Goal: Task Accomplishment & Management: Manage account settings

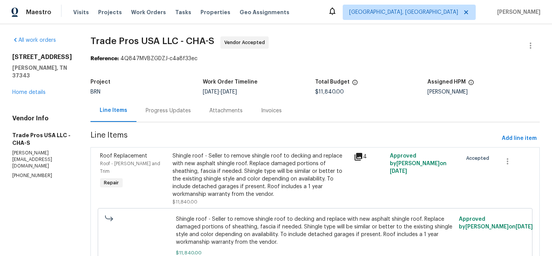
click at [171, 108] on div "Progress Updates" at bounding box center [168, 111] width 45 height 8
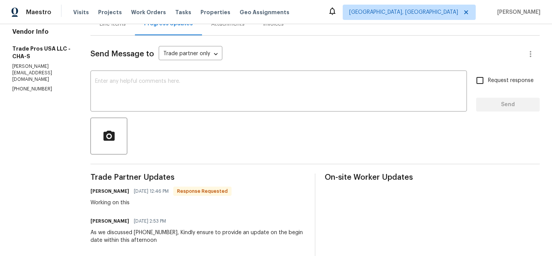
scroll to position [88, 0]
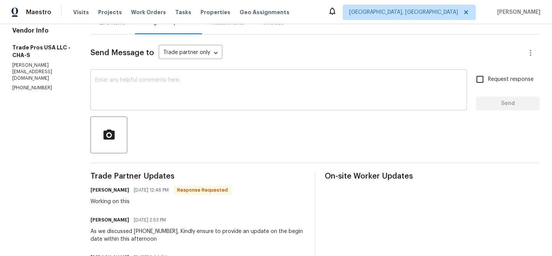
click at [133, 97] on textarea at bounding box center [278, 90] width 367 height 27
click at [34, 85] on p "(256) 910-1247" at bounding box center [42, 88] width 60 height 7
copy p "(256) 910-1247"
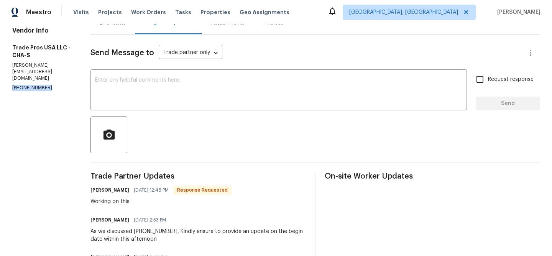
copy p "(256) 910-1247"
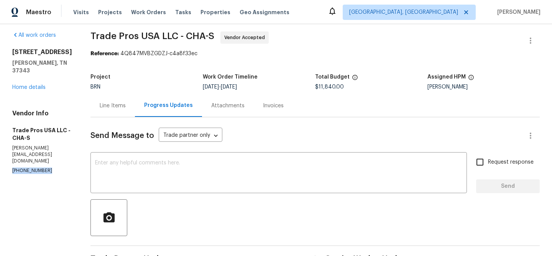
scroll to position [0, 0]
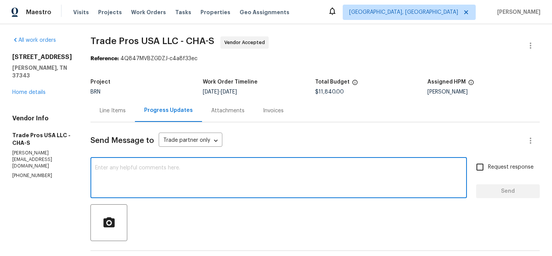
click at [158, 174] on textarea at bounding box center [278, 178] width 367 height 27
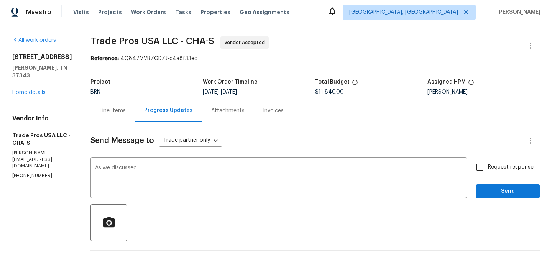
copy p "(256) 910-1247"
click at [184, 170] on textarea "As we discussed" at bounding box center [278, 178] width 367 height 27
paste textarea "(256) 910-1247"
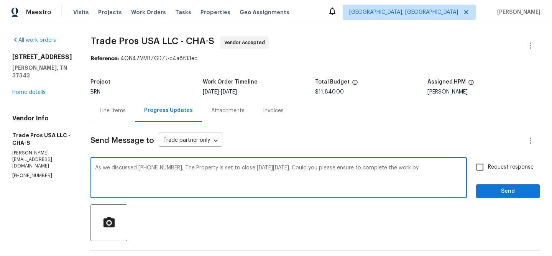
drag, startPoint x: 172, startPoint y: 169, endPoint x: 89, endPoint y: 169, distance: 83.2
click at [90, 169] on div "As we discussed (256) 910-1247, The Property is set to close on Friday 09/05. C…" at bounding box center [278, 178] width 377 height 39
paste textarea "(256) 910-1247"
click at [234, 168] on textarea "As we discussed (256) 910-1247, The Property is set to close on Friday 09/05. C…" at bounding box center [278, 178] width 367 height 27
click at [413, 171] on textarea "As we discussed (256) 910-1247, The Property is set to close on Friday 09/05. C…" at bounding box center [278, 178] width 367 height 27
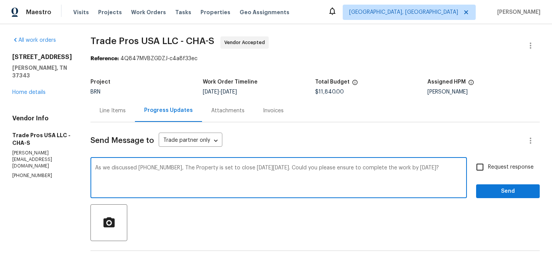
type textarea "As we discussed (256) 910-1247, The Property is set to close on Friday 09/05. C…"
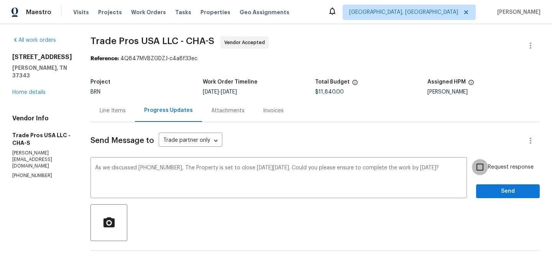
click at [483, 174] on input "Request response" at bounding box center [480, 167] width 16 height 16
checkbox input "true"
click at [483, 190] on span "Send" at bounding box center [507, 192] width 51 height 10
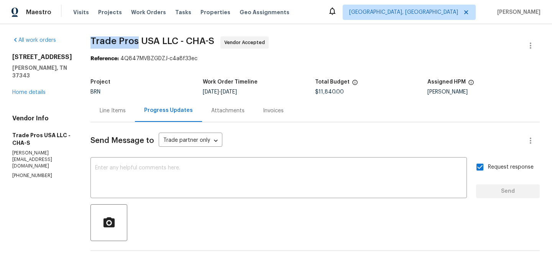
drag, startPoint x: 84, startPoint y: 42, endPoint x: 132, endPoint y: 42, distance: 48.3
copy span "Trade Pros"
click at [126, 167] on textarea at bounding box center [278, 178] width 367 height 27
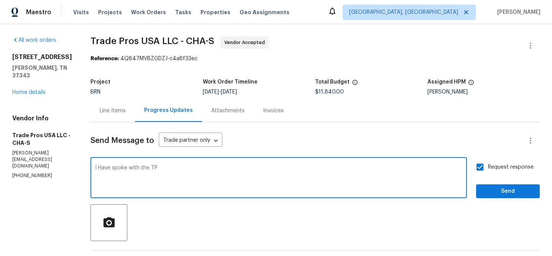
paste textarea "Trade Pros"
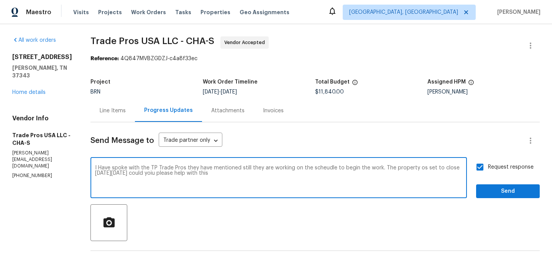
type textarea "I Have spoke with the TP Trade Pros they have mentioned still they are working …"
click at [118, 172] on textarea "I Have spoke with the TP Trade Pros they have mentioned still they are working …" at bounding box center [278, 178] width 367 height 27
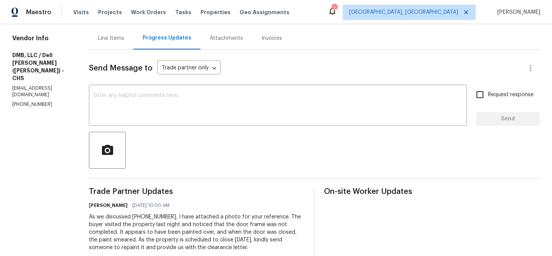
scroll to position [81, 0]
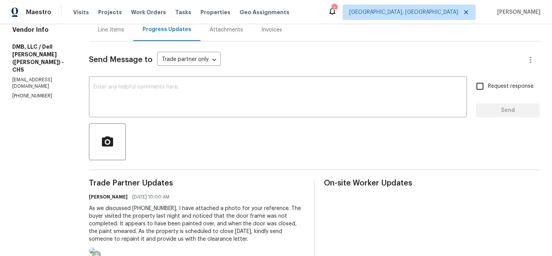
click at [39, 86] on div "Vendor Info DMB, LLC / Dell Bryson (Heise) - CHS bbeezbuild@gmail.com (843) 991…" at bounding box center [41, 62] width 58 height 73
copy p "(843) 991-8081"
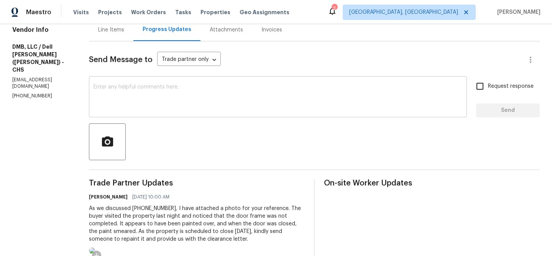
click at [178, 100] on textarea at bounding box center [278, 97] width 369 height 27
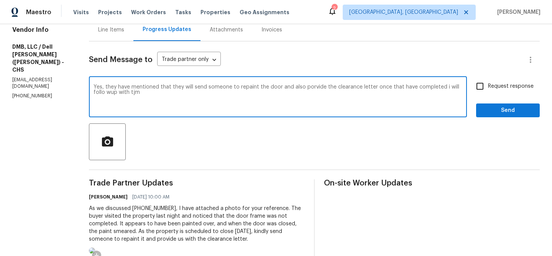
drag, startPoint x: 436, startPoint y: 89, endPoint x: 466, endPoint y: 130, distance: 51.2
type textarea "Yes, they have mentioned that they will send someone to repaint the door and al…"
click at [317, 92] on textarea "Yes, they have mentioned that they will send someone to repaint the door and al…" at bounding box center [278, 97] width 369 height 27
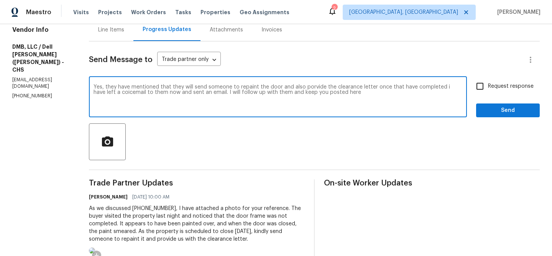
click at [317, 92] on textarea "Yes, they have mentioned that they will send someone to repaint the door and al…" at bounding box center [278, 97] width 369 height 27
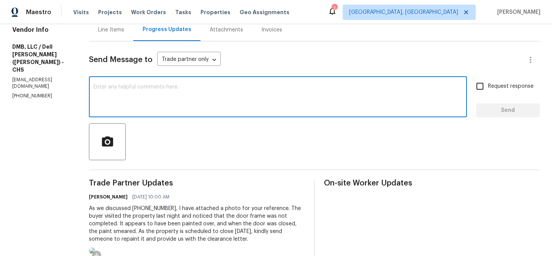
click at [26, 77] on p "bbeezbuild@gmail.com" at bounding box center [41, 83] width 58 height 13
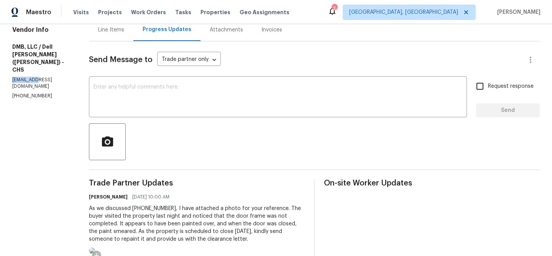
click at [26, 77] on p "bbeezbuild@gmail.com" at bounding box center [41, 83] width 58 height 13
copy p "bbeezbuild@gmail.com"
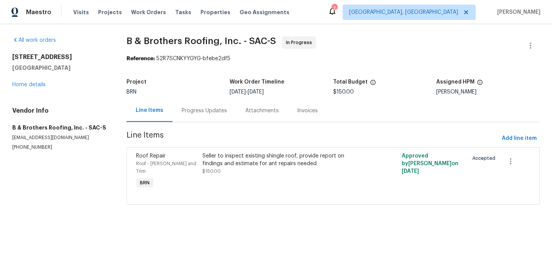
click at [204, 119] on div "Progress Updates" at bounding box center [205, 110] width 64 height 23
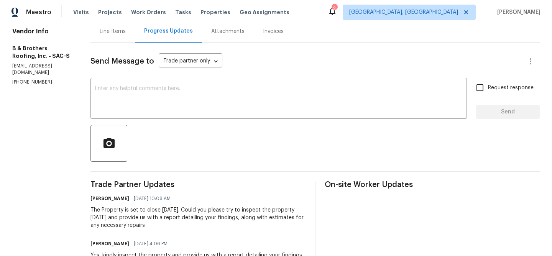
scroll to position [80, 0]
click at [36, 69] on div "Vendor Info B & Brothers Roofing, Inc. - SAC-S contrerasluis@bbrothersroofing.c…" at bounding box center [42, 56] width 60 height 58
copy p "[PHONE_NUMBER]"
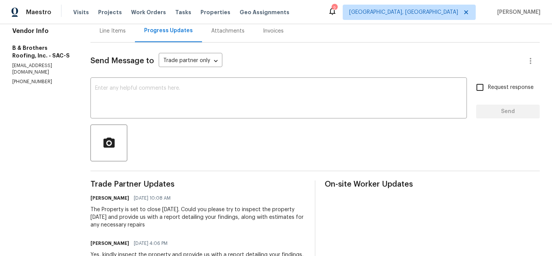
click at [72, 67] on p "[EMAIL_ADDRESS][DOMAIN_NAME]" at bounding box center [42, 69] width 60 height 13
copy p "[EMAIL_ADDRESS][DOMAIN_NAME]"
click at [18, 79] on p "[PHONE_NUMBER]" at bounding box center [42, 82] width 60 height 7
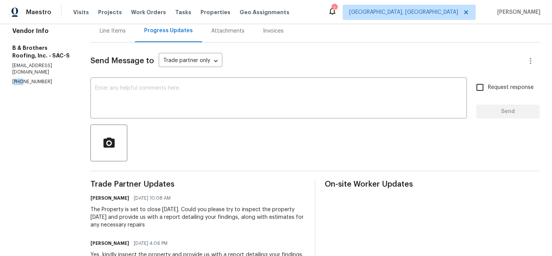
click at [18, 79] on p "[PHONE_NUMBER]" at bounding box center [42, 82] width 60 height 7
copy p "[PHONE_NUMBER]"
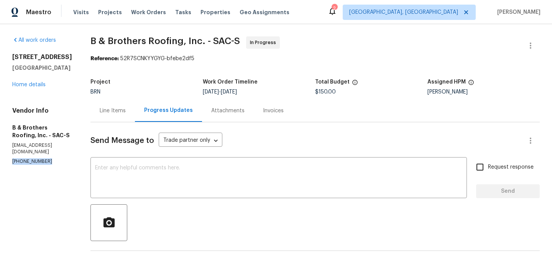
copy p "[PHONE_NUMBER]"
click at [126, 114] on div "Line Items" at bounding box center [113, 111] width 26 height 8
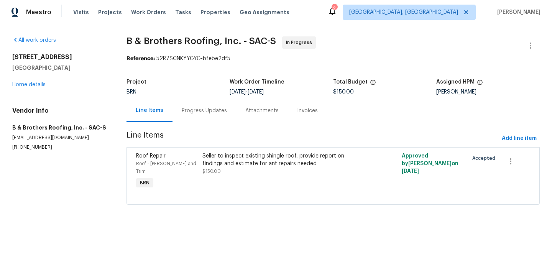
click at [201, 120] on div "Progress Updates" at bounding box center [205, 110] width 64 height 23
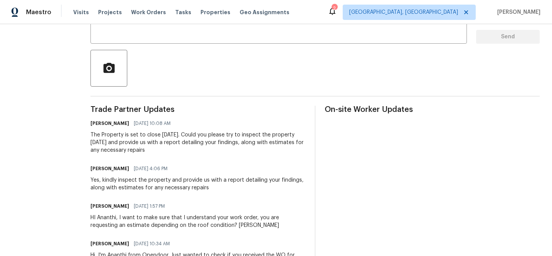
scroll to position [156, 0]
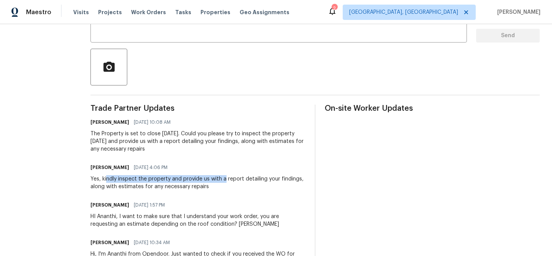
drag, startPoint x: 127, startPoint y: 181, endPoint x: 243, endPoint y: 180, distance: 115.8
click at [243, 180] on div "Yes, kindly inspect the property and provide us with a report detailing your fi…" at bounding box center [197, 182] width 215 height 15
click at [228, 133] on div "The Property is set to close [DATE]. Could you please try to inspect the proper…" at bounding box center [197, 141] width 215 height 23
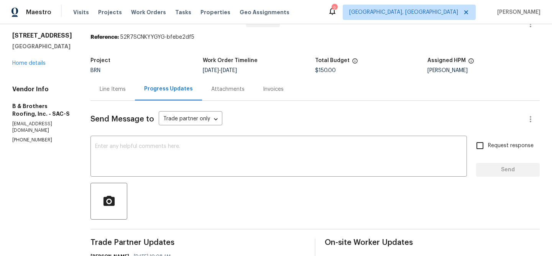
scroll to position [44, 0]
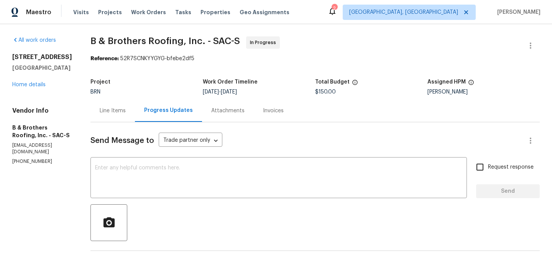
click at [55, 147] on p "[EMAIL_ADDRESS][DOMAIN_NAME]" at bounding box center [42, 148] width 60 height 13
copy p "[EMAIL_ADDRESS][DOMAIN_NAME]"
click at [33, 158] on p "[PHONE_NUMBER]" at bounding box center [42, 161] width 60 height 7
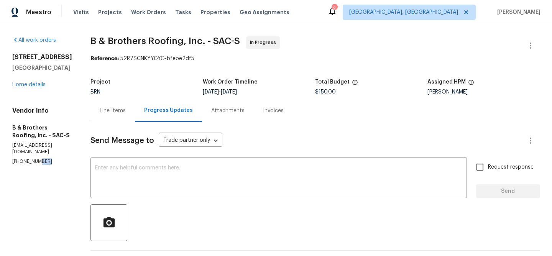
click at [33, 158] on p "[PHONE_NUMBER]" at bounding box center [42, 161] width 60 height 7
copy p "[PHONE_NUMBER]"
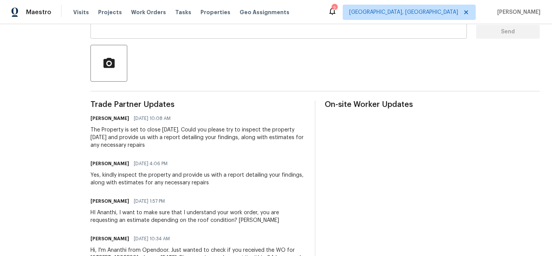
scroll to position [164, 0]
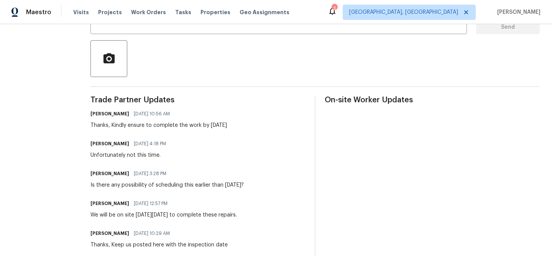
scroll to position [105, 0]
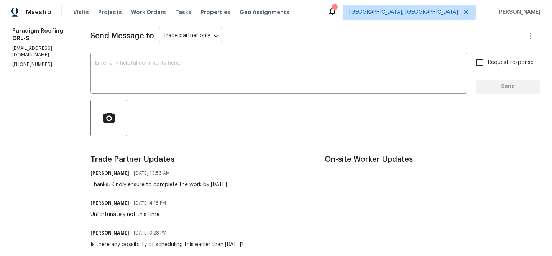
click at [135, 50] on div "Send Message to Trade partner only Trade partner only ​ x ​ Request response Se…" at bounding box center [314, 247] width 449 height 458
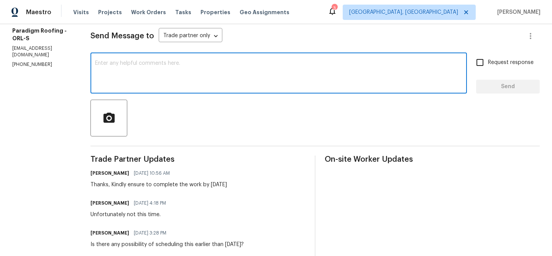
click at [129, 72] on textarea at bounding box center [278, 74] width 367 height 27
paste textarea "Could you please confirm if this is on schedule for Today?"
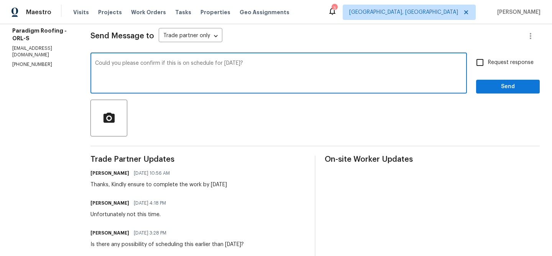
type textarea "Could you please confirm if this is on schedule for Today?"
click at [512, 65] on span "Request response" at bounding box center [511, 63] width 46 height 8
click at [488, 65] on input "Request response" at bounding box center [480, 62] width 16 height 16
checkbox input "true"
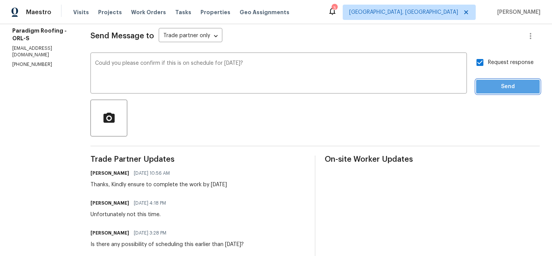
click at [505, 81] on button "Send" at bounding box center [508, 87] width 64 height 14
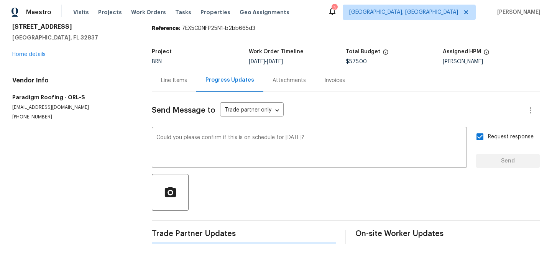
scroll to position [0, 0]
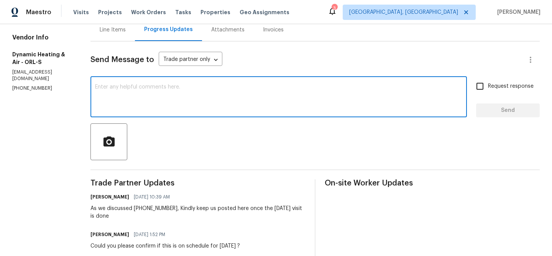
click at [153, 110] on textarea at bounding box center [278, 97] width 367 height 27
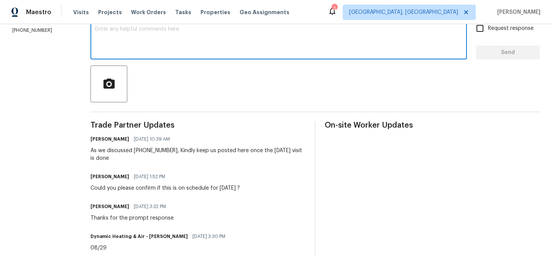
scroll to position [127, 0]
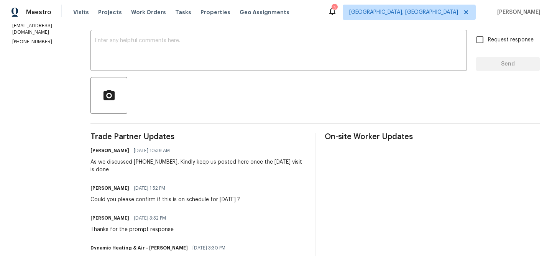
click at [18, 39] on p "(407) 417-5719" at bounding box center [42, 42] width 60 height 7
copy p "(407) 417-5719"
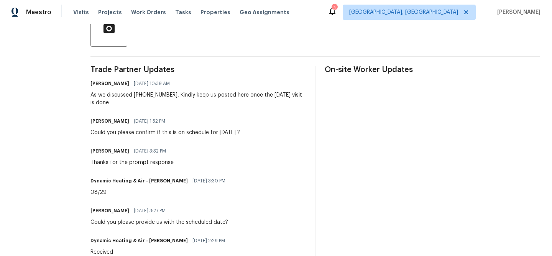
scroll to position [0, 0]
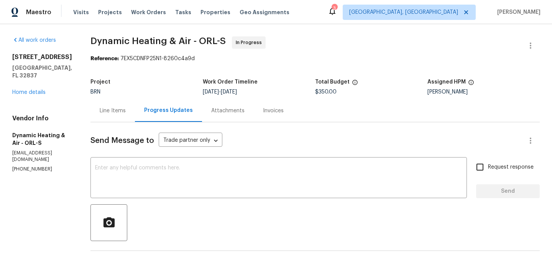
click at [21, 166] on p "(407) 417-5719" at bounding box center [42, 169] width 60 height 7
copy p "(407) 417-5719"
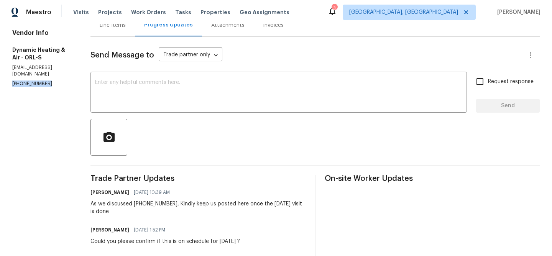
scroll to position [90, 0]
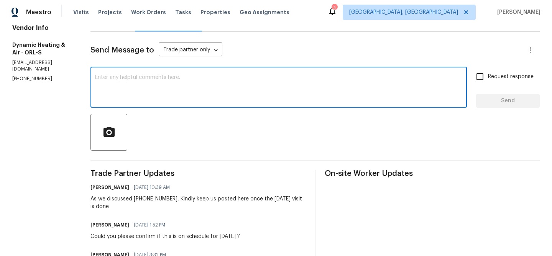
click at [129, 88] on textarea at bounding box center [278, 88] width 367 height 27
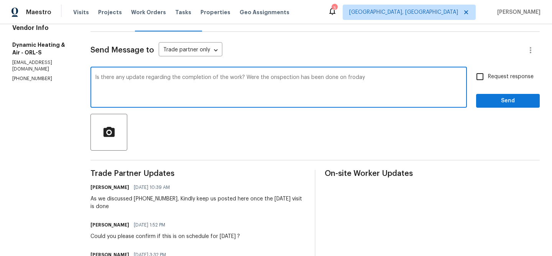
type textarea "Is there any update regarding the completion of the work? Were the onspection h…"
click at [127, 80] on textarea "Is there any update regarding the completion of the work? Were the onspection h…" at bounding box center [278, 88] width 367 height 27
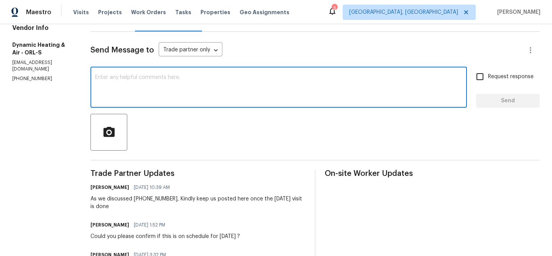
paste textarea "Is there any update on the completion of the work? Was the inspection carried o…"
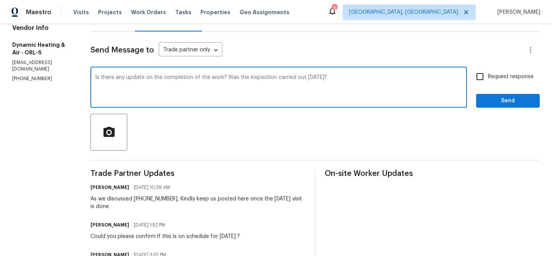
type textarea "Is there any update on the completion of the work? Was the inspection carried o…"
click at [493, 79] on span "Request response" at bounding box center [511, 77] width 46 height 8
click at [488, 79] on input "Request response" at bounding box center [480, 77] width 16 height 16
checkbox input "true"
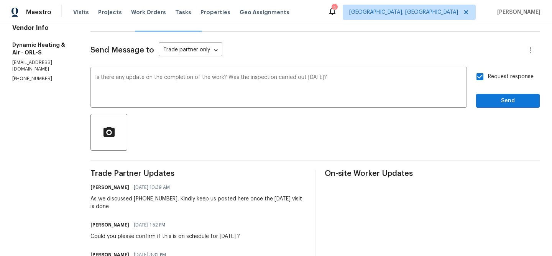
click at [488, 108] on div "Send Message to Trade partner only Trade partner only ​ Is there any update on …" at bounding box center [314, 231] width 449 height 398
click at [493, 105] on span "Send" at bounding box center [507, 101] width 51 height 10
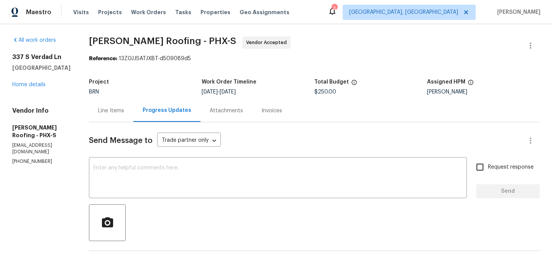
click at [118, 107] on div "Line Items" at bounding box center [111, 111] width 26 height 8
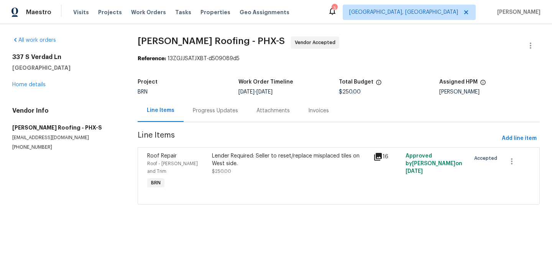
click at [226, 160] on div "Lender Required: Seller to reset/replace misplaced tiles on West side." at bounding box center [290, 159] width 157 height 15
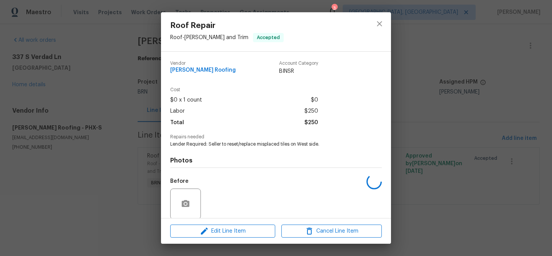
scroll to position [58, 0]
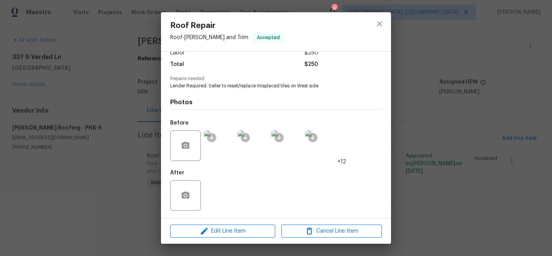
click at [217, 152] on img at bounding box center [219, 145] width 31 height 31
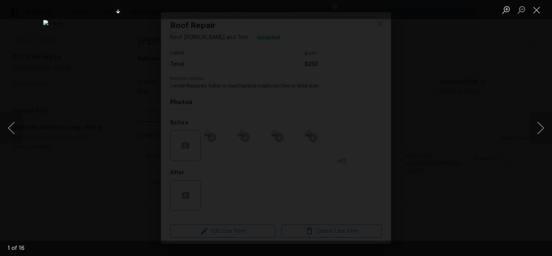
click at [64, 120] on div "Lightbox" at bounding box center [276, 128] width 552 height 256
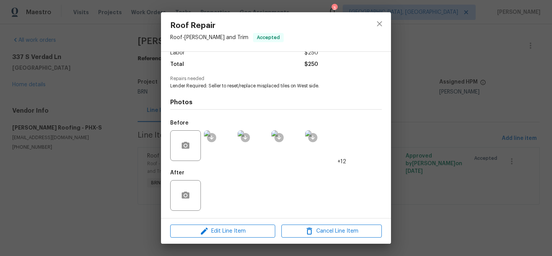
click at [78, 97] on div "Roof Repair Roof - Eaves and Trim Accepted Vendor Stout Roofing Account Categor…" at bounding box center [276, 128] width 552 height 256
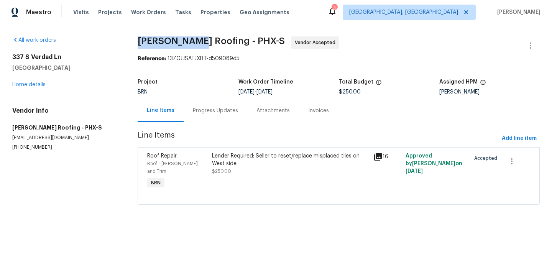
drag, startPoint x: 137, startPoint y: 44, endPoint x: 197, endPoint y: 43, distance: 60.6
click at [197, 43] on div "All work orders 337 S Verdad Ln Casa Grande, AZ 85194 Home details Vendor Info …" at bounding box center [276, 125] width 552 height 202
copy span "Stout Roofin"
drag, startPoint x: 200, startPoint y: 43, endPoint x: 141, endPoint y: 44, distance: 58.3
click at [141, 44] on span "Stout Roofing - PHX-S" at bounding box center [211, 40] width 147 height 9
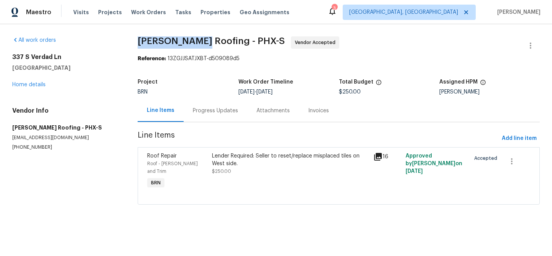
copy span "Stout Roofing"
click at [200, 108] on div "Progress Updates" at bounding box center [215, 111] width 45 height 8
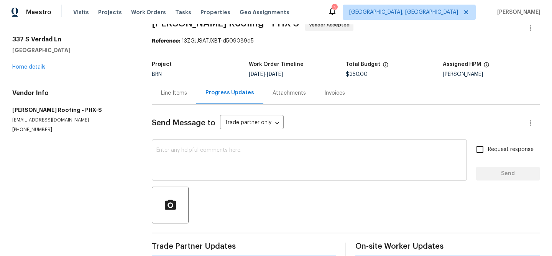
scroll to position [27, 0]
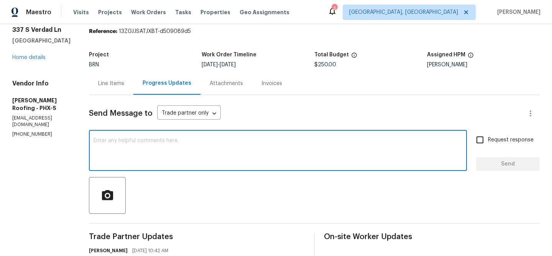
click at [158, 157] on textarea at bounding box center [278, 151] width 369 height 27
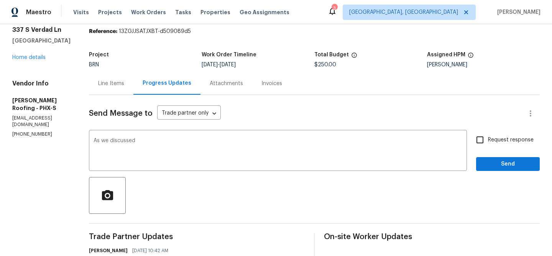
click at [40, 131] on p "(480) 270-2686" at bounding box center [41, 134] width 58 height 7
copy p "(480) 270-2686"
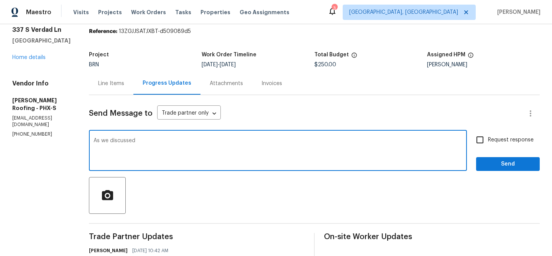
click at [154, 143] on textarea "As we discussed" at bounding box center [278, 151] width 369 height 27
paste textarea "(480) 999-3525"
type textarea "As we discussed (480) 999-3525, Kindly ensure to upload all the completion phot…"
click at [469, 137] on div "As we discussed (480) 999-3525, Kindly ensure to upload all the completion phot…" at bounding box center [314, 151] width 451 height 39
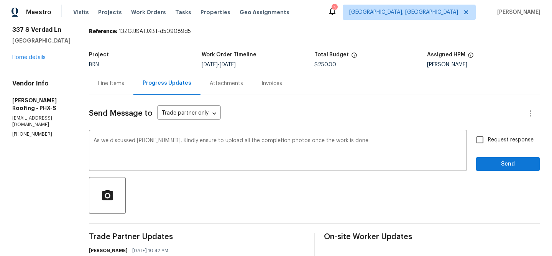
click at [479, 142] on input "Request response" at bounding box center [480, 140] width 16 height 16
checkbox input "true"
click at [480, 156] on div "Request response Send" at bounding box center [508, 151] width 64 height 39
click at [481, 164] on button "Send" at bounding box center [508, 164] width 64 height 14
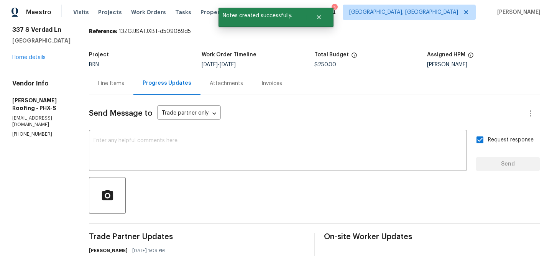
scroll to position [0, 0]
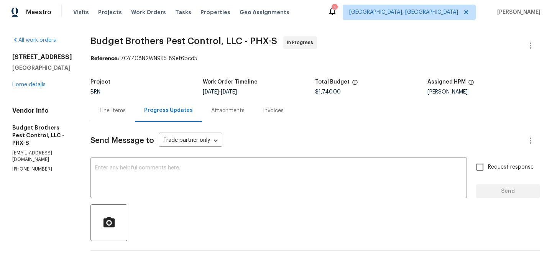
click at [37, 150] on p "[EMAIL_ADDRESS][DOMAIN_NAME]" at bounding box center [42, 156] width 60 height 13
click at [37, 150] on p "office@budgetbrotherstermite.com" at bounding box center [42, 156] width 60 height 13
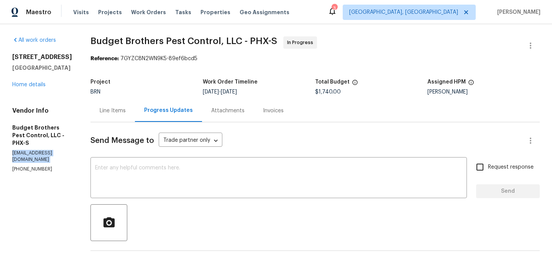
click at [37, 150] on p "office@budgetbrotherstermite.com" at bounding box center [42, 156] width 60 height 13
copy p "office@budgetbrotherstermite.com"
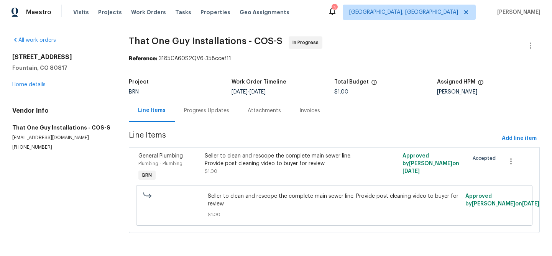
click at [194, 111] on div "Progress Updates" at bounding box center [206, 111] width 45 height 8
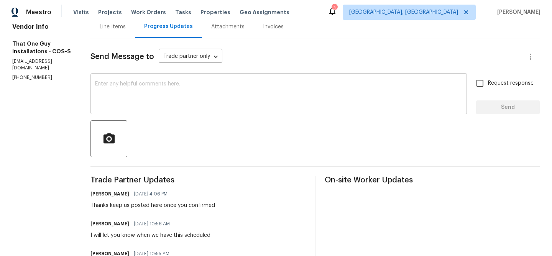
click at [148, 98] on textarea at bounding box center [278, 94] width 367 height 27
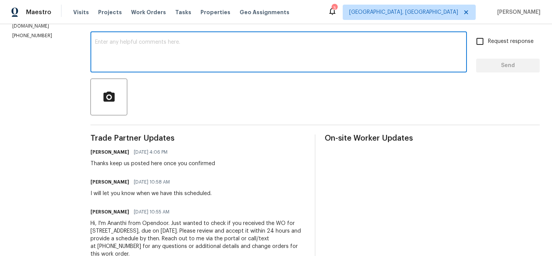
scroll to position [105, 0]
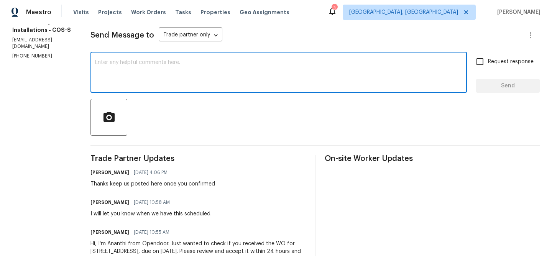
click at [202, 81] on textarea at bounding box center [278, 73] width 367 height 27
paste textarea "Could you please provide us with the scheduled date?"
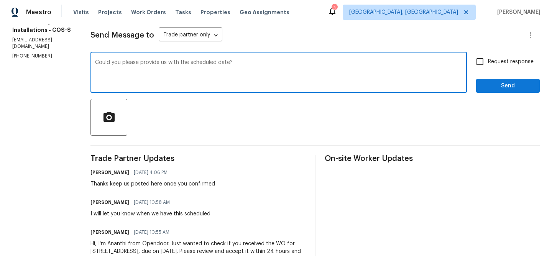
type textarea "Could you please provide us with the scheduled date?"
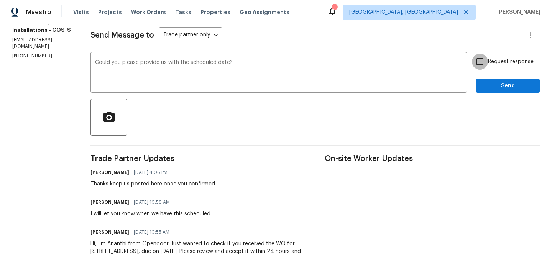
click at [487, 62] on input "Request response" at bounding box center [480, 62] width 16 height 16
checkbox input "true"
click at [496, 92] on button "Send" at bounding box center [508, 86] width 64 height 14
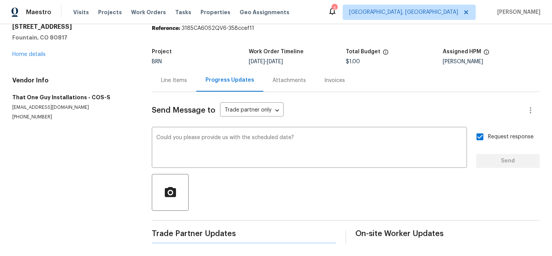
scroll to position [0, 0]
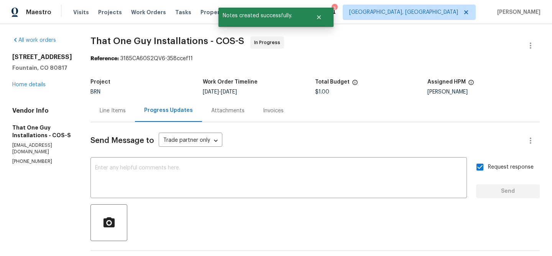
click at [27, 155] on p "togillc@comcast.net" at bounding box center [42, 148] width 60 height 13
click at [21, 165] on p "(720) 242-7334" at bounding box center [42, 161] width 60 height 7
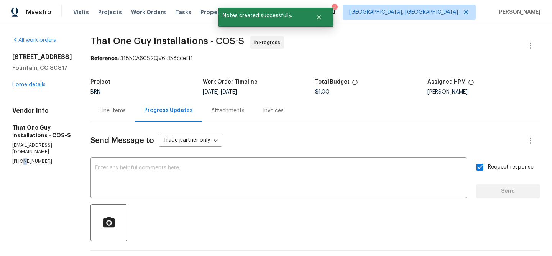
click at [21, 165] on p "(720) 242-7334" at bounding box center [42, 161] width 60 height 7
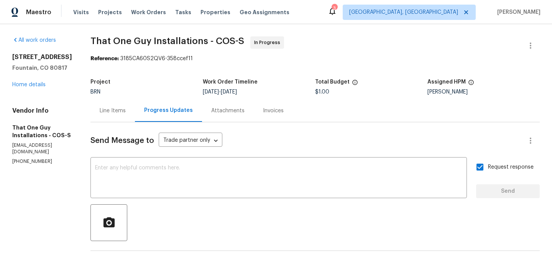
click at [32, 163] on p "(720) 242-7334" at bounding box center [42, 161] width 60 height 7
copy p "(720) 242-7334"
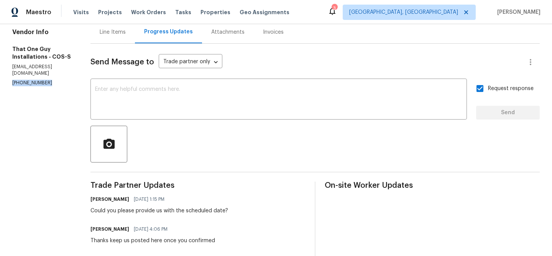
scroll to position [86, 0]
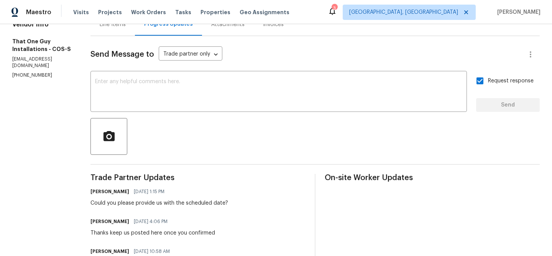
click at [48, 65] on p "togillc@comcast.net" at bounding box center [42, 62] width 60 height 13
copy p "togillc@comcast.net"
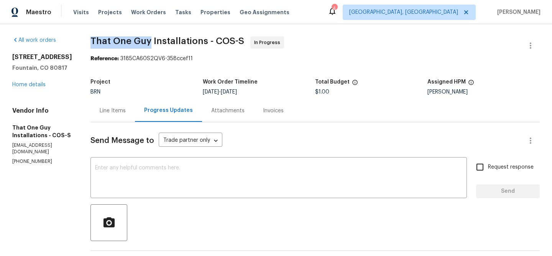
drag, startPoint x: 81, startPoint y: 42, endPoint x: 146, endPoint y: 40, distance: 64.5
click at [145, 40] on div "All work orders [STREET_ADDRESS] Home details Vendor Info That One Guy Installa…" at bounding box center [276, 229] width 552 height 411
copy span "That One Guy"
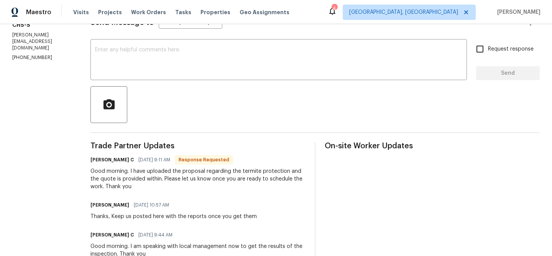
scroll to position [121, 0]
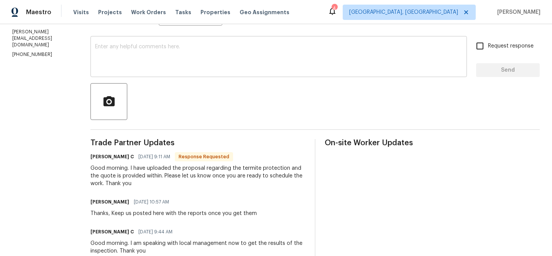
click at [147, 69] on textarea at bounding box center [278, 57] width 367 height 27
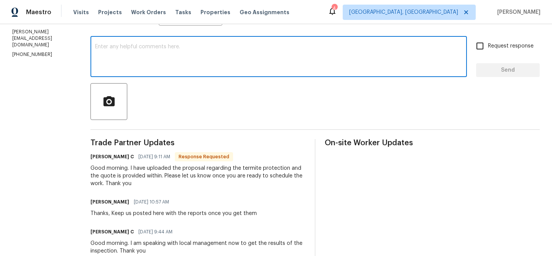
scroll to position [0, 0]
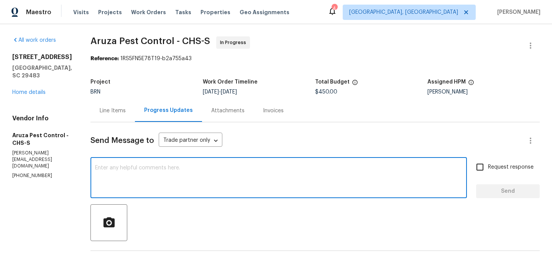
click at [108, 108] on div "Line Items" at bounding box center [113, 111] width 26 height 8
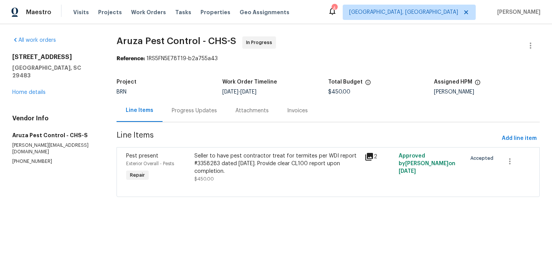
click at [194, 116] on div "Progress Updates" at bounding box center [195, 110] width 64 height 23
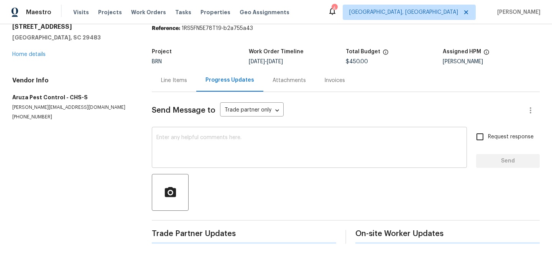
scroll to position [36, 0]
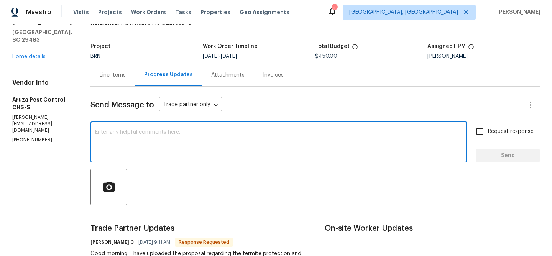
click at [167, 151] on textarea at bounding box center [278, 143] width 367 height 27
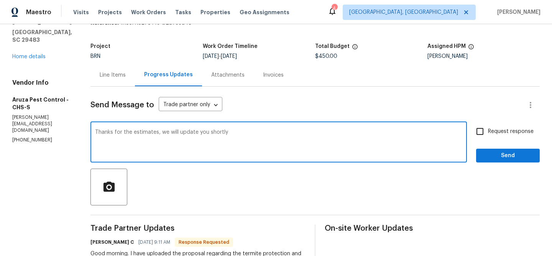
type textarea "Thanks for the estimates, we will update you shortly"
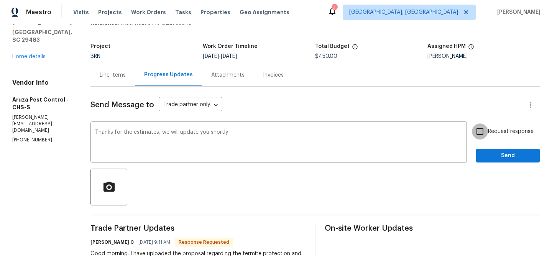
click at [484, 134] on input "Request response" at bounding box center [480, 131] width 16 height 16
checkbox input "true"
click at [484, 153] on span "Send" at bounding box center [507, 156] width 51 height 10
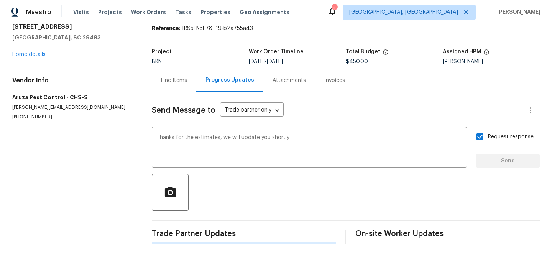
scroll to position [0, 0]
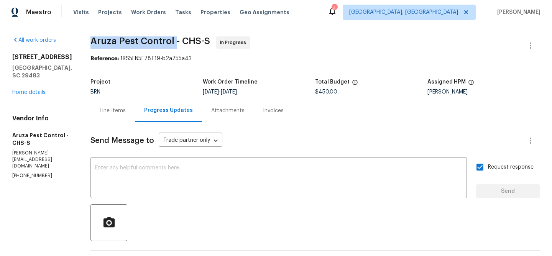
drag, startPoint x: 87, startPoint y: 43, endPoint x: 176, endPoint y: 42, distance: 89.0
copy span "Aruza Pest Control"
click at [111, 117] on div "Line Items" at bounding box center [112, 110] width 44 height 23
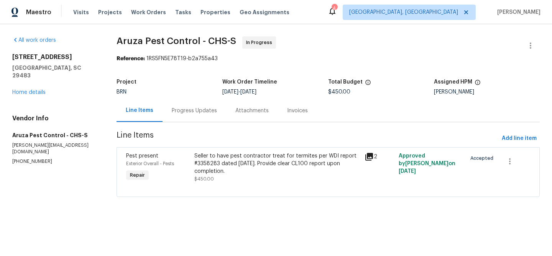
click at [215, 154] on div "Seller to have pest contractor treat for termites per WDI report #3358283 dated…" at bounding box center [277, 163] width 166 height 23
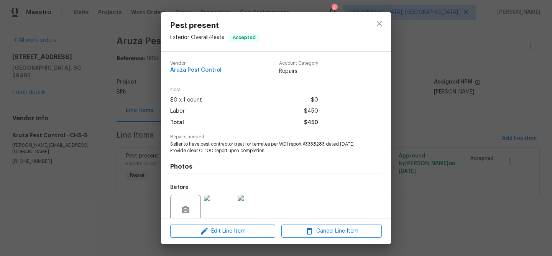
click at [201, 148] on span "Seller to have pest contractor treat for termites per WDI report #3358283 dated…" at bounding box center [265, 147] width 191 height 13
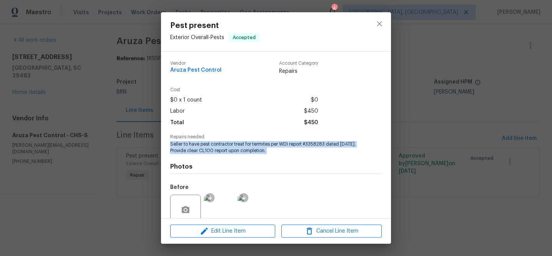
click at [201, 148] on span "Seller to have pest contractor treat for termites per WDI report #3358283 dated…" at bounding box center [265, 147] width 191 height 13
copy span "Seller to have pest contractor treat for termites per WDI report #3358283 dated…"
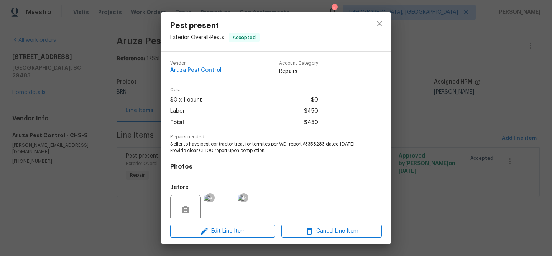
click at [80, 73] on div "Pest present Exterior Overall - Pests Accepted Vendor Aruza Pest Control Accoun…" at bounding box center [276, 128] width 552 height 256
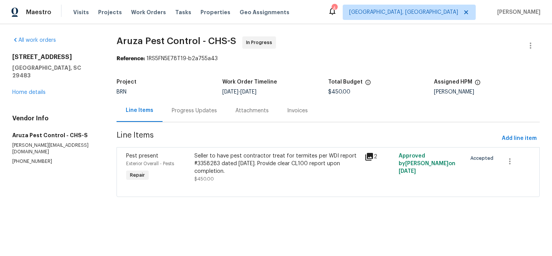
click at [194, 105] on div "Progress Updates" at bounding box center [195, 110] width 64 height 23
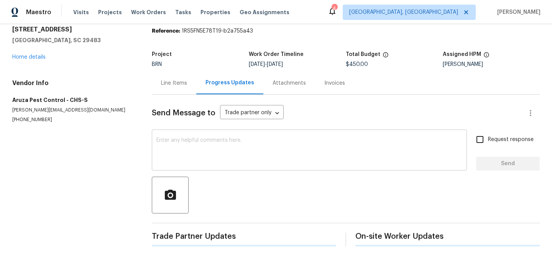
scroll to position [35, 0]
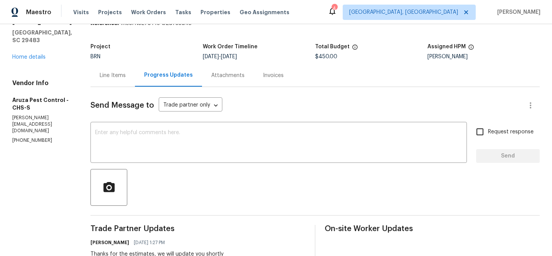
click at [325, 55] on span "$450.00" at bounding box center [326, 56] width 22 height 5
copy span "$450.00"
click at [94, 66] on div "Line Items" at bounding box center [112, 75] width 44 height 23
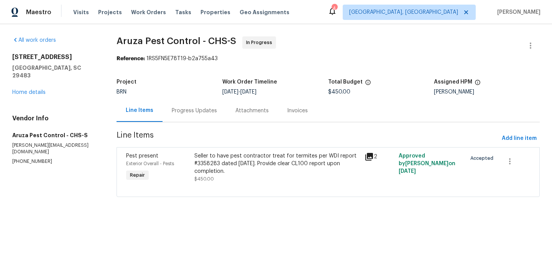
click at [185, 112] on div "Progress Updates" at bounding box center [194, 111] width 45 height 8
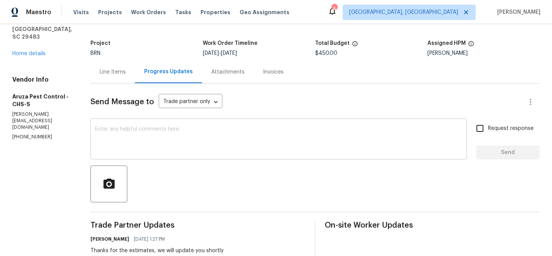
click at [145, 140] on textarea at bounding box center [278, 140] width 367 height 27
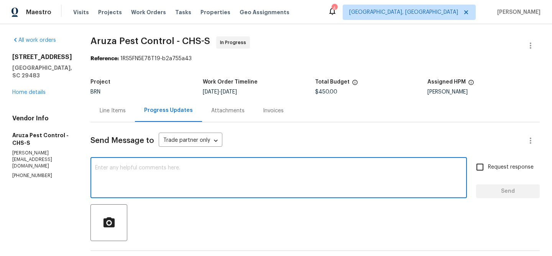
drag, startPoint x: 88, startPoint y: 47, endPoint x: 118, endPoint y: 47, distance: 29.5
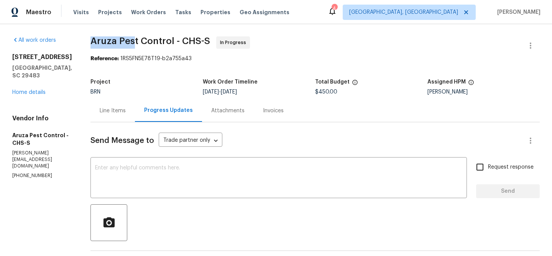
drag, startPoint x: 136, startPoint y: 44, endPoint x: 87, endPoint y: 43, distance: 48.7
click at [95, 43] on span "Aruza Pest Control - CHS-S" at bounding box center [150, 40] width 120 height 9
drag, startPoint x: 91, startPoint y: 43, endPoint x: 135, endPoint y: 43, distance: 44.5
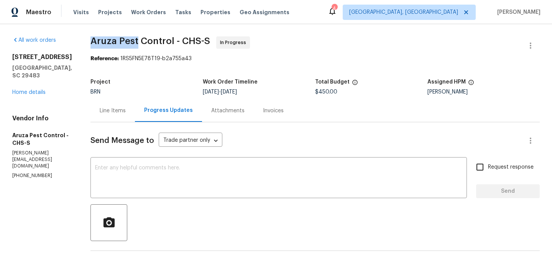
drag, startPoint x: 138, startPoint y: 39, endPoint x: 92, endPoint y: 39, distance: 46.8
click at [92, 39] on span "Aruza Pest Control - CHS-S" at bounding box center [150, 40] width 120 height 9
copy span "Aruza Pest"
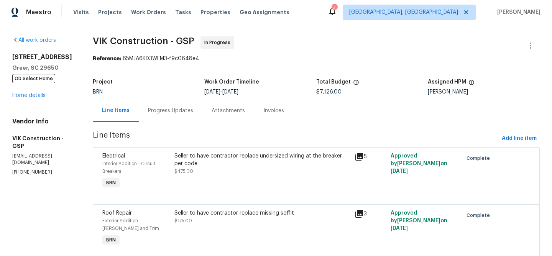
click at [180, 112] on div "Progress Updates" at bounding box center [170, 111] width 45 height 8
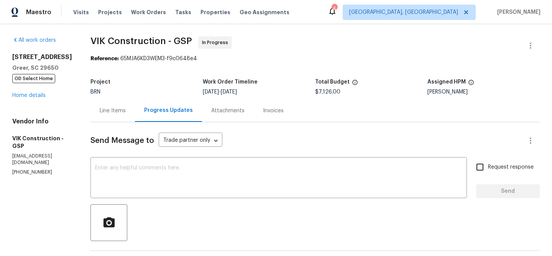
click at [34, 169] on p "[PHONE_NUMBER]" at bounding box center [42, 172] width 60 height 7
copy p "[PHONE_NUMBER]"
click at [120, 118] on div "Line Items" at bounding box center [112, 110] width 44 height 23
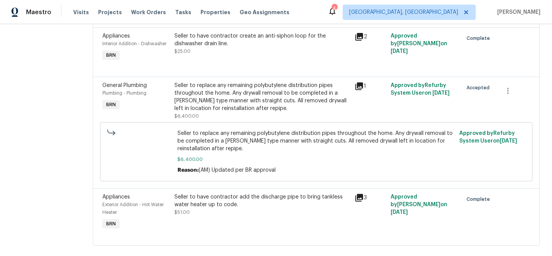
scroll to position [227, 0]
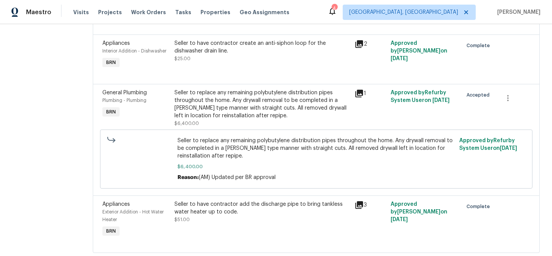
click at [222, 129] on div "Seller to replace any remaining polybutylene distribution pipes throughout the …" at bounding box center [316, 159] width 428 height 64
click at [218, 118] on div "Seller to replace any remaining polybutylene distribution pipes throughout the …" at bounding box center [262, 104] width 176 height 31
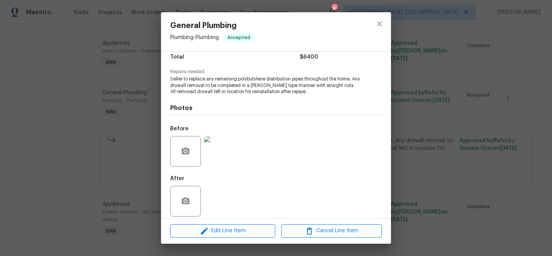
scroll to position [71, 0]
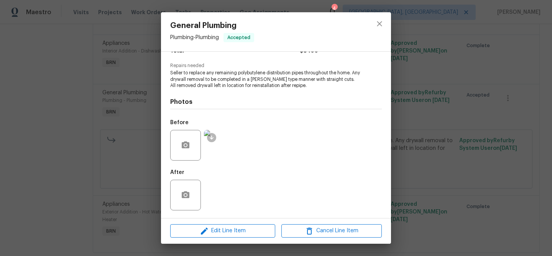
click at [70, 157] on div "General Plumbing Plumbing - Plumbing Accepted Vendor VIK Construction Account C…" at bounding box center [276, 128] width 552 height 256
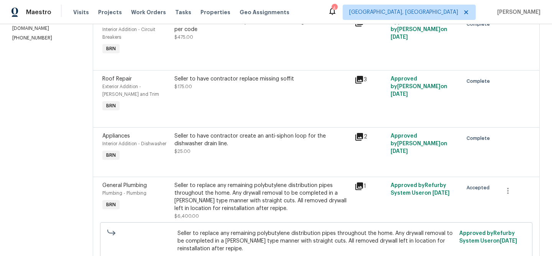
scroll to position [0, 0]
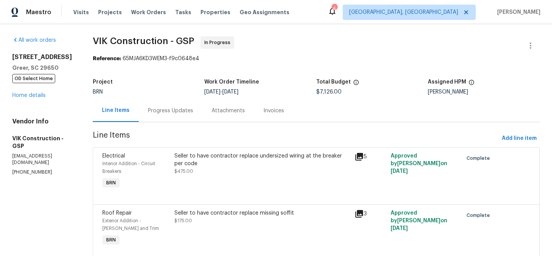
click at [165, 117] on div "Progress Updates" at bounding box center [171, 110] width 64 height 23
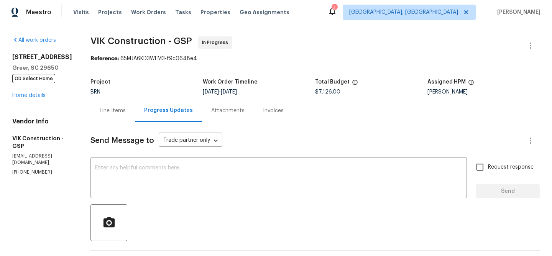
scroll to position [39, 0]
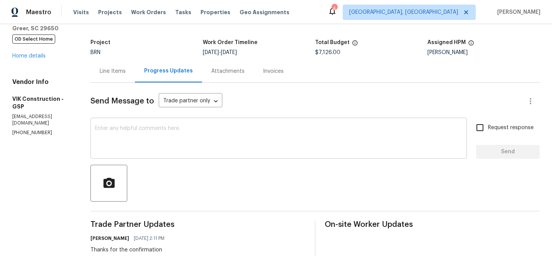
click at [135, 147] on textarea at bounding box center [278, 139] width 367 height 27
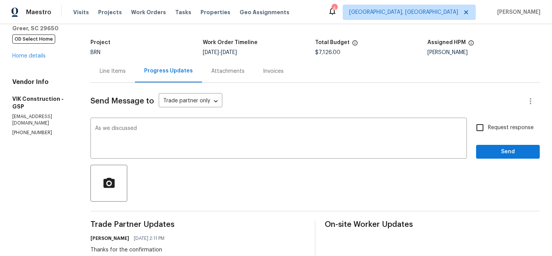
copy p "(916) 804-9045"
click at [184, 130] on textarea "As we discussed" at bounding box center [278, 139] width 367 height 27
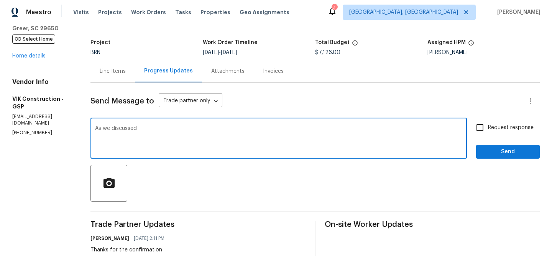
paste textarea "(916) 804-9045"
click at [306, 153] on div "As we discussed (916) 804-9045, Kindly keep us posted here regarding the x ​" at bounding box center [278, 139] width 377 height 39
click at [322, 143] on textarea "As we discussed (916) 804-9045, Kindly keep us posted here regarding the" at bounding box center [278, 139] width 367 height 27
click at [320, 141] on textarea "As we discussed (916) 804-9045, Kindly keep us posted here regarding the" at bounding box center [278, 139] width 367 height 27
type textarea "As we discussed (916) 804-9045, Kindly keep us posted here regarding the comple…"
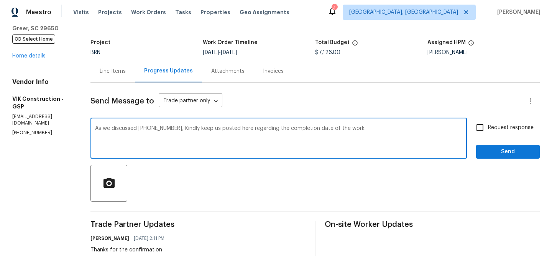
click at [512, 129] on span "Request response" at bounding box center [511, 128] width 46 height 8
click at [488, 129] on input "Request response" at bounding box center [480, 128] width 16 height 16
checkbox input "true"
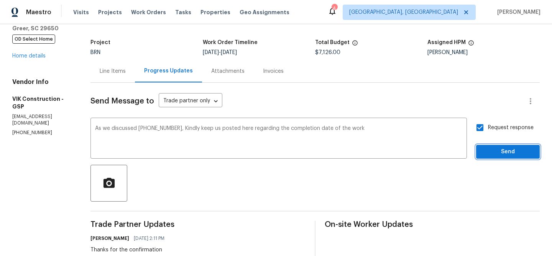
click at [497, 146] on button "Send" at bounding box center [508, 152] width 64 height 14
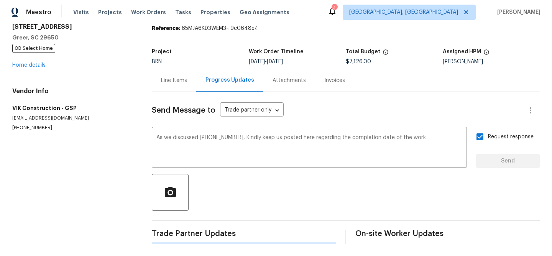
scroll to position [0, 0]
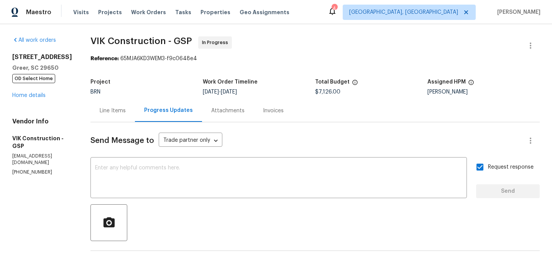
drag, startPoint x: 102, startPoint y: 41, endPoint x: 179, endPoint y: 41, distance: 76.7
copy span "VIK Construction"
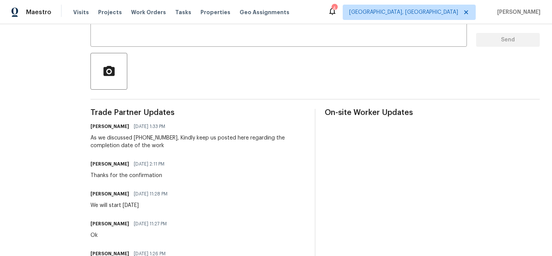
scroll to position [73, 0]
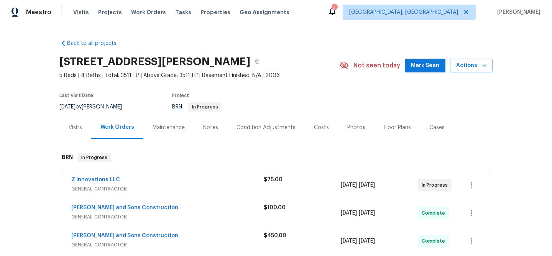
scroll to position [18, 0]
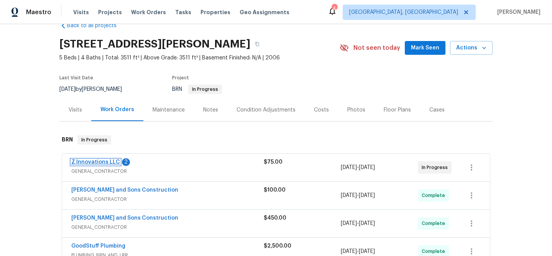
click at [79, 161] on link "Z Innovations LLC" at bounding box center [95, 162] width 49 height 5
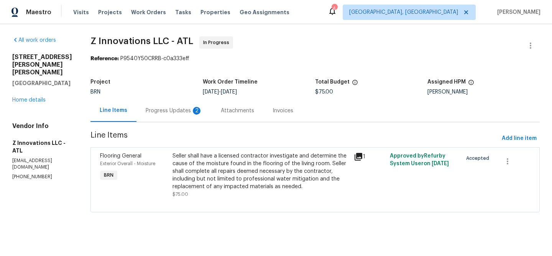
click at [221, 109] on div "Attachments" at bounding box center [237, 111] width 33 height 8
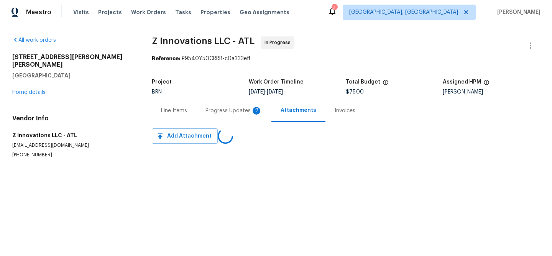
click at [212, 110] on div "Progress Updates 2" at bounding box center [234, 111] width 57 height 8
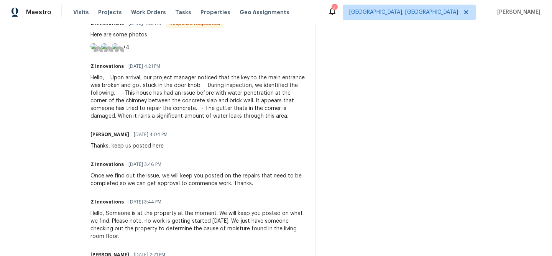
scroll to position [122, 0]
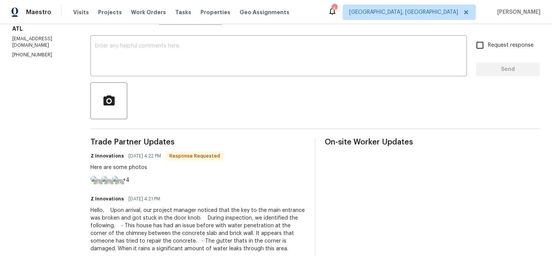
click at [97, 182] on img at bounding box center [93, 179] width 6 height 6
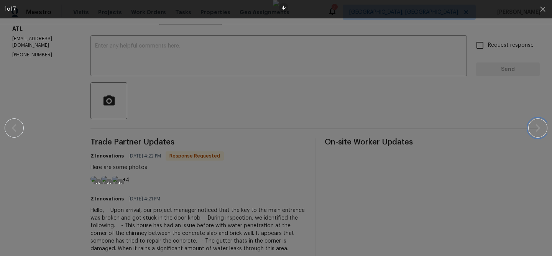
click at [538, 128] on icon "button" at bounding box center [537, 127] width 9 height 9
click at [538, 129] on icon "button" at bounding box center [538, 128] width 5 height 8
click at [541, 128] on icon "button" at bounding box center [537, 127] width 9 height 9
click at [540, 13] on icon "button" at bounding box center [542, 9] width 9 height 9
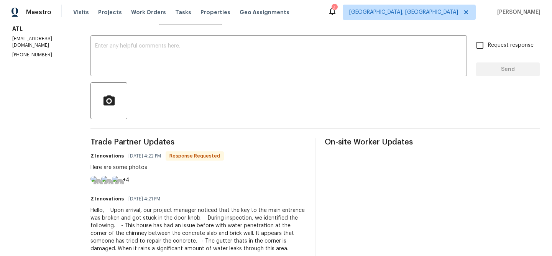
scroll to position [0, 0]
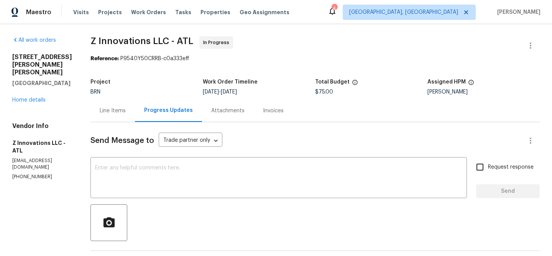
click at [110, 115] on div "Line Items" at bounding box center [112, 110] width 44 height 23
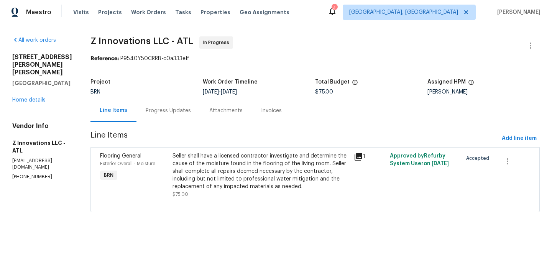
click at [202, 173] on div "Seller shall have a licensed contractor investigate and determine the cause of …" at bounding box center [261, 171] width 177 height 38
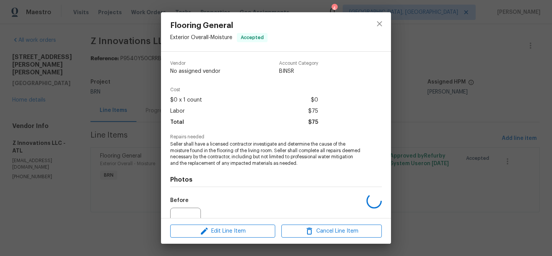
scroll to position [78, 0]
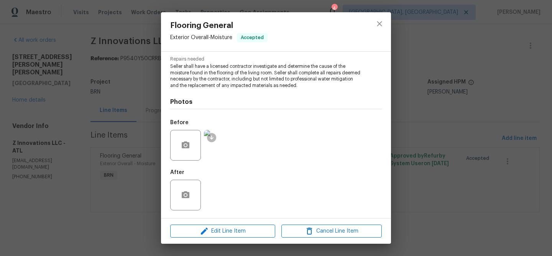
click at [215, 142] on img at bounding box center [219, 145] width 31 height 31
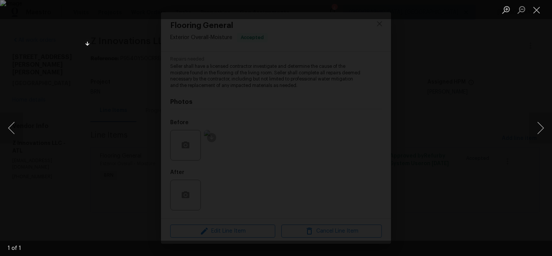
click at [49, 167] on div "Lightbox" at bounding box center [276, 128] width 552 height 256
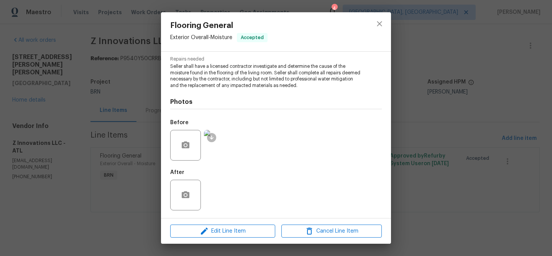
click at [124, 113] on div "Flooring General Exterior Overall - Moisture Accepted Vendor Z Innovations LLC …" at bounding box center [276, 128] width 552 height 256
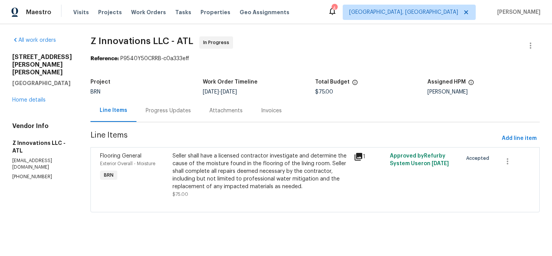
click at [161, 113] on div "Progress Updates" at bounding box center [168, 111] width 45 height 8
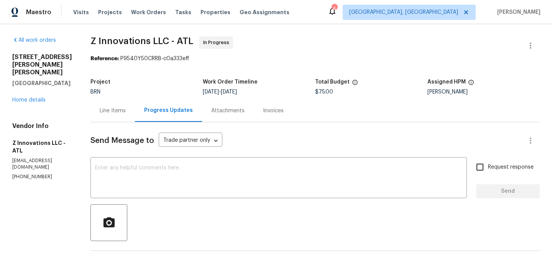
scroll to position [21, 0]
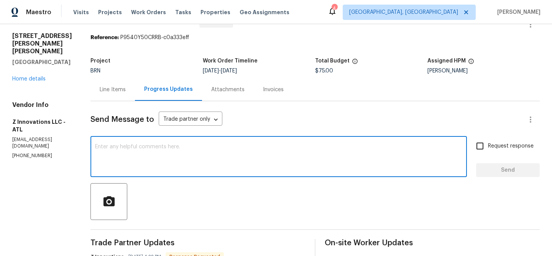
click at [128, 151] on textarea at bounding box center [278, 157] width 367 height 27
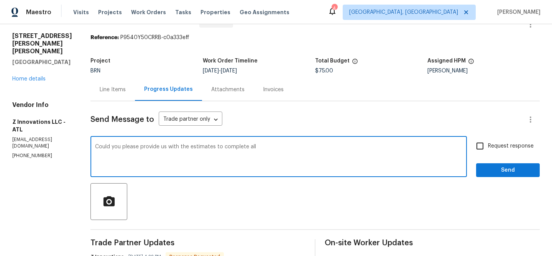
drag, startPoint x: 220, startPoint y: 149, endPoint x: 358, endPoint y: 156, distance: 138.6
click at [358, 155] on textarea "Could you please provide us with the estimates to complete all" at bounding box center [278, 157] width 367 height 27
type textarea "Could you please provide us with the estimates to address all these reapirs inc…"
click at [317, 154] on textarea "Could you please provide us with the estimates to address all these reapirs inc…" at bounding box center [278, 157] width 367 height 27
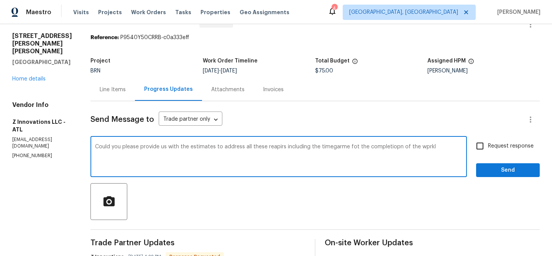
click at [317, 154] on textarea "Could you please provide us with the estimates to address all these reapirs inc…" at bounding box center [278, 157] width 367 height 27
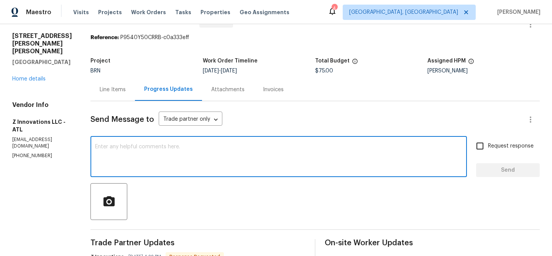
paste textarea "Could you please provide us with an estimate for completing all these repairs, …"
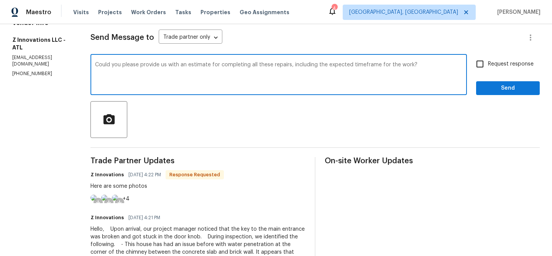
scroll to position [89, 0]
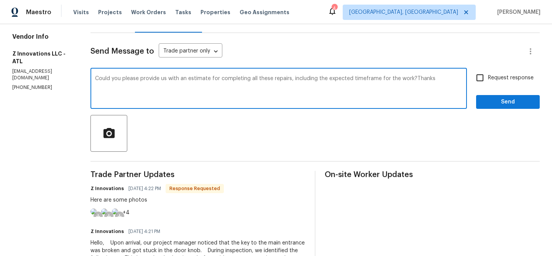
type textarea "Could you please provide us with an estimate for completing all these repairs, …"
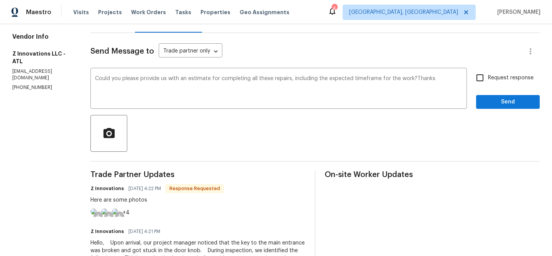
click at [509, 78] on span "Request response" at bounding box center [511, 78] width 46 height 8
click at [488, 78] on input "Request response" at bounding box center [480, 78] width 16 height 16
checkbox input "true"
click at [502, 96] on button "Send" at bounding box center [508, 102] width 64 height 14
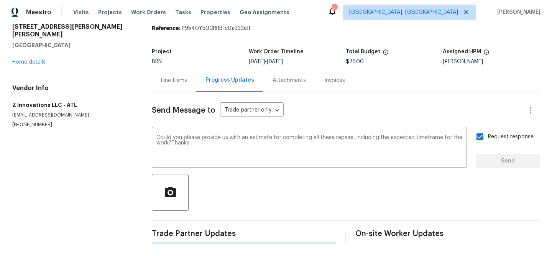
scroll to position [0, 0]
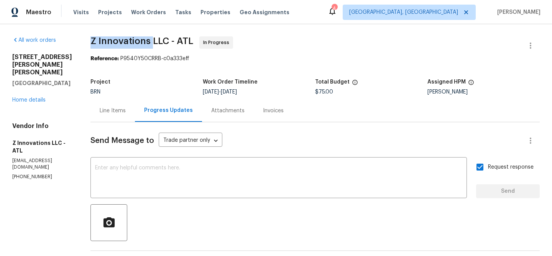
drag, startPoint x: 84, startPoint y: 42, endPoint x: 150, endPoint y: 43, distance: 65.2
copy span "Z Innovations"
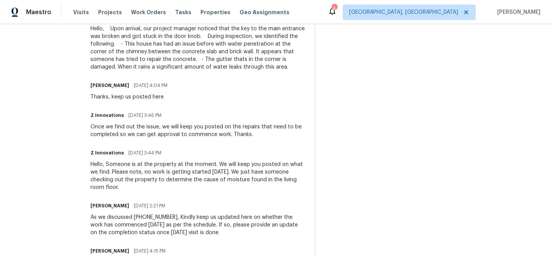
scroll to position [322, 0]
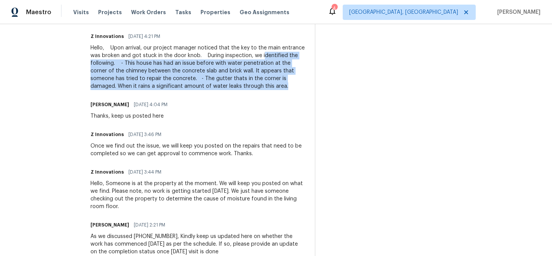
drag, startPoint x: 260, startPoint y: 88, endPoint x: 245, endPoint y: 119, distance: 34.5
click at [245, 90] on div "Hello, Upon arrival, our project manager noticed that the key to the main entra…" at bounding box center [197, 67] width 215 height 46
copy div "dentified the following. - This house has had an issue before with water penetr…"
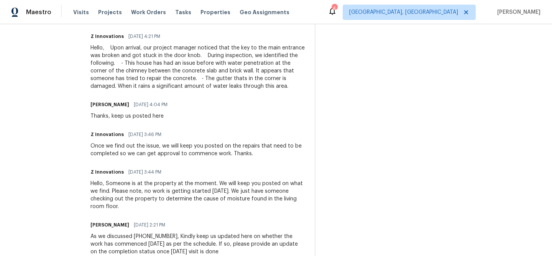
click at [230, 125] on div "Trade Partner Updates Ananthi Mahendran 09/02/2025 1:41 PM Could you please pro…" at bounding box center [197, 191] width 215 height 507
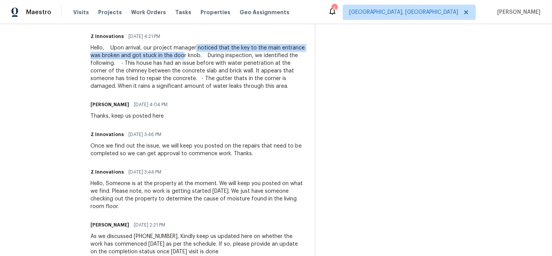
drag, startPoint x: 193, startPoint y: 80, endPoint x: 174, endPoint y: 86, distance: 20.2
click at [176, 86] on div "Hello, Upon arrival, our project manager noticed that the key to the main entra…" at bounding box center [197, 67] width 215 height 46
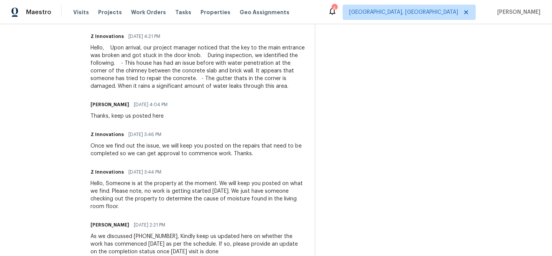
click at [194, 87] on div "Hello, Upon arrival, our project manager noticed that the key to the main entra…" at bounding box center [197, 67] width 215 height 46
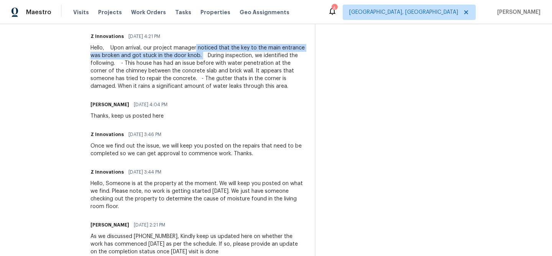
drag, startPoint x: 193, startPoint y: 81, endPoint x: 197, endPoint y: 85, distance: 6.0
click at [197, 85] on div "Hello, Upon arrival, our project manager noticed that the key to the main entra…" at bounding box center [197, 67] width 215 height 46
copy div "noticed that the key to the main entrance was broken and got stuck in the door …"
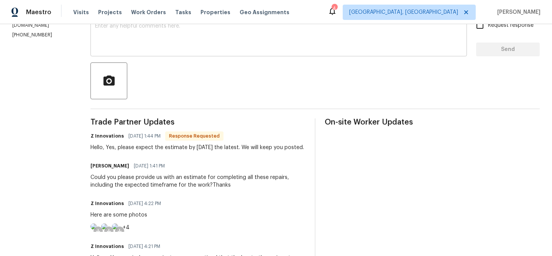
scroll to position [141, 0]
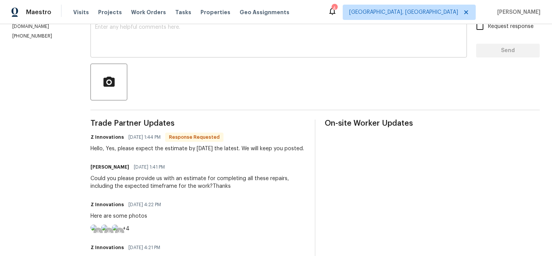
click at [172, 36] on textarea at bounding box center [278, 38] width 367 height 27
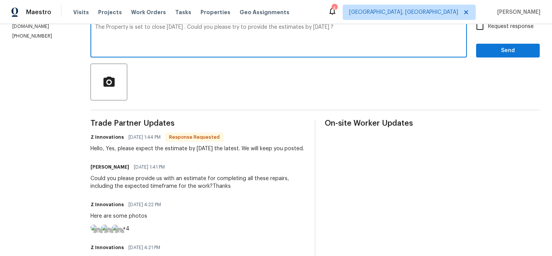
scroll to position [82, 0]
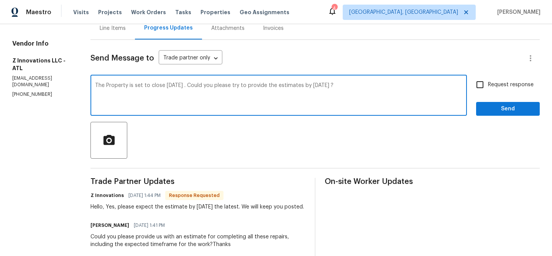
type textarea "The Property is set to close [DATE] . Could you please try to provide the estim…"
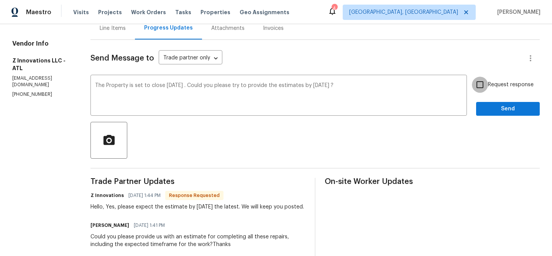
click at [477, 82] on input "Request response" at bounding box center [480, 85] width 16 height 16
checkbox input "true"
click at [492, 107] on span "Send" at bounding box center [507, 109] width 51 height 10
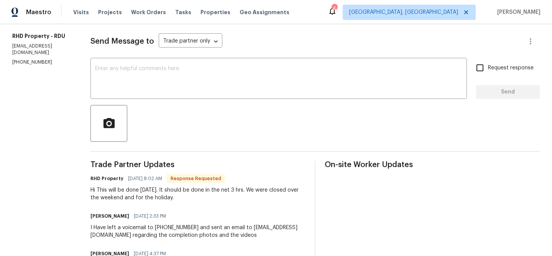
scroll to position [101, 0]
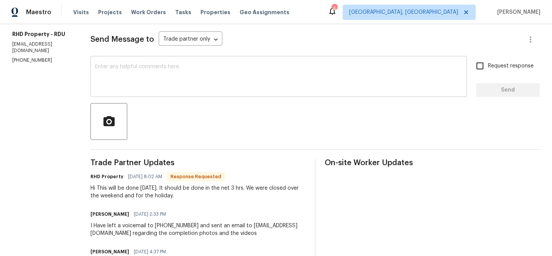
click at [137, 89] on textarea at bounding box center [278, 77] width 367 height 27
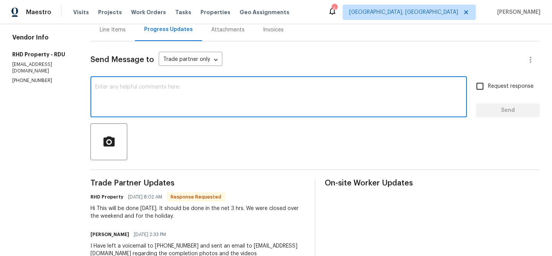
scroll to position [37, 0]
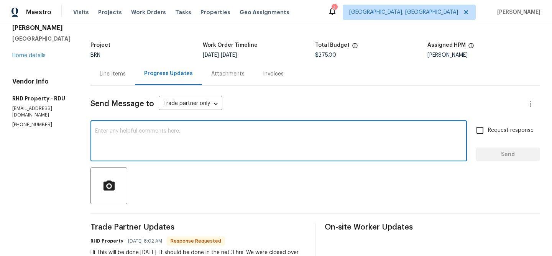
click at [117, 84] on div "Line Items" at bounding box center [112, 74] width 44 height 23
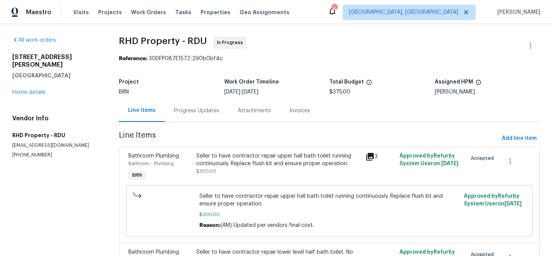
click at [194, 107] on div "Progress Updates" at bounding box center [196, 111] width 45 height 8
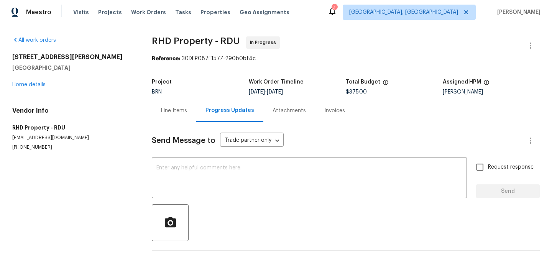
scroll to position [48, 0]
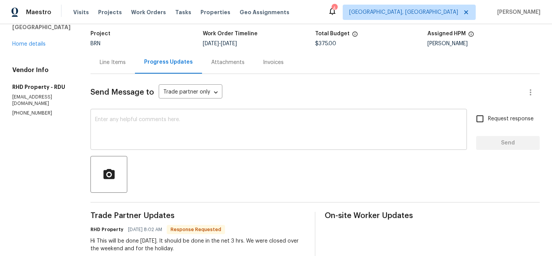
click at [155, 143] on textarea at bounding box center [278, 130] width 367 height 27
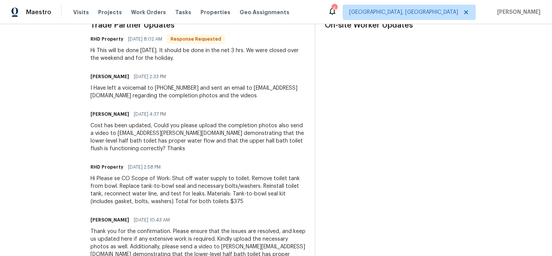
scroll to position [239, 0]
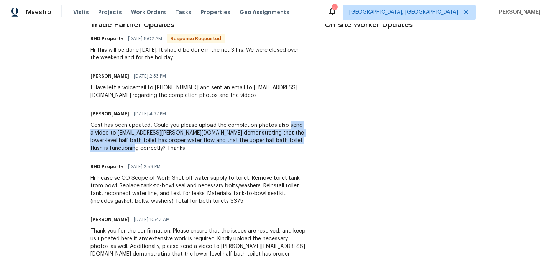
drag, startPoint x: 296, startPoint y: 126, endPoint x: 154, endPoint y: 148, distance: 143.5
click at [154, 148] on div "Cost has been updated, Could you please upload the completion photos also send …" at bounding box center [197, 137] width 215 height 31
copy div "send a video to ananthi.mahendran@opendoor.com demonstrating that the lower-lev…"
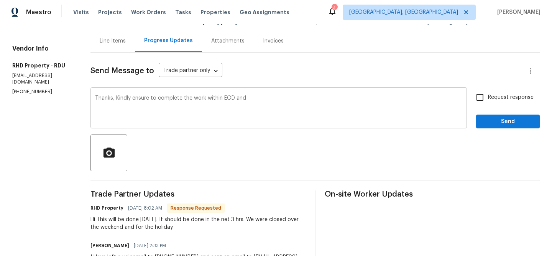
scroll to position [51, 0]
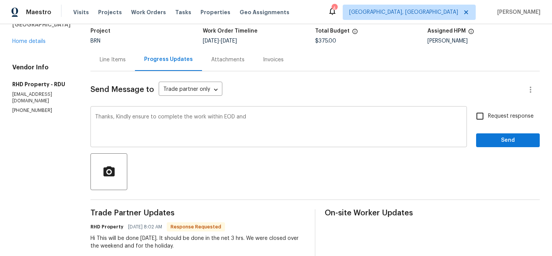
click at [272, 123] on textarea "Thanks, Kindly ensure to complete the work within EOD and" at bounding box center [278, 127] width 367 height 27
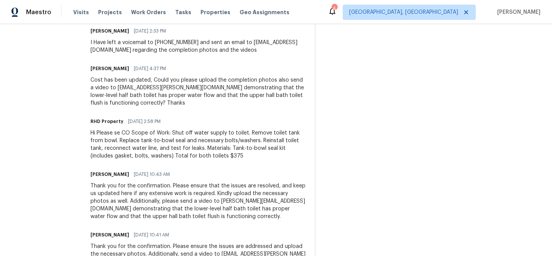
scroll to position [262, 0]
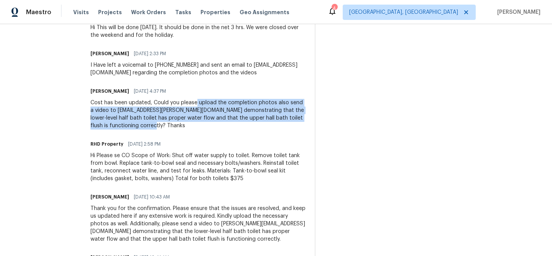
drag, startPoint x: 204, startPoint y: 103, endPoint x: 179, endPoint y: 125, distance: 33.5
click at [179, 125] on div "Cost has been updated, Could you please upload the completion photos also send …" at bounding box center [197, 114] width 215 height 31
copy div "upload the completion photos also send a video to ananthi.mahendran@opendoor.co…"
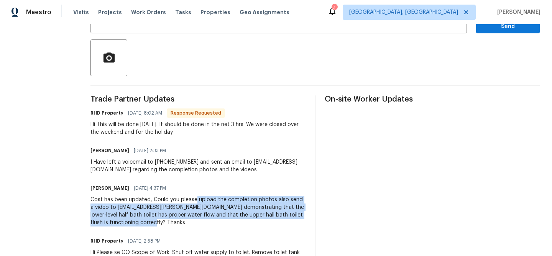
scroll to position [118, 0]
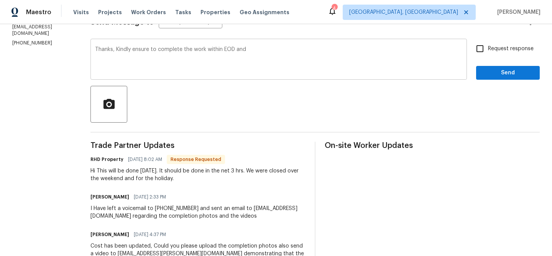
click at [276, 67] on textarea "Thanks, Kindly ensure to complete the work within EOD and" at bounding box center [278, 60] width 367 height 27
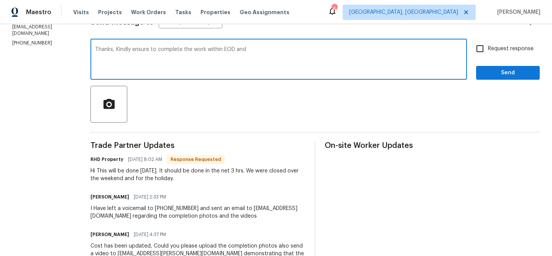
paste textarea "upload the completion photos also send a video to ananthi.mahendran@opendoor.co…"
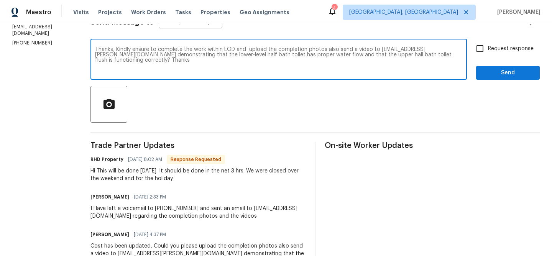
click at [462, 51] on textarea "Thanks, Kindly ensure to complete the work within EOD and upload the completion…" at bounding box center [278, 60] width 367 height 27
type textarea "Thanks, Kindly ensure to complete the work within EOD and upload the completion…"
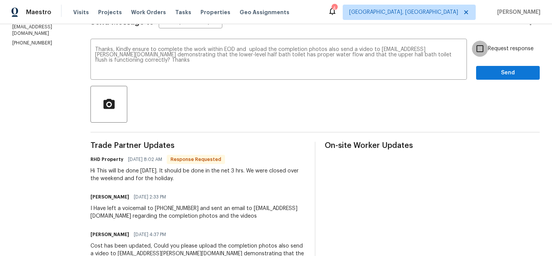
click at [481, 51] on input "Request response" at bounding box center [480, 49] width 16 height 16
checkbox input "true"
click at [481, 70] on button "Send" at bounding box center [508, 73] width 64 height 14
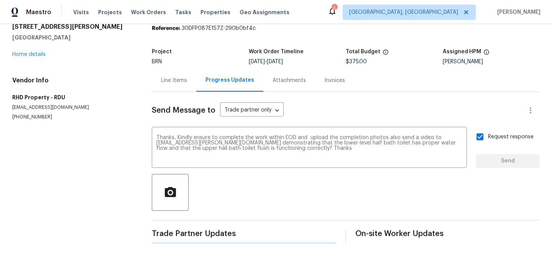
scroll to position [0, 0]
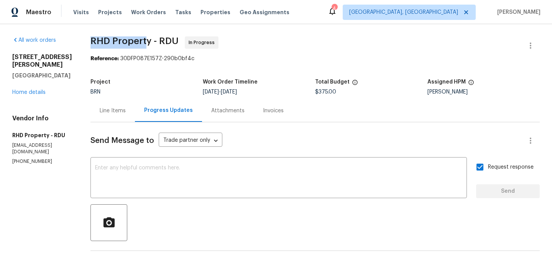
drag, startPoint x: 95, startPoint y: 46, endPoint x: 158, endPoint y: 43, distance: 63.0
copy span "RHD Propert"
drag, startPoint x: 161, startPoint y: 43, endPoint x: 101, endPoint y: 37, distance: 60.1
click at [101, 37] on span "RHD Property - RDU" at bounding box center [134, 40] width 88 height 9
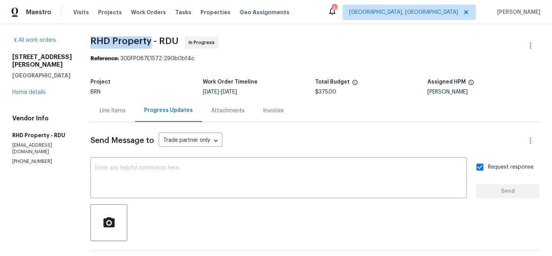
copy span "RHD Property"
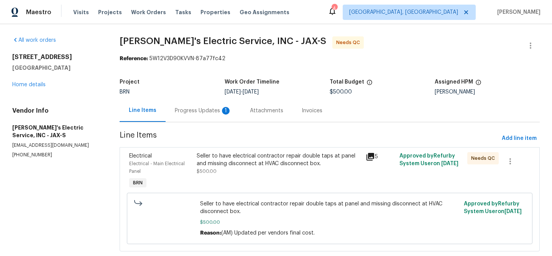
click at [212, 108] on div "Progress Updates 1" at bounding box center [203, 111] width 57 height 8
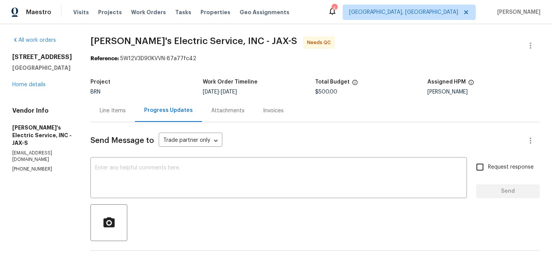
click at [103, 84] on h5 "Project" at bounding box center [100, 81] width 20 height 5
click at [98, 107] on div "Line Items" at bounding box center [112, 110] width 44 height 23
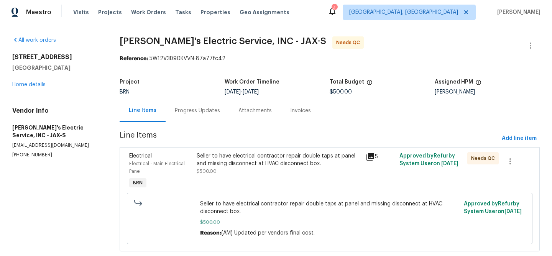
click at [227, 174] on div "Seller to have electrical contractor repair double taps at panel and missing di…" at bounding box center [279, 163] width 164 height 23
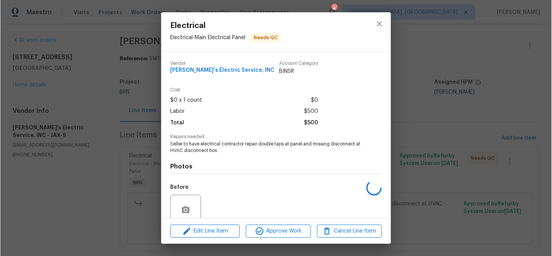
scroll to position [65, 0]
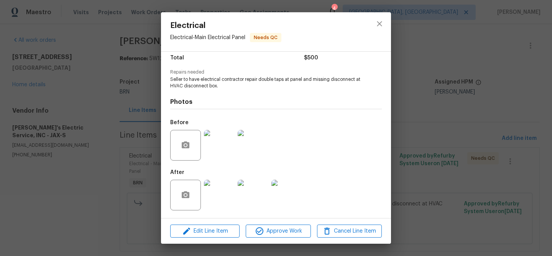
click at [217, 142] on img at bounding box center [219, 145] width 31 height 31
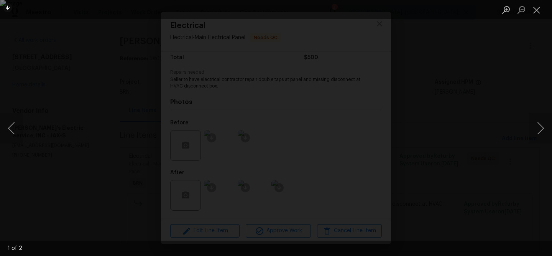
click at [130, 128] on img "Lightbox" at bounding box center [276, 128] width 552 height 256
click at [130, 128] on img "Lightbox" at bounding box center [423, 128] width 1109 height 514
click at [130, 128] on img "Lightbox" at bounding box center [394, 128] width 1109 height 514
click at [22, 146] on div "Lightbox" at bounding box center [276, 128] width 552 height 256
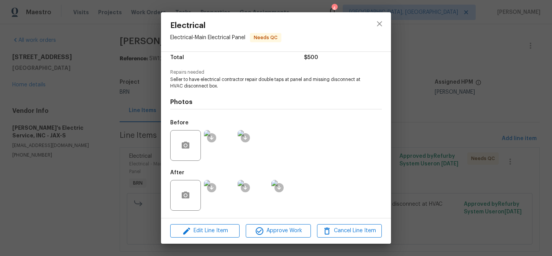
click at [211, 151] on img at bounding box center [219, 145] width 31 height 31
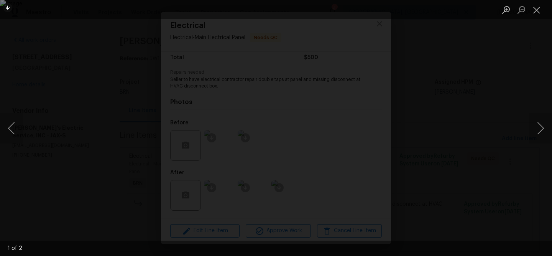
click at [154, 199] on img "Lightbox" at bounding box center [276, 128] width 552 height 256
click at [150, 145] on img "Lightbox" at bounding box center [398, 56] width 1109 height 514
click at [150, 145] on img "Lightbox" at bounding box center [394, 76] width 1109 height 514
click at [98, 43] on img "Lightbox" at bounding box center [276, 128] width 552 height 256
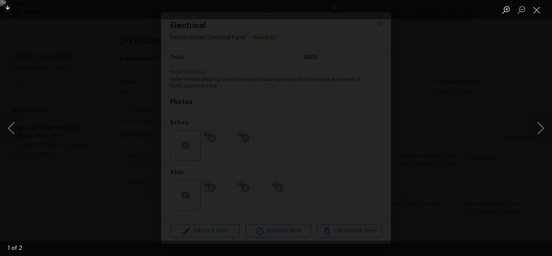
click at [76, 79] on div "Lightbox" at bounding box center [276, 128] width 552 height 256
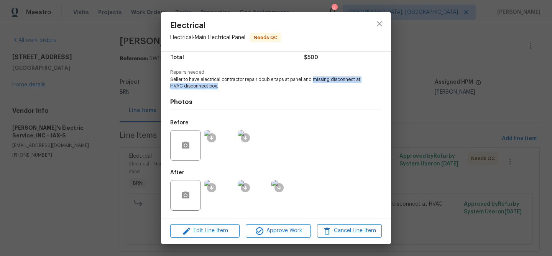
drag, startPoint x: 314, startPoint y: 79, endPoint x: 309, endPoint y: 85, distance: 7.9
click at [309, 85] on span "Seller to have electrical contractor repair double taps at panel and missing di…" at bounding box center [265, 82] width 191 height 13
copy span "missing disconnect at HVAC disconnect box."
click at [221, 146] on img at bounding box center [219, 145] width 31 height 31
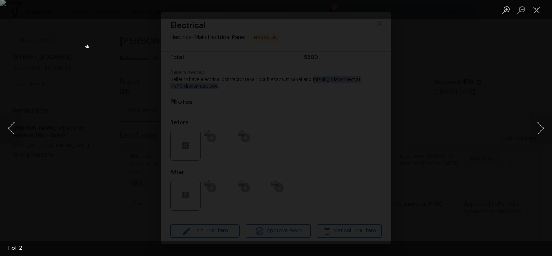
click at [156, 117] on img "Lightbox" at bounding box center [276, 128] width 552 height 256
click at [3, 87] on div "Lightbox" at bounding box center [276, 128] width 552 height 256
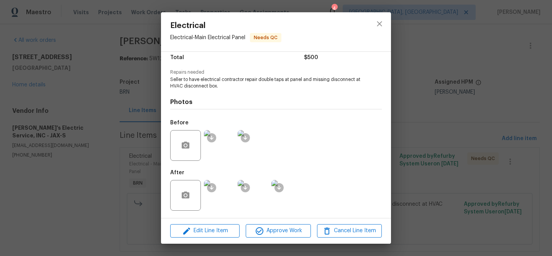
click at [67, 87] on div "Electrical Electrical - Main Electrical Panel Needs QC Vendor Jack's Electric S…" at bounding box center [276, 128] width 552 height 256
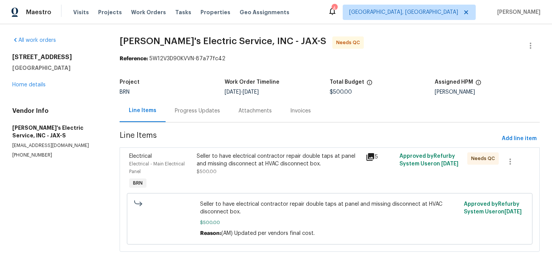
click at [215, 161] on div "Seller to have electrical contractor repair double taps at panel and missing di…" at bounding box center [279, 159] width 164 height 15
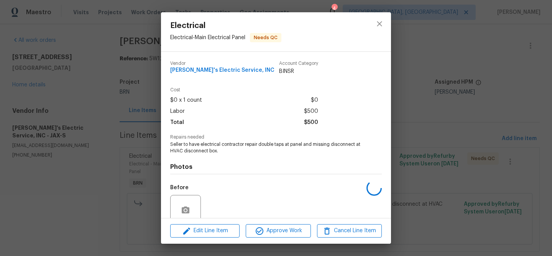
scroll to position [65, 0]
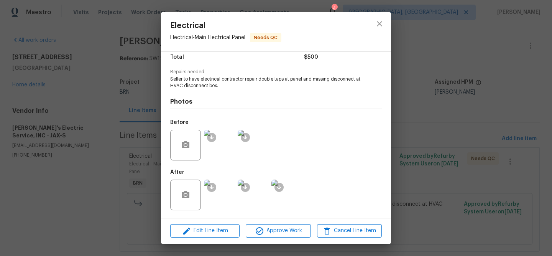
click at [218, 194] on img at bounding box center [219, 194] width 31 height 31
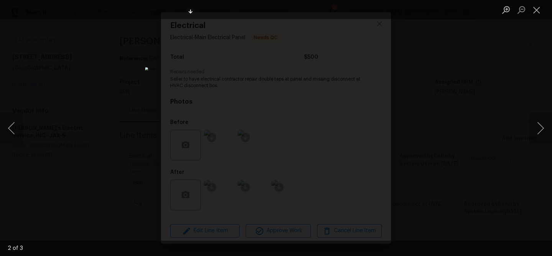
click at [214, 96] on img "Lightbox" at bounding box center [276, 127] width 262 height 121
click at [214, 96] on img "Lightbox" at bounding box center [339, 159] width 526 height 243
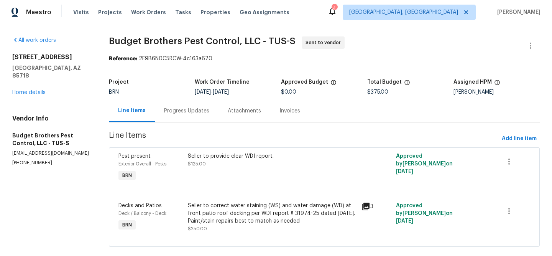
scroll to position [13, 0]
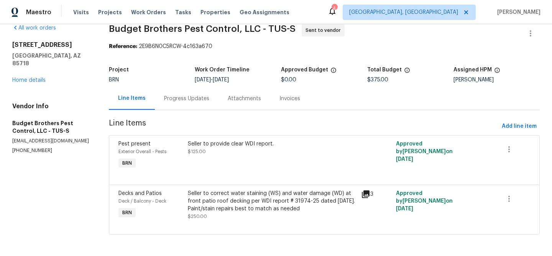
click at [183, 96] on div "Progress Updates" at bounding box center [186, 99] width 45 height 8
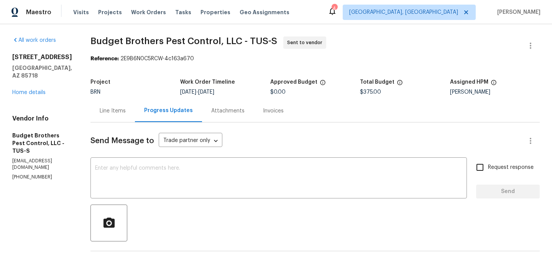
click at [17, 174] on p "(602) 493-7555" at bounding box center [42, 177] width 60 height 7
copy p "(602) 493-7555"
click at [26, 158] on p "office@budgetbrotherstermite.com" at bounding box center [42, 164] width 60 height 13
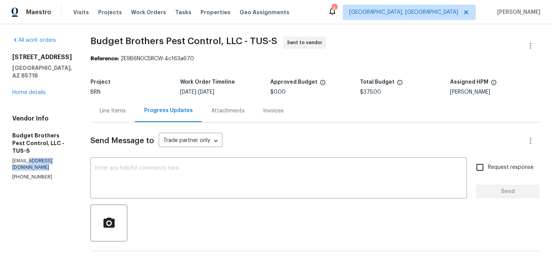
click at [26, 158] on p "office@budgetbrotherstermite.com" at bounding box center [42, 164] width 60 height 13
copy p "office@budgetbrotherstermite.com"
click at [49, 158] on p "office@budgetbrotherstermite.com" at bounding box center [42, 164] width 60 height 13
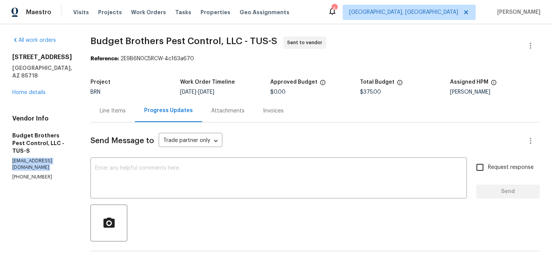
click at [49, 158] on p "office@budgetbrotherstermite.com" at bounding box center [42, 164] width 60 height 13
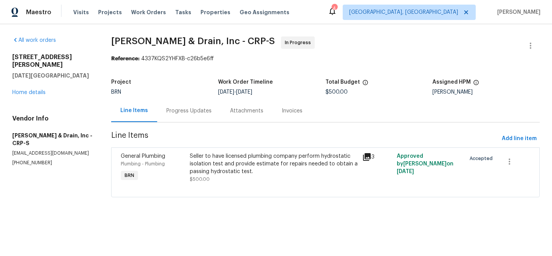
click at [189, 102] on div "Progress Updates" at bounding box center [189, 110] width 64 height 23
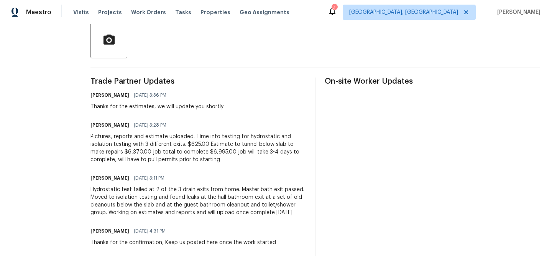
scroll to position [191, 0]
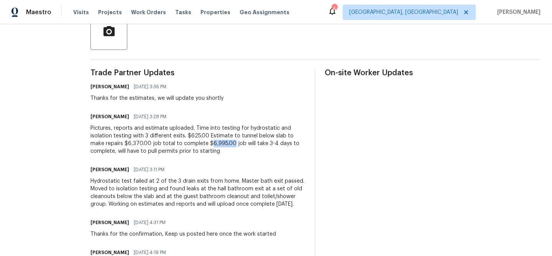
drag, startPoint x: 217, startPoint y: 143, endPoint x: 194, endPoint y: 143, distance: 22.6
click at [194, 143] on div "Pictures, reports and estimate uploaded. Time into testing for hydrostatic and …" at bounding box center [197, 139] width 215 height 31
copy div "6,995.00"
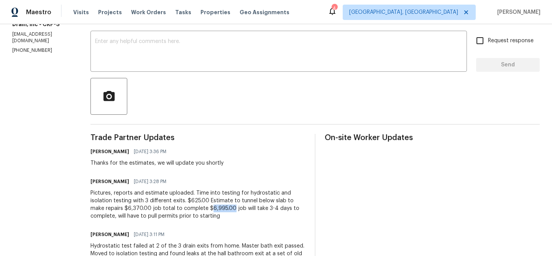
scroll to position [6, 0]
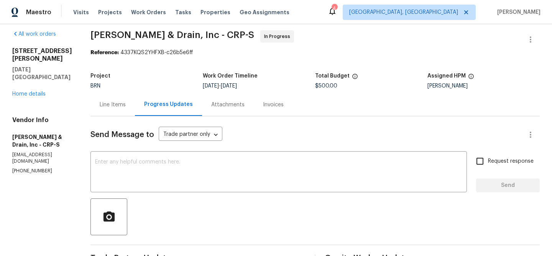
click at [110, 106] on div "Line Items" at bounding box center [113, 105] width 26 height 8
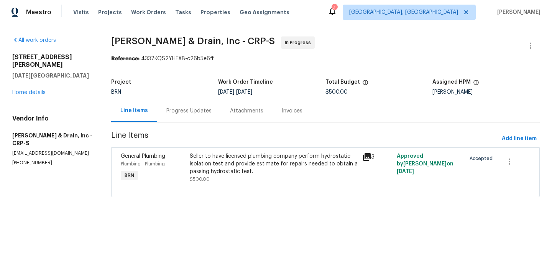
click at [231, 163] on div "Seller to have licensed plumbing company perform hydrostatic isolation test and…" at bounding box center [274, 163] width 168 height 23
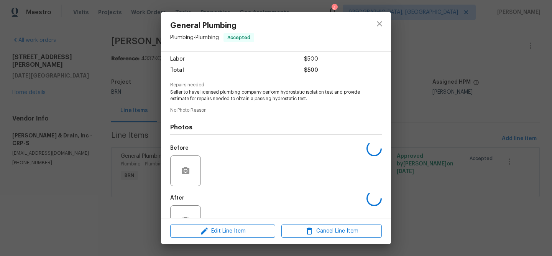
scroll to position [71, 0]
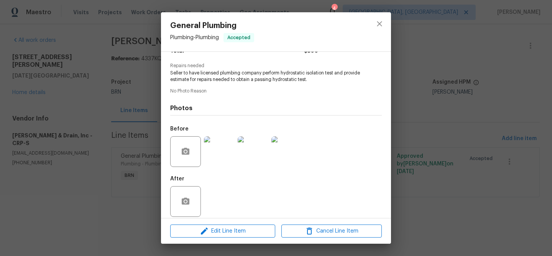
click at [214, 241] on div "Edit Line Item Cancel Line Item" at bounding box center [276, 231] width 230 height 26
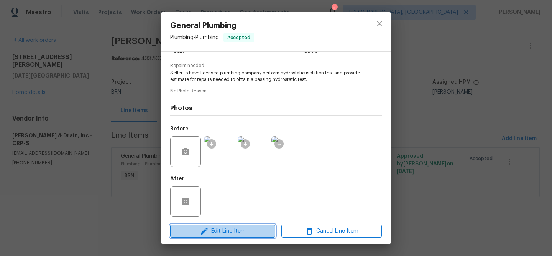
click at [209, 228] on icon "button" at bounding box center [204, 230] width 9 height 9
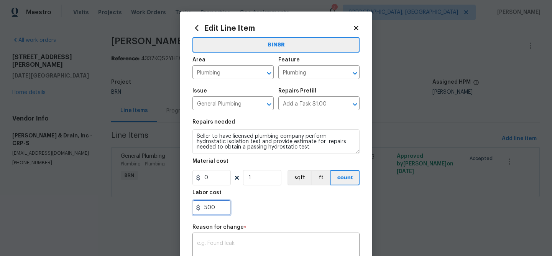
click at [228, 210] on input "500" at bounding box center [211, 207] width 38 height 15
type input "5"
paste input "6995.00"
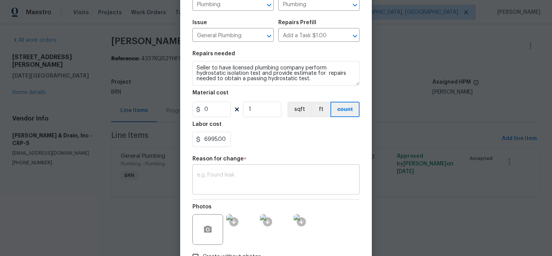
type input "6995"
click at [244, 176] on textarea at bounding box center [276, 180] width 158 height 16
paste textarea "(AM) Updated per BR approval"
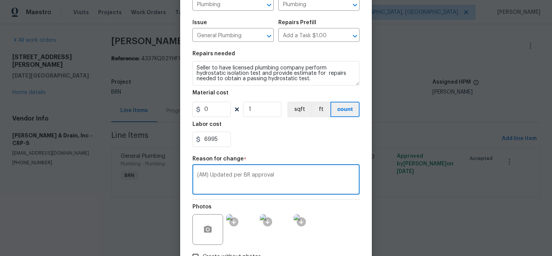
scroll to position [122, 0]
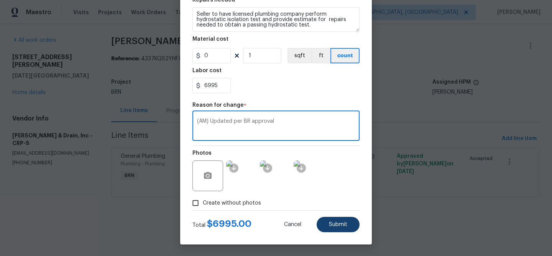
type textarea "(AM) Updated per BR approval"
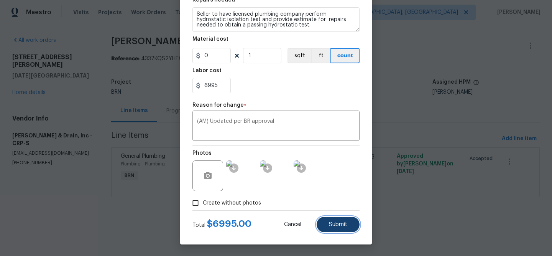
click at [328, 225] on button "Submit" at bounding box center [338, 224] width 43 height 15
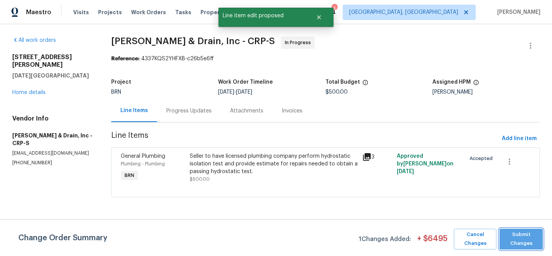
scroll to position [0, 0]
click at [519, 242] on span "Submit Changes" at bounding box center [521, 239] width 36 height 18
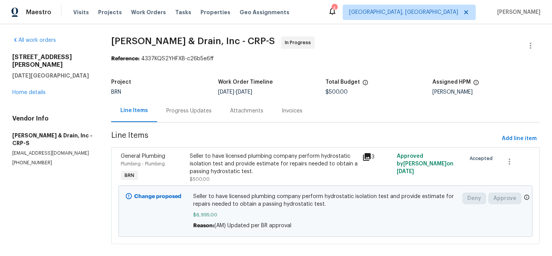
scroll to position [10, 0]
drag, startPoint x: 110, startPoint y: 38, endPoint x: 178, endPoint y: 41, distance: 68.3
click at [178, 41] on div "All work orders [STREET_ADDRESS][PERSON_NAME][DATE] Home details Vendor Info [P…" at bounding box center [276, 144] width 552 height 241
copy span "[PERSON_NAME]"
click at [143, 54] on span "[PERSON_NAME] & Drain, Inc - CRP-S In Progress" at bounding box center [316, 45] width 410 height 18
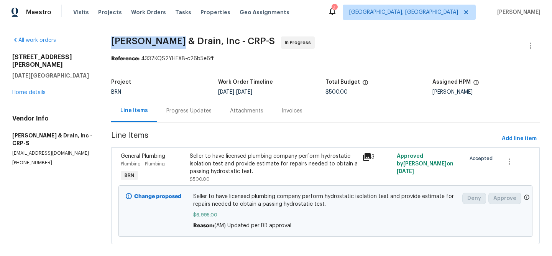
drag, startPoint x: 102, startPoint y: 46, endPoint x: 180, endPoint y: 44, distance: 77.5
click at [180, 44] on div "All work orders [STREET_ADDRESS][PERSON_NAME][DATE] Home details Vendor Info [P…" at bounding box center [276, 144] width 552 height 241
copy span "[PERSON_NAME]"
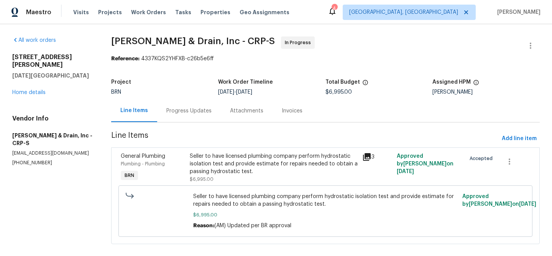
click at [166, 107] on div "Progress Updates" at bounding box center [188, 111] width 45 height 8
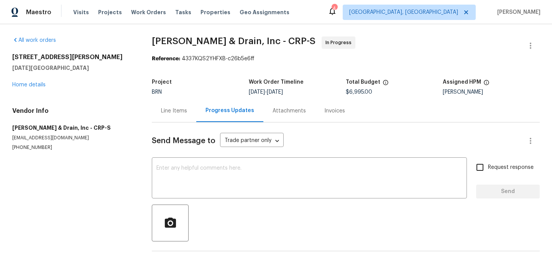
scroll to position [31, 0]
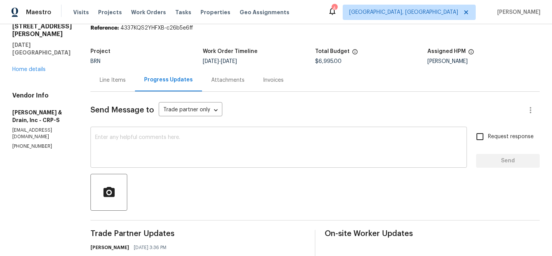
click at [152, 144] on textarea at bounding box center [278, 148] width 367 height 27
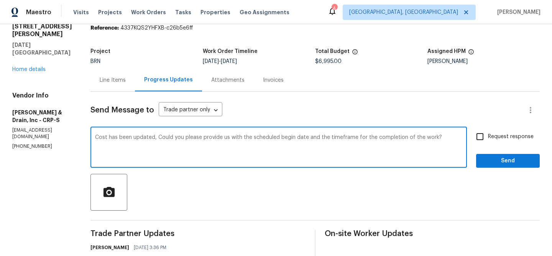
type textarea "Cost has been updated, Could you please provide us with the scheduled begin dat…"
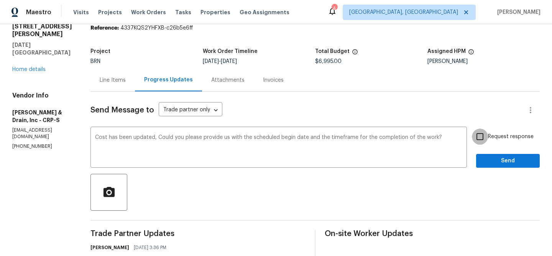
click at [487, 140] on input "Request response" at bounding box center [480, 136] width 16 height 16
checkbox input "true"
click at [488, 161] on span "Send" at bounding box center [507, 161] width 51 height 10
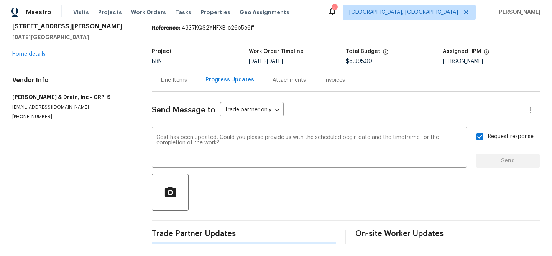
scroll to position [0, 0]
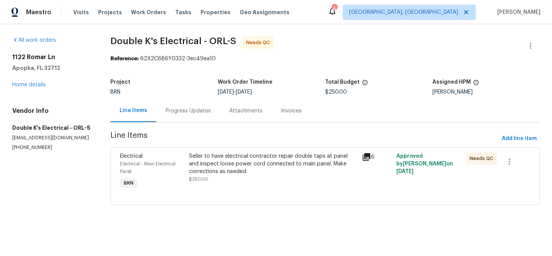
click at [223, 159] on div "Seller to have electrical contractor repair double taps at panel and inspect lo…" at bounding box center [273, 163] width 168 height 23
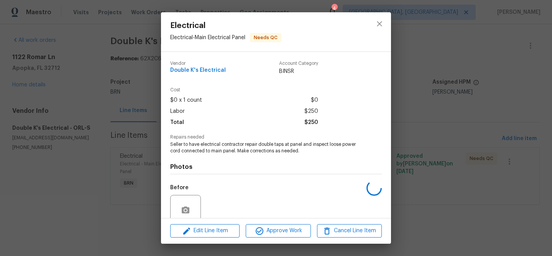
scroll to position [65, 0]
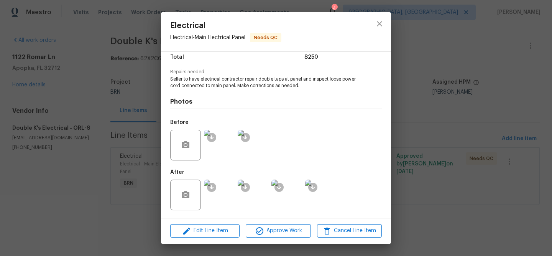
click at [219, 151] on img at bounding box center [219, 145] width 31 height 31
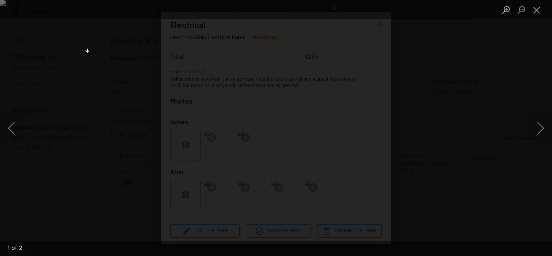
click at [52, 53] on div "Lightbox" at bounding box center [276, 128] width 552 height 256
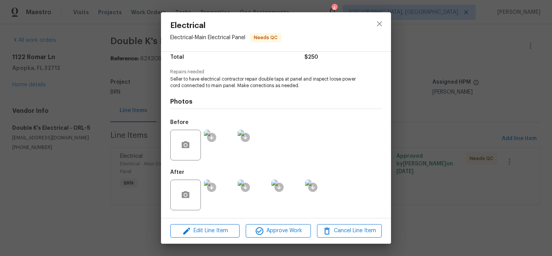
click at [332, 79] on span "Seller to have electrical contractor repair double taps at panel and inspect lo…" at bounding box center [265, 82] width 191 height 13
drag, startPoint x: 345, startPoint y: 79, endPoint x: 236, endPoint y: 85, distance: 108.7
click at [236, 85] on span "Seller to have electrical contractor repair double taps at panel and inspect lo…" at bounding box center [265, 82] width 191 height 13
copy span "power cord connected to main panel."
click at [227, 151] on img at bounding box center [219, 145] width 31 height 31
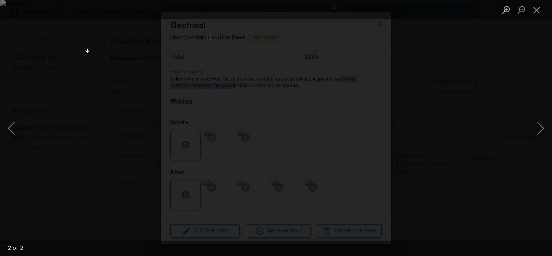
click at [53, 124] on div "Lightbox" at bounding box center [276, 128] width 552 height 256
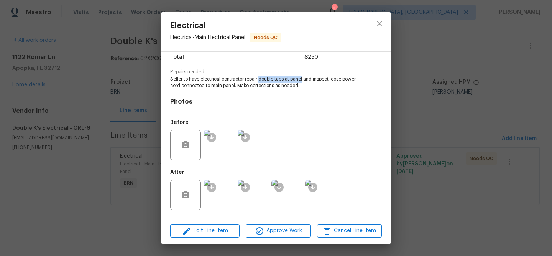
drag, startPoint x: 260, startPoint y: 79, endPoint x: 303, endPoint y: 77, distance: 43.7
click at [303, 77] on span "Seller to have electrical contractor repair double taps at panel and inspect lo…" at bounding box center [265, 82] width 191 height 13
copy span "double taps at panel"
click at [270, 85] on span "Seller to have electrical contractor repair double taps at panel and inspect lo…" at bounding box center [265, 82] width 191 height 13
drag, startPoint x: 260, startPoint y: 79, endPoint x: 277, endPoint y: 79, distance: 16.5
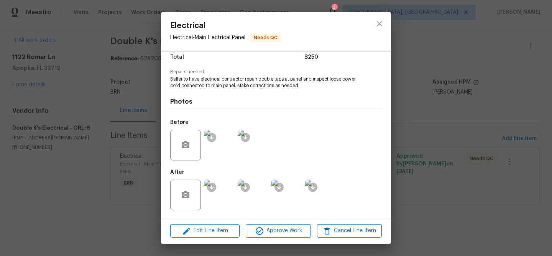
click at [271, 79] on span "Seller to have electrical contractor repair double taps at panel and inspect lo…" at bounding box center [265, 82] width 191 height 13
click at [255, 78] on span "Seller to have electrical contractor repair double taps at panel and inspect lo…" at bounding box center [265, 82] width 191 height 13
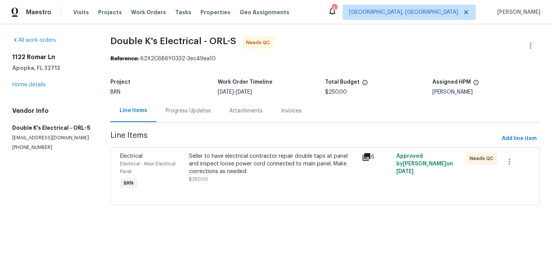
click at [214, 163] on div "Seller to have electrical contractor repair double taps at panel and inspect lo…" at bounding box center [273, 163] width 168 height 23
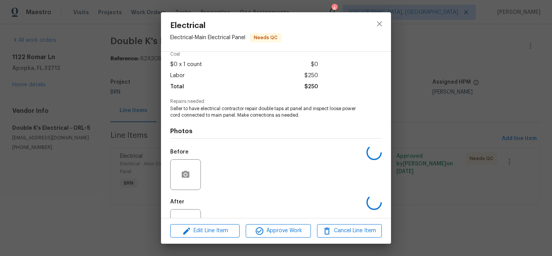
scroll to position [65, 0]
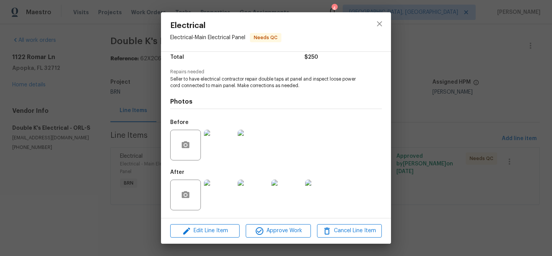
click at [217, 201] on img at bounding box center [219, 194] width 31 height 31
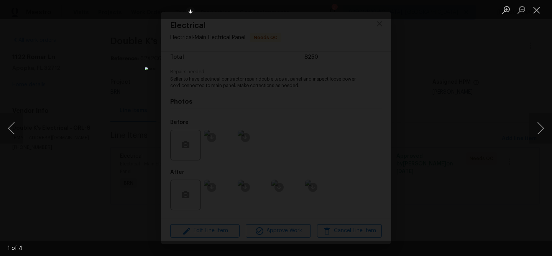
click at [74, 100] on div "Lightbox" at bounding box center [276, 128] width 552 height 256
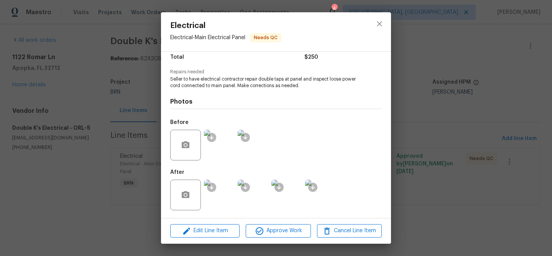
click at [219, 191] on img at bounding box center [219, 194] width 31 height 31
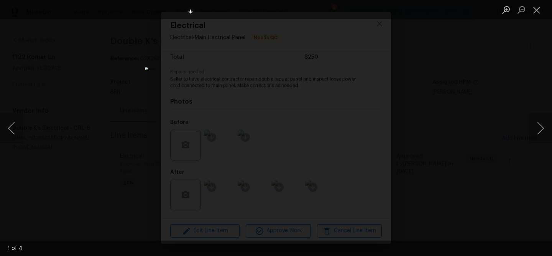
click at [153, 117] on div "Lightbox" at bounding box center [276, 128] width 552 height 256
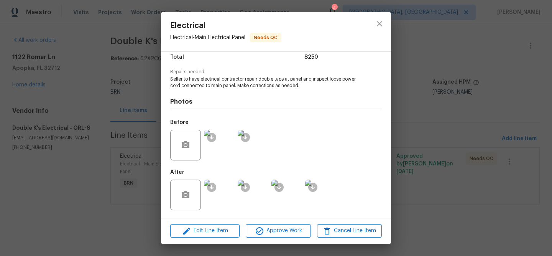
click at [120, 109] on div "Electrical Electrical - Main Electrical Panel Needs QC Vendor Double K's Electr…" at bounding box center [276, 128] width 552 height 256
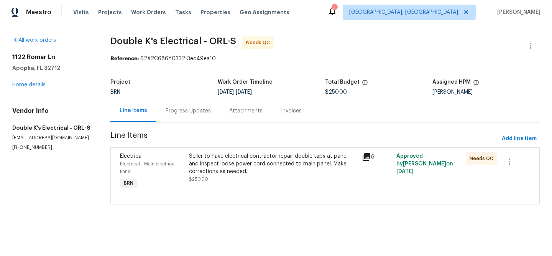
click at [180, 100] on div "Progress Updates" at bounding box center [188, 110] width 64 height 23
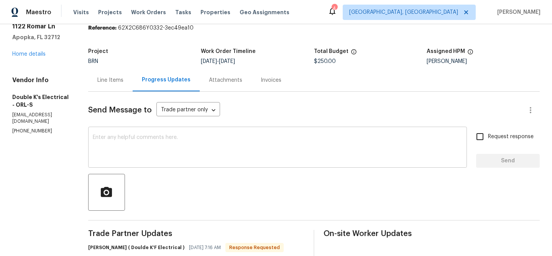
click at [146, 150] on textarea at bounding box center [278, 148] width 370 height 27
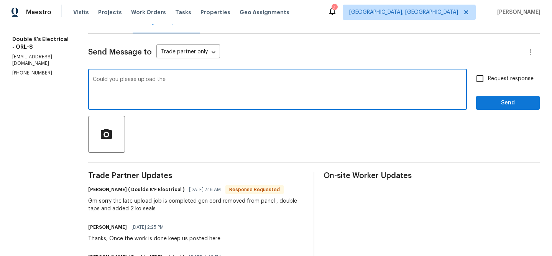
scroll to position [88, 0]
type textarea "Could you please upload the photos for the panel ?"
click at [465, 74] on div "Could you please upload the photos for the panel ? x ​" at bounding box center [277, 90] width 379 height 39
click at [481, 83] on input "Request response" at bounding box center [480, 79] width 16 height 16
checkbox input "true"
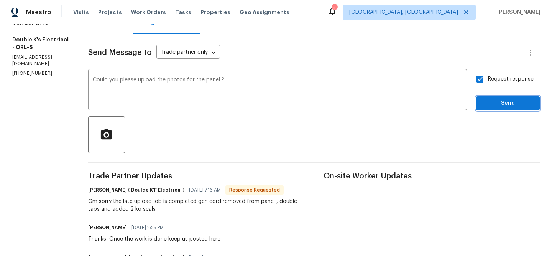
click at [483, 109] on button "Send" at bounding box center [508, 103] width 64 height 14
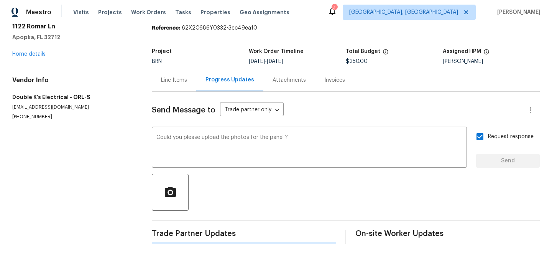
scroll to position [0, 0]
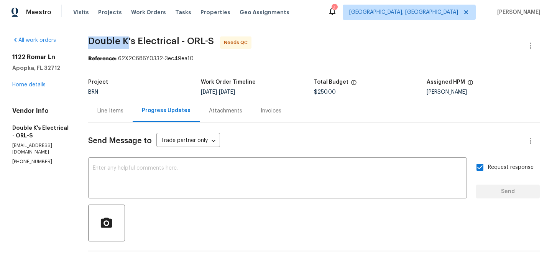
drag, startPoint x: 92, startPoint y: 36, endPoint x: 133, endPoint y: 38, distance: 41.1
copy span "Double K"
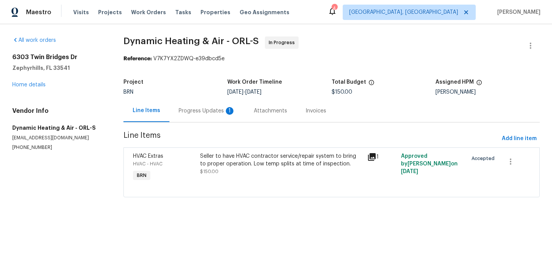
click at [196, 100] on div "Progress Updates 1" at bounding box center [206, 110] width 75 height 23
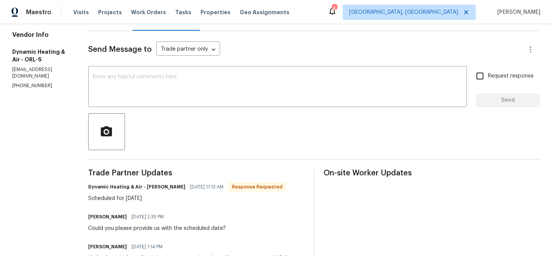
scroll to position [99, 0]
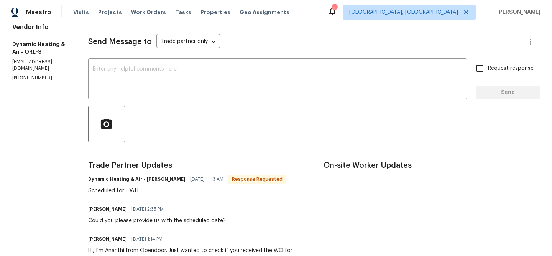
click at [155, 102] on div "Send Message to Trade partner only Trade partner only ​ x ​ Request response Se…" at bounding box center [314, 158] width 452 height 271
click at [147, 94] on div "x ​" at bounding box center [277, 79] width 379 height 39
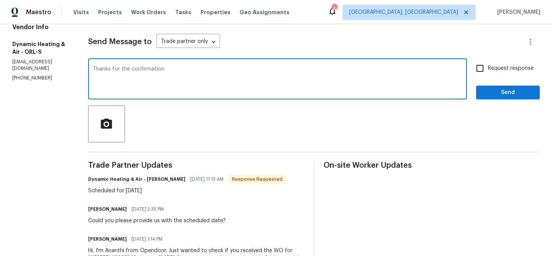
type textarea "Thanks for the confirmation"
click at [493, 72] on span "Request response" at bounding box center [511, 68] width 46 height 8
click at [488, 72] on input "Request response" at bounding box center [480, 68] width 16 height 16
checkbox input "true"
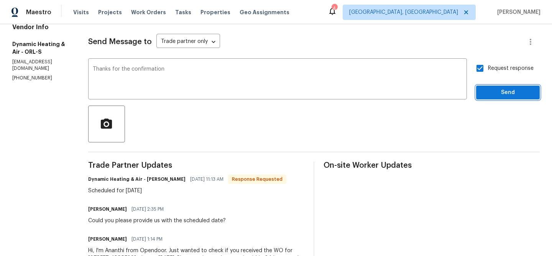
click at [484, 96] on span "Send" at bounding box center [507, 93] width 51 height 10
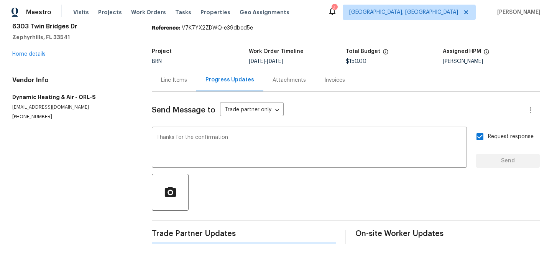
scroll to position [0, 0]
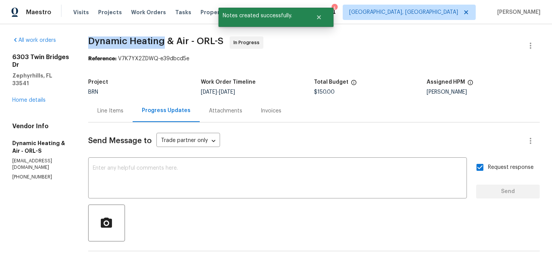
drag, startPoint x: 88, startPoint y: 45, endPoint x: 171, endPoint y: 45, distance: 83.2
click at [171, 45] on div "All work orders 6303 Twin Bridges Dr Zephyrhills, FL 33541 Home details Vendor …" at bounding box center [276, 229] width 552 height 411
copy span "Dynamic Heating"
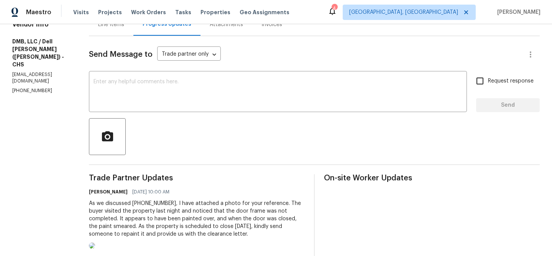
scroll to position [91, 0]
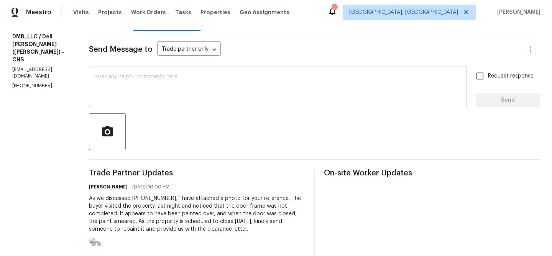
click at [109, 92] on textarea at bounding box center [278, 87] width 369 height 27
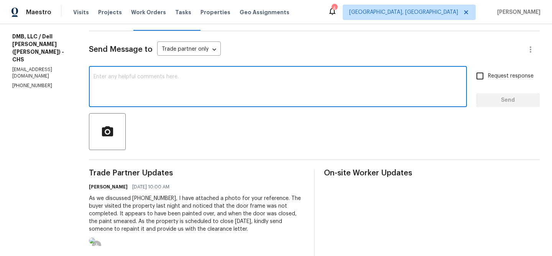
click at [28, 82] on p "[PHONE_NUMBER]" at bounding box center [41, 85] width 58 height 7
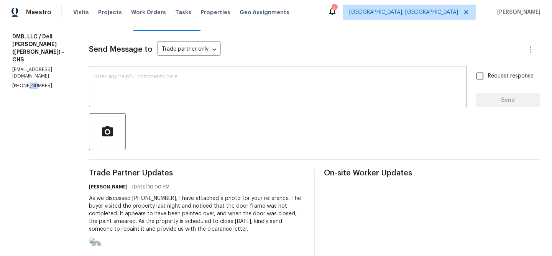
click at [28, 82] on p "[PHONE_NUMBER]" at bounding box center [41, 85] width 58 height 7
copy p "[PHONE_NUMBER]"
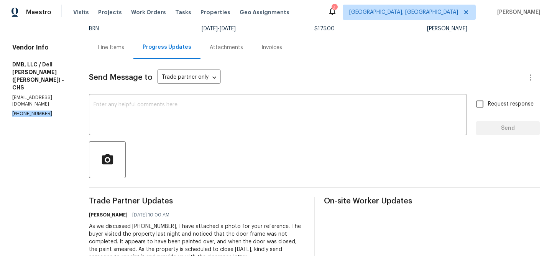
scroll to position [0, 0]
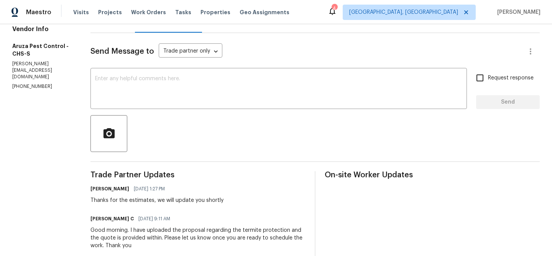
scroll to position [99, 0]
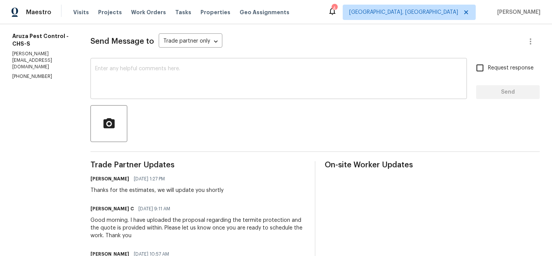
click at [149, 89] on textarea at bounding box center [278, 79] width 367 height 27
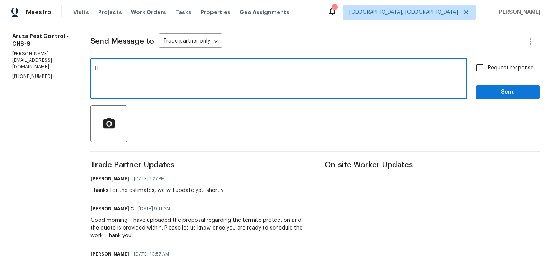
type textarea "H"
paste textarea "We only need to treat for the active infestation and provide a clear report. It…"
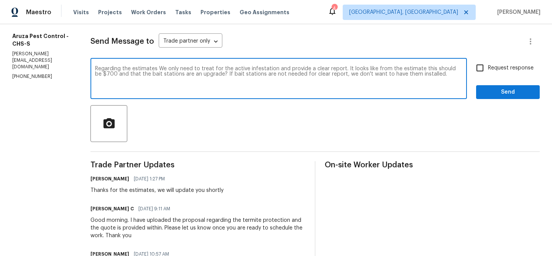
click at [316, 74] on textarea "Regarding the estimates We only need to treat for the active infestation and pr…" at bounding box center [278, 79] width 367 height 27
paste textarea ", we only need treatment for the active infestation and a clear report. Based o…"
drag, startPoint x: 330, startPoint y: 69, endPoint x: 459, endPoint y: 70, distance: 129.2
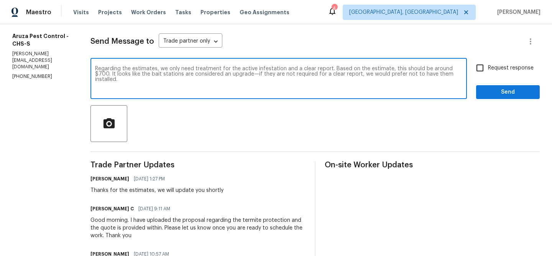
click at [459, 70] on textarea "Regarding the estimates, we only need treatment for the active infestation and …" at bounding box center [278, 79] width 367 height 27
drag, startPoint x: 224, startPoint y: 76, endPoint x: 267, endPoint y: 80, distance: 42.8
click at [267, 80] on textarea "Regarding the estimates, we only need treatment for the active infestation and …" at bounding box center [278, 79] width 367 height 27
drag, startPoint x: 122, startPoint y: 76, endPoint x: 359, endPoint y: 76, distance: 237.3
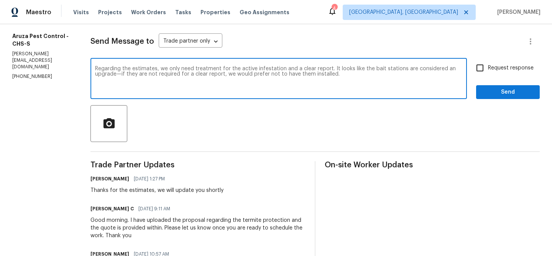
click at [359, 76] on textarea "Regarding the estimates, we only need treatment for the active infestation and …" at bounding box center [278, 79] width 367 height 27
paste textarea "are not required for a clear report,"
click at [212, 74] on textarea "Regarding the estimates, we only need treatment for the active infestation and …" at bounding box center [278, 79] width 367 height 27
click at [214, 74] on textarea "Regarding the estimates, we only need treatment for the active infestation and …" at bounding box center [278, 79] width 367 height 27
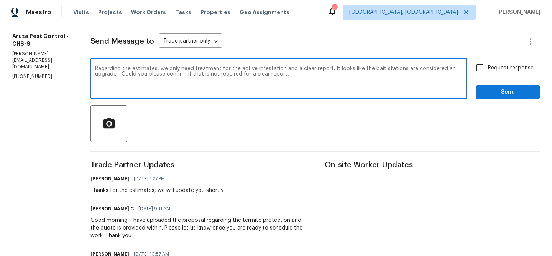
click at [214, 74] on textarea "Regarding the estimates, we only need treatment for the active infestation and …" at bounding box center [278, 79] width 367 height 27
click at [176, 72] on textarea "Regarding the estimates, we only need treatment for the active infestation and …" at bounding box center [278, 79] width 367 height 27
paste textarea "require treatment for the active infestation and a clear report. Could you plea…"
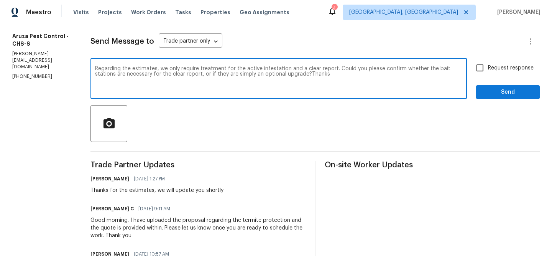
type textarea "Regarding the estimates, we only require treatment for the active infestation a…"
click at [487, 72] on input "Request response" at bounding box center [480, 68] width 16 height 16
checkbox input "true"
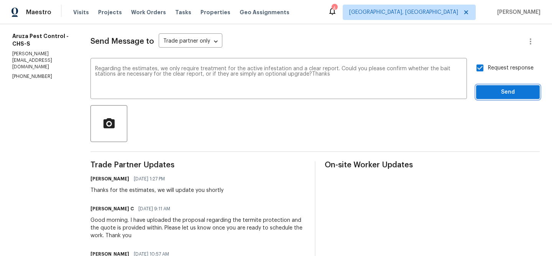
click at [485, 85] on button "Send" at bounding box center [508, 92] width 64 height 14
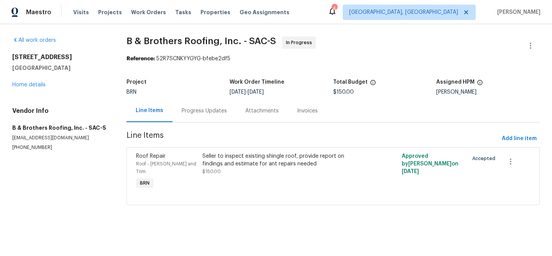
click at [187, 105] on div "Progress Updates" at bounding box center [205, 110] width 64 height 23
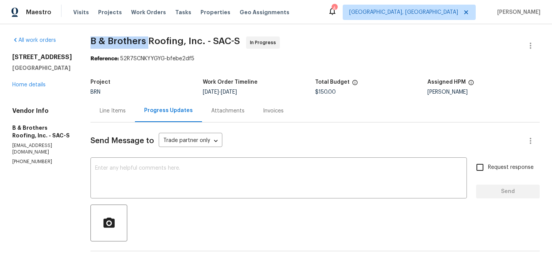
drag, startPoint x: 104, startPoint y: 40, endPoint x: 166, endPoint y: 41, distance: 61.7
click at [166, 41] on div "All work orders 2066 Espana Ln Rio Vista, CA 94571 Home details Vendor Info B &…" at bounding box center [276, 245] width 552 height 442
copy span "B & Brothers"
click at [135, 104] on div "Line Items" at bounding box center [112, 110] width 44 height 23
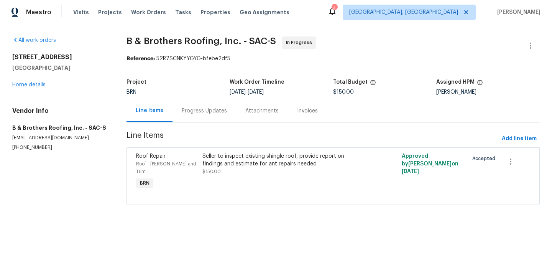
click at [225, 163] on div "Seller to inspect existing shingle roof, provide report on findings and estimat…" at bounding box center [282, 159] width 161 height 15
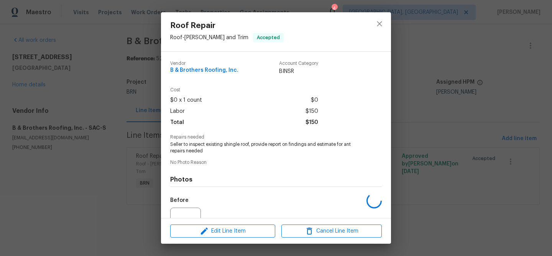
click at [203, 146] on span "Seller to inspect existing shingle roof, provide report on findings and estimat…" at bounding box center [265, 147] width 191 height 13
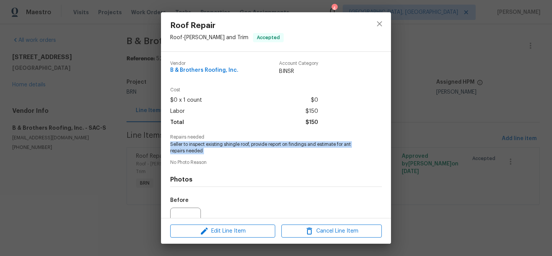
click at [203, 146] on span "Seller to inspect existing shingle roof, provide report on findings and estimat…" at bounding box center [265, 147] width 191 height 13
copy span "Seller to inspect existing shingle roof, provide report on findings and estimat…"
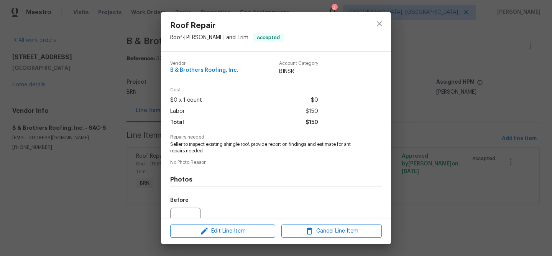
click at [115, 74] on div "Roof Repair Roof - Eaves and Trim Accepted Vendor B & Brothers Roofing, Inc. Ac…" at bounding box center [276, 128] width 552 height 256
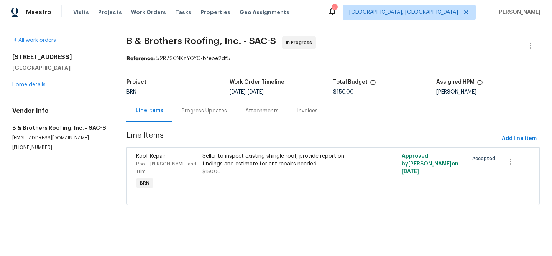
click at [191, 117] on div "Progress Updates" at bounding box center [205, 110] width 64 height 23
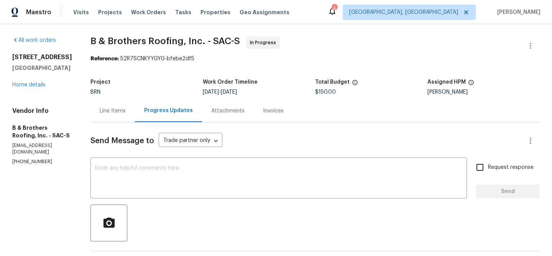
click at [126, 109] on div "Line Items" at bounding box center [113, 111] width 26 height 8
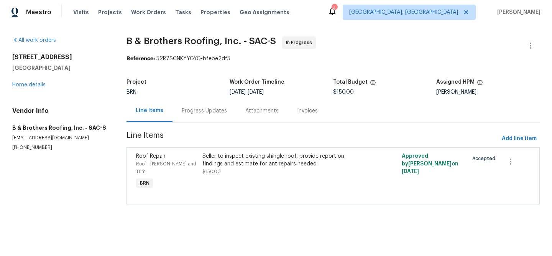
click at [263, 160] on div "Seller to inspect existing shingle roof, provide report on findings and estimat…" at bounding box center [282, 159] width 161 height 15
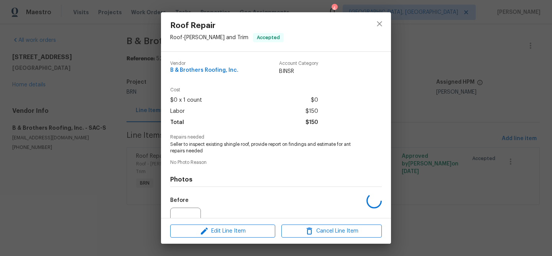
scroll to position [78, 0]
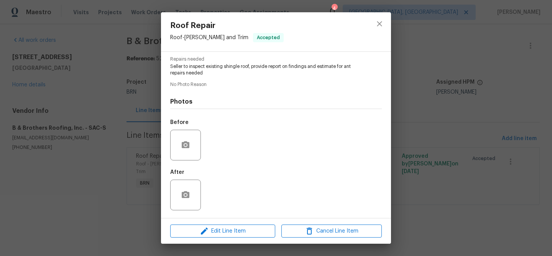
click at [104, 136] on div "Roof Repair Roof - Eaves and Trim Accepted Vendor B & Brothers Roofing, Inc. Ac…" at bounding box center [276, 128] width 552 height 256
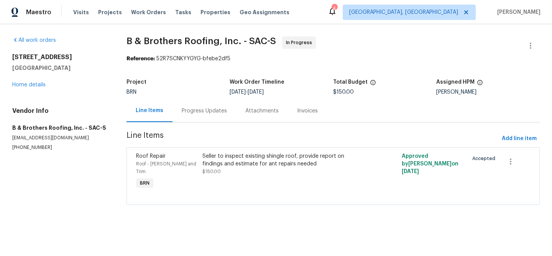
click at [206, 113] on div "Progress Updates" at bounding box center [204, 111] width 45 height 8
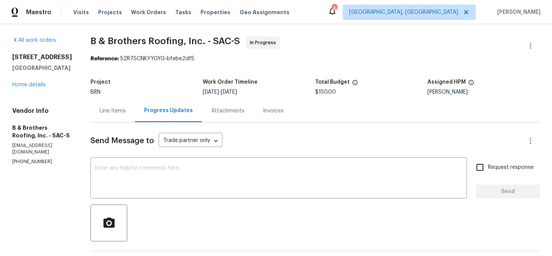
click at [131, 99] on div "Project BRN Work Order Timeline [DATE] - [DATE] Total Budget $150.00 Assigned H…" at bounding box center [314, 87] width 449 height 25
click at [135, 109] on div "Line Items" at bounding box center [112, 110] width 44 height 23
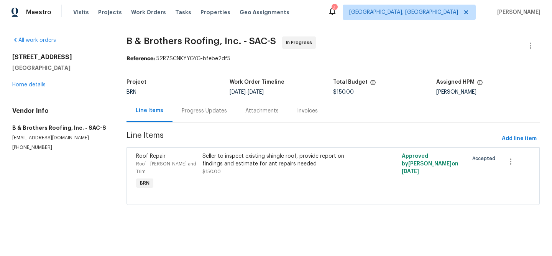
click at [198, 104] on div "Progress Updates" at bounding box center [205, 110] width 64 height 23
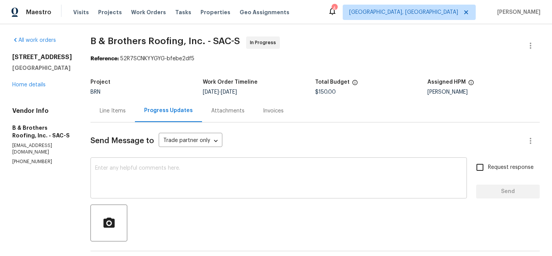
click at [180, 161] on div "x ​" at bounding box center [278, 178] width 377 height 39
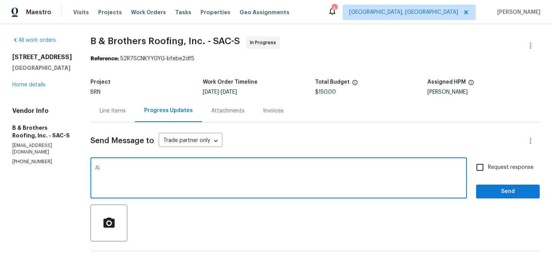
type textarea "A"
drag, startPoint x: 245, startPoint y: 170, endPoint x: 311, endPoint y: 170, distance: 66.3
click at [311, 170] on textarea "Since there is no response regarding the schedule. Reassigning" at bounding box center [278, 178] width 367 height 27
click at [39, 158] on p "(916) 370-0010" at bounding box center [42, 161] width 60 height 7
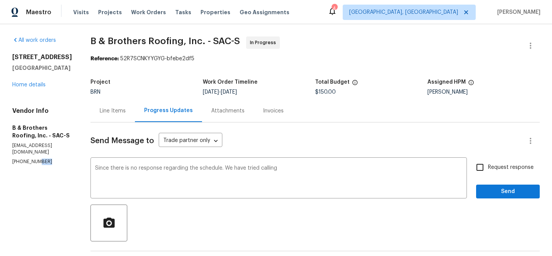
click at [39, 158] on p "(916) 370-0010" at bounding box center [42, 161] width 60 height 7
click at [22, 158] on p "(916) 370-0010" at bounding box center [42, 161] width 60 height 7
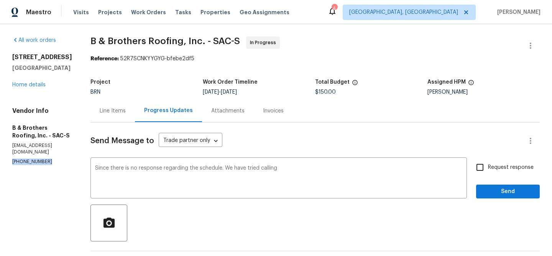
click at [22, 158] on p "(916) 370-0010" at bounding box center [42, 161] width 60 height 7
copy p "(916) 370-0010"
click at [332, 169] on textarea "Since there is no response regarding the schedule. We have tried calling" at bounding box center [278, 178] width 367 height 27
paste textarea "(916) 370-0010"
click at [72, 158] on p "(916) 370-0010" at bounding box center [42, 161] width 60 height 7
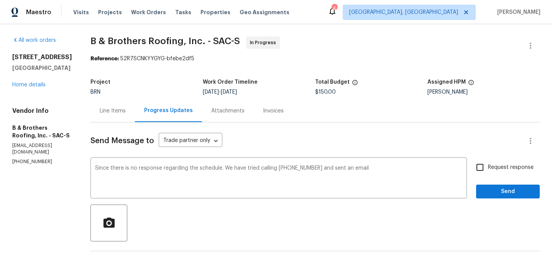
click at [72, 148] on p "contrerasluis@bbrothersroofing.com" at bounding box center [42, 148] width 60 height 13
copy p "contrerasluis@bbrothersroofing.com"
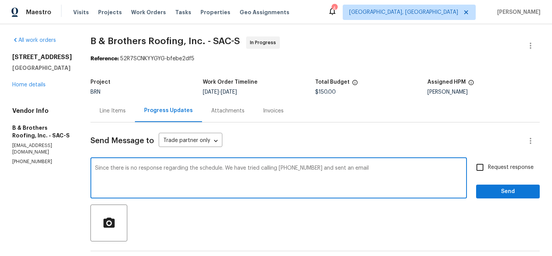
click at [415, 173] on textarea "Since there is no response regarding the schedule. We have tried calling (916) …" at bounding box center [278, 178] width 367 height 27
paste textarea "contrerasluis@bbrothersroofing.com"
drag, startPoint x: 242, startPoint y: 167, endPoint x: 110, endPoint y: 165, distance: 131.9
click at [110, 165] on div "Since there is no response regarding the schedule. We have tried calling (916) …" at bounding box center [278, 178] width 377 height 39
click at [372, 172] on textarea "We have tried calling (916) 370-0010 and sent an email to contrerasluis@bbrothe…" at bounding box center [278, 178] width 367 height 27
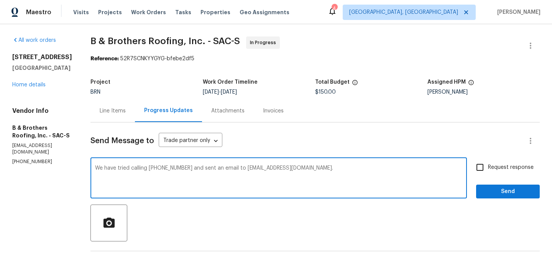
paste textarea "Since there is no response regarding the schedule."
type textarea "We have tried calling (916) 370-0010 and sent an email to contrerasluis@bbrothe…"
click at [196, 166] on textarea "We have tried calling (916) 370-0010 and sent an email to contrerasluis@bbrothe…" at bounding box center [278, 178] width 367 height 27
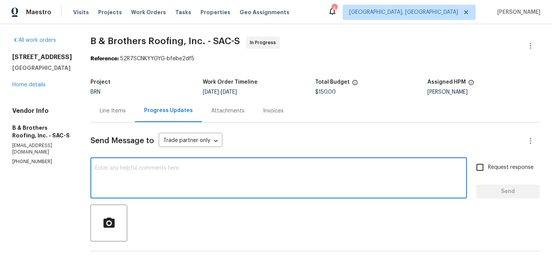
paste textarea "We have attempted to reach out by calling (916) 370-0010 and emailing contreras…"
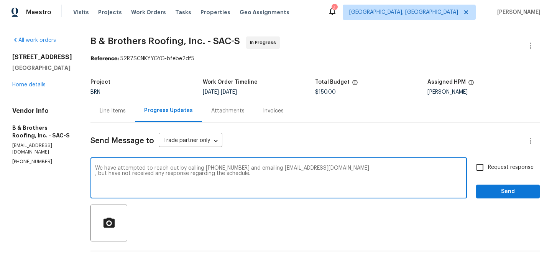
click at [401, 168] on textarea "We have attempted to reach out by calling (916) 370-0010 and emailing contreras…" at bounding box center [278, 178] width 367 height 27
click at [315, 174] on textarea "We have attempted to reach out by calling (916) 370-0010 and emailing contreras…" at bounding box center [278, 178] width 367 height 27
drag, startPoint x: 390, startPoint y: 171, endPoint x: 466, endPoint y: 170, distance: 75.5
click at [466, 170] on div "We have attempted to reach out by calling (916) 370-0010 and emailing contreras…" at bounding box center [278, 178] width 377 height 39
click at [458, 170] on textarea "We have attempted to reach out by calling (916) 370-0010 and emailing contreras…" at bounding box center [278, 178] width 367 height 27
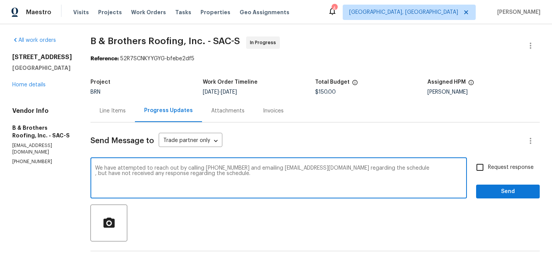
drag, startPoint x: 451, startPoint y: 170, endPoint x: 392, endPoint y: 171, distance: 58.7
click at [392, 171] on textarea "We have attempted to reach out by calling (916) 370-0010 and emailing contreras…" at bounding box center [278, 178] width 367 height 27
click at [115, 173] on textarea "We have attempted to reach out by calling (916) 370-0010 and emailing contreras…" at bounding box center [278, 178] width 367 height 27
click at [208, 173] on textarea "We have attempted to reach out by calling (916) 370-0010 and emailing contreras…" at bounding box center [278, 178] width 367 height 27
type textarea "We have attempted to reach out by calling (916) 370-0010 and emailing contreras…"
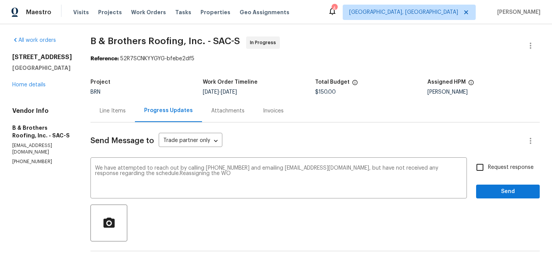
click at [504, 166] on span "Request response" at bounding box center [511, 167] width 46 height 8
click at [488, 166] on input "Request response" at bounding box center [480, 167] width 16 height 16
checkbox input "true"
click at [486, 190] on span "Send" at bounding box center [507, 192] width 51 height 10
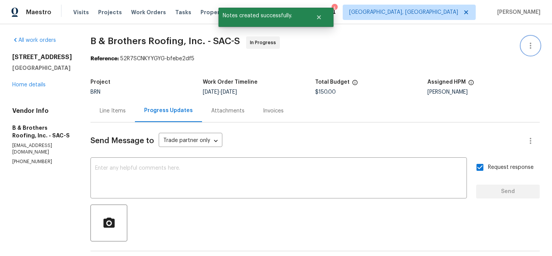
click at [530, 44] on icon "button" at bounding box center [530, 45] width 9 height 9
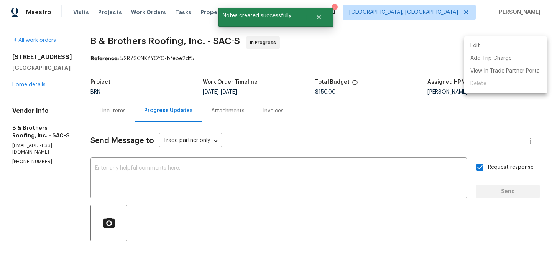
click at [492, 48] on li "Edit" at bounding box center [505, 45] width 83 height 13
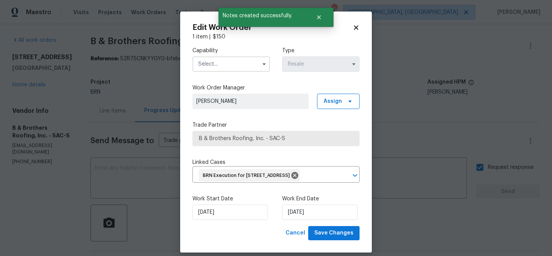
click at [212, 54] on div "Capability" at bounding box center [230, 59] width 77 height 25
click at [214, 60] on input "text" at bounding box center [230, 63] width 77 height 15
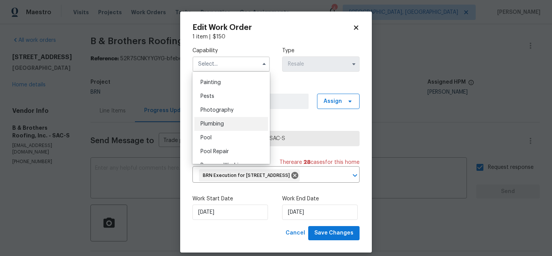
scroll to position [724, 0]
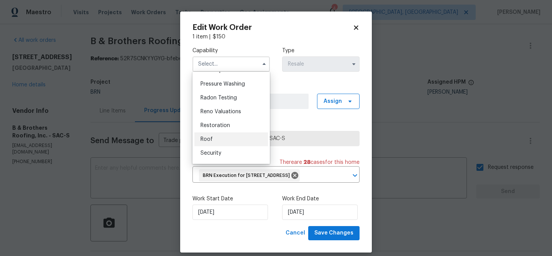
click at [211, 141] on span "Roof" at bounding box center [207, 139] width 12 height 5
type input "Roof"
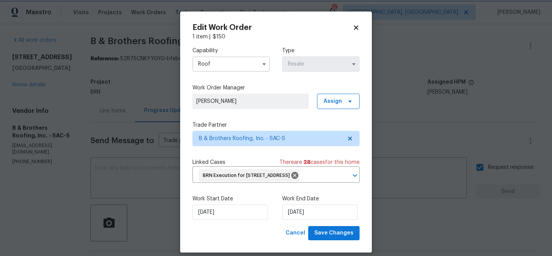
scroll to position [20, 0]
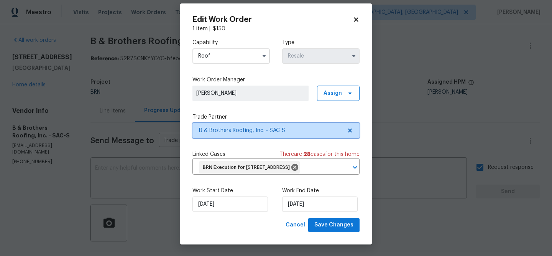
click at [242, 123] on span "B & Brothers Roofing, Inc. - SAC-S" at bounding box center [275, 130] width 167 height 15
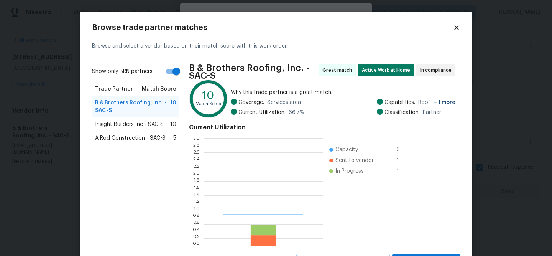
scroll to position [107, 119]
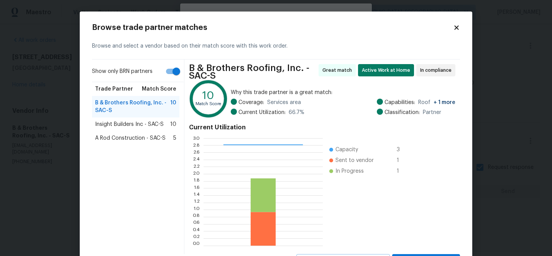
click at [137, 124] on span "Insight Builders Inc - SAC-S" at bounding box center [129, 124] width 69 height 8
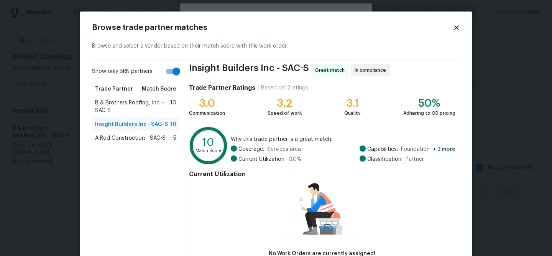
scroll to position [51, 0]
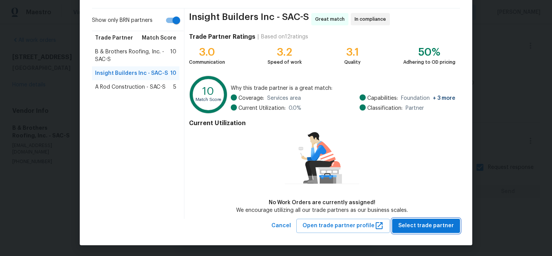
click at [405, 227] on span "Select trade partner" at bounding box center [426, 226] width 56 height 10
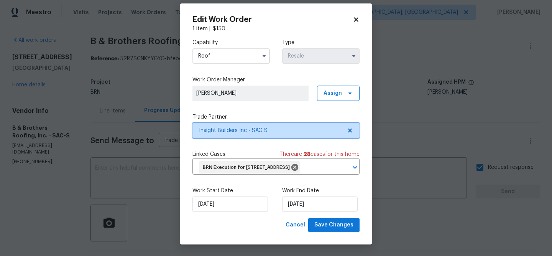
scroll to position [0, 0]
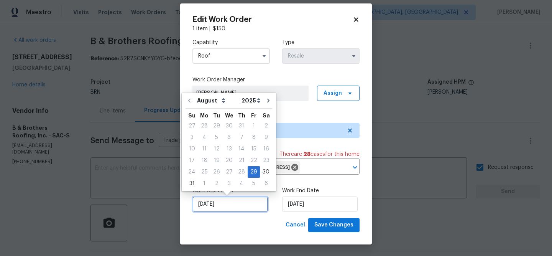
click at [229, 203] on input "29/08/2025" at bounding box center [230, 203] width 76 height 15
click at [212, 179] on div "2" at bounding box center [217, 183] width 12 height 11
type input "02/09/2025"
select select "8"
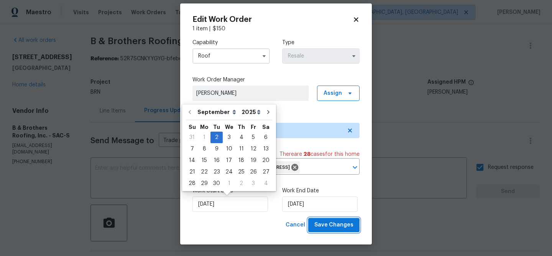
click at [334, 225] on span "Save Changes" at bounding box center [333, 225] width 39 height 10
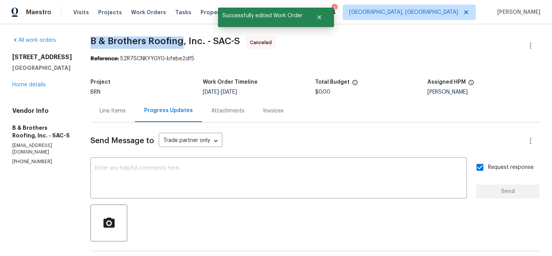
drag, startPoint x: 105, startPoint y: 41, endPoint x: 202, endPoint y: 41, distance: 97.4
copy span "B & Brothers Roofing"
click at [48, 84] on div "2066 Espana Ln Rio Vista, CA 94571 Home details" at bounding box center [42, 70] width 60 height 35
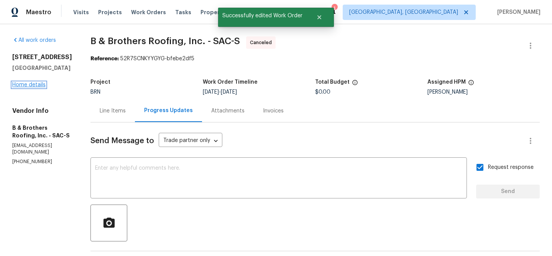
click at [38, 84] on link "Home details" at bounding box center [28, 84] width 33 height 5
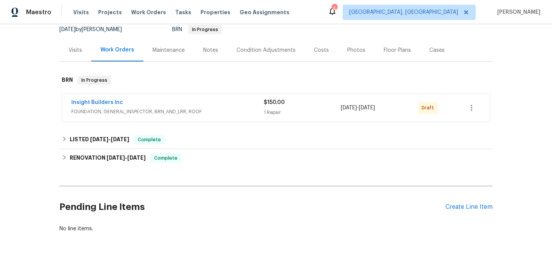
scroll to position [106, 0]
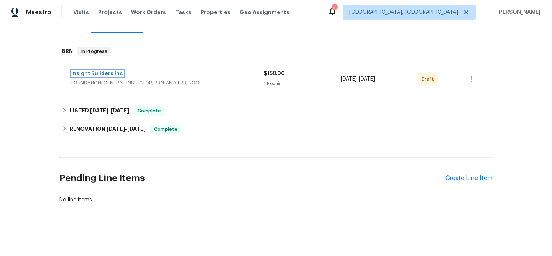
click at [106, 73] on link "Insight Builders Inc" at bounding box center [97, 73] width 52 height 5
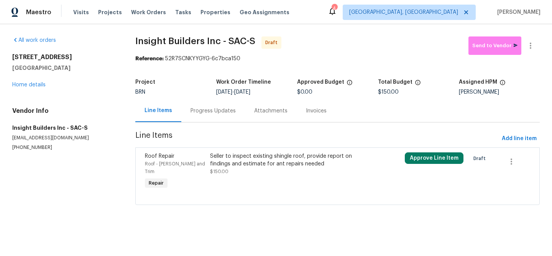
click at [214, 113] on div "Progress Updates" at bounding box center [213, 111] width 45 height 8
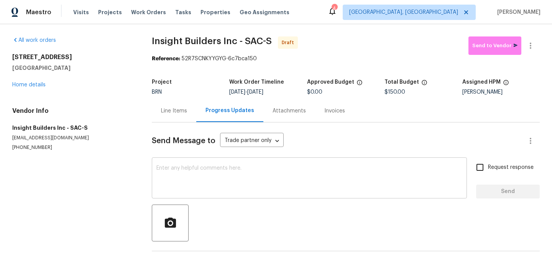
click at [218, 172] on textarea at bounding box center [309, 178] width 306 height 27
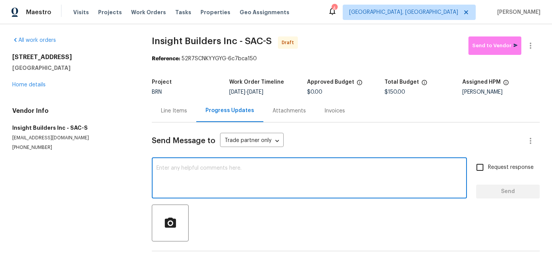
paste textarea "Hi, I'm Ananthi from Opendoor. Just wanted to check if you received the WO for …"
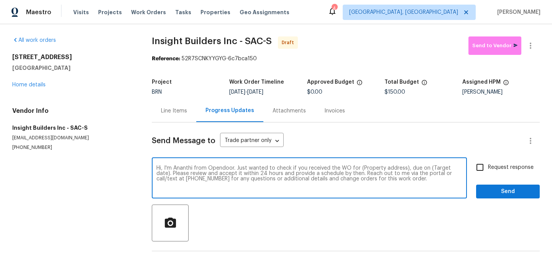
drag, startPoint x: 405, startPoint y: 168, endPoint x: 360, endPoint y: 168, distance: 45.2
click at [360, 168] on textarea "Hi, I'm Ananthi from Opendoor. Just wanted to check if you received the WO for …" at bounding box center [309, 178] width 306 height 27
paste textarea "2066 Espana Ln, Rio Vista, CA 94571"
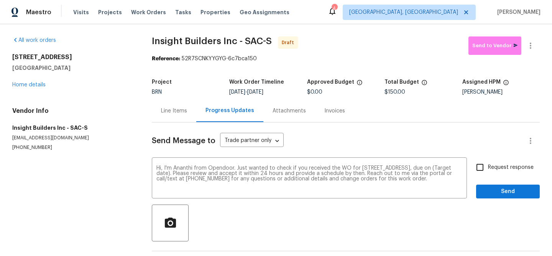
drag, startPoint x: 256, startPoint y: 91, endPoint x: 287, endPoint y: 91, distance: 31.4
click at [287, 91] on div "9/2/2025 - 9/2/2025" at bounding box center [267, 91] width 77 height 5
copy span "9/2/2025"
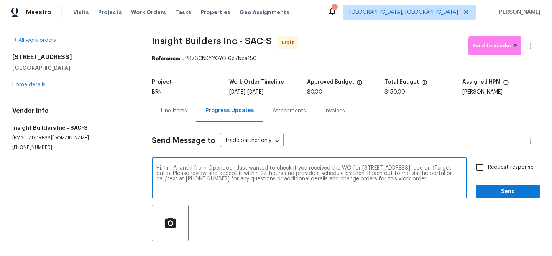
drag, startPoint x: 196, startPoint y: 174, endPoint x: 165, endPoint y: 174, distance: 30.3
click at [165, 174] on textarea "Hi, I'm Ananthi from Opendoor. Just wanted to check if you received the WO for …" at bounding box center [309, 178] width 306 height 27
paste textarea "9/2/2025"
type textarea "Hi, I'm Ananthi from Opendoor. Just wanted to check if you received the WO for …"
click at [489, 164] on span "Request response" at bounding box center [511, 167] width 46 height 8
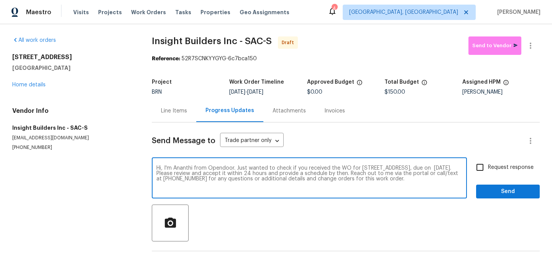
click at [488, 164] on input "Request response" at bounding box center [480, 167] width 16 height 16
checkbox input "true"
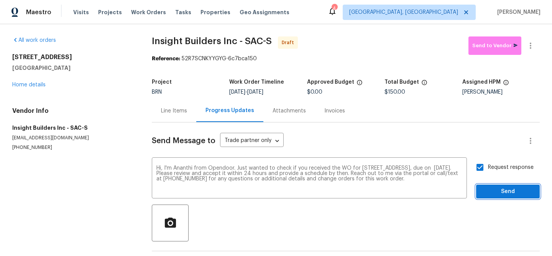
click at [488, 189] on span "Send" at bounding box center [507, 192] width 51 height 10
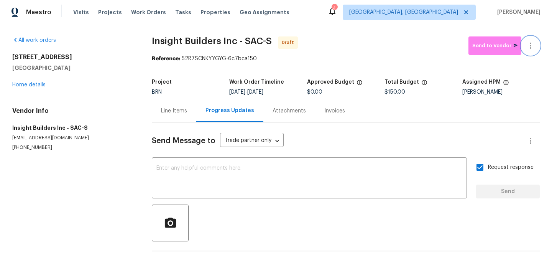
click at [538, 41] on button "button" at bounding box center [530, 45] width 18 height 18
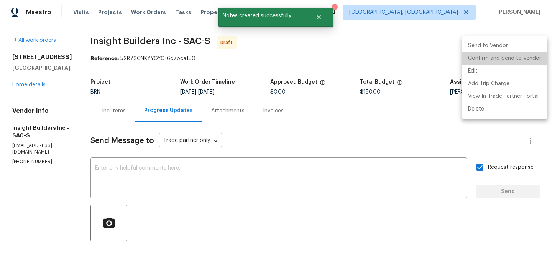
click at [507, 55] on li "Confirm and Send to Vendor" at bounding box center [505, 58] width 86 height 13
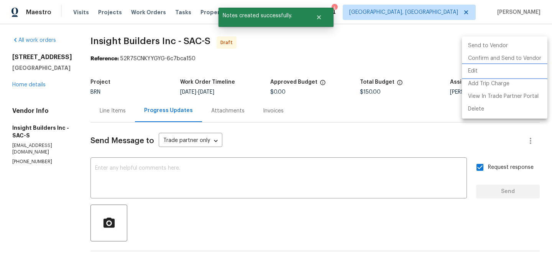
click at [171, 174] on div at bounding box center [276, 128] width 552 height 256
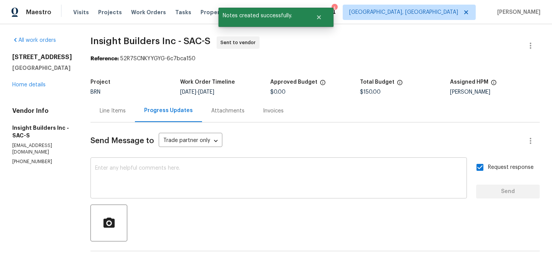
click at [138, 174] on textarea at bounding box center [278, 178] width 367 height 27
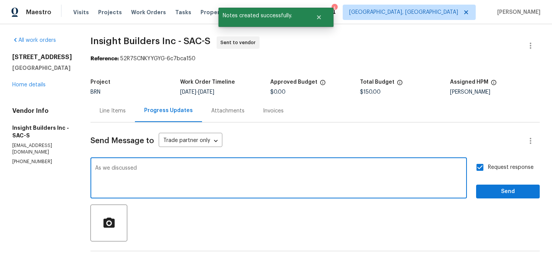
click at [25, 158] on p "(916) 236-7546" at bounding box center [42, 161] width 60 height 7
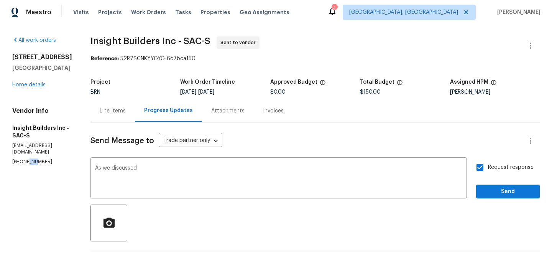
click at [25, 158] on p "(916) 236-7546" at bounding box center [42, 161] width 60 height 7
copy p "(916) 236-7546"
click at [171, 169] on textarea "As we discussed" at bounding box center [278, 178] width 367 height 27
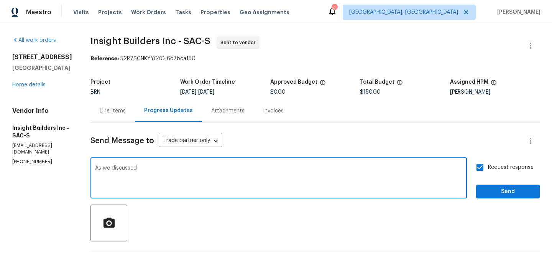
paste textarea "(916) 236-7546"
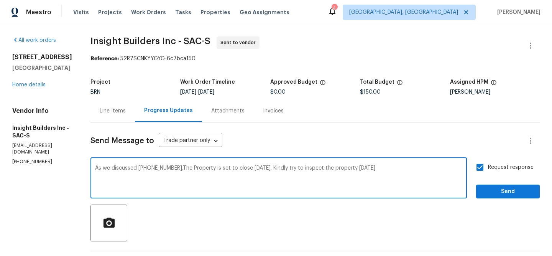
type textarea "As we discussed (916) 236-7546,The Property is set to close Tomorrow 09/03. Kin…"
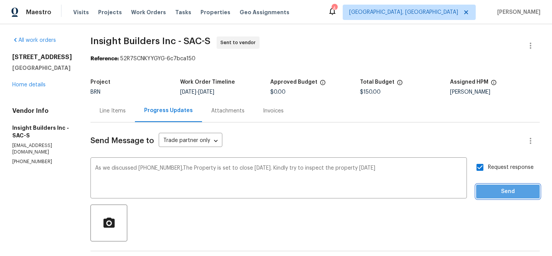
click at [508, 188] on span "Send" at bounding box center [507, 192] width 51 height 10
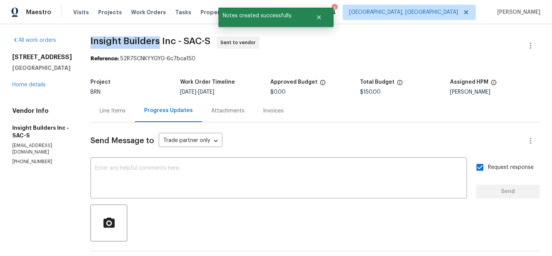
drag, startPoint x: 91, startPoint y: 40, endPoint x: 164, endPoint y: 40, distance: 72.5
click at [164, 40] on div "All work orders 2066 Espana Ln Rio Vista, CA 94571 Home details Vendor Info Ins…" at bounding box center [276, 203] width 552 height 359
copy span "Insight Builders"
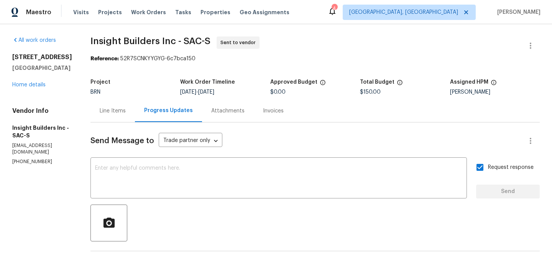
click at [127, 74] on section "Insight Builders Inc - SAC-S Sent to vendor Reference: 52R7SCNKYYGYG-6c7bca150 …" at bounding box center [314, 203] width 449 height 334
click at [91, 42] on div "All work orders 2066 Espana Ln Rio Vista, CA 94571 Home details Vendor Info Ins…" at bounding box center [276, 203] width 552 height 359
drag, startPoint x: 88, startPoint y: 42, endPoint x: 165, endPoint y: 39, distance: 77.5
click at [165, 39] on div "All work orders 2066 Espana Ln Rio Vista, CA 94571 Home details Vendor Info Ins…" at bounding box center [276, 203] width 552 height 359
copy span "Insight Builders"
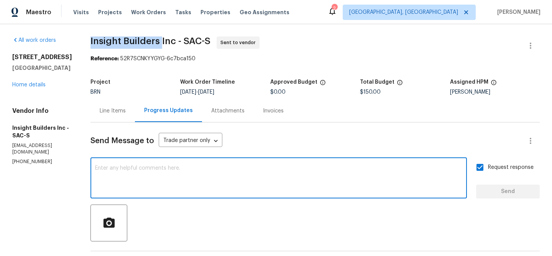
click at [143, 179] on textarea at bounding box center [278, 178] width 367 height 27
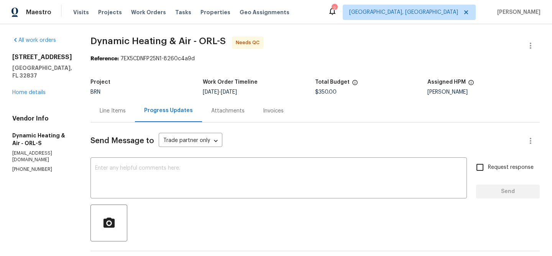
click at [120, 110] on div "Line Items" at bounding box center [113, 111] width 26 height 8
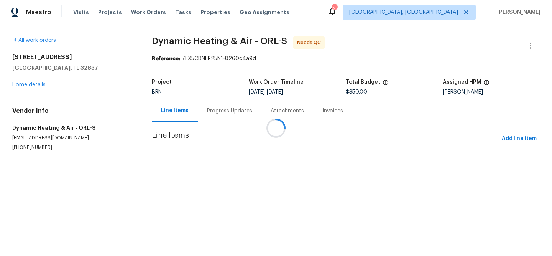
click at [220, 164] on div at bounding box center [276, 128] width 552 height 256
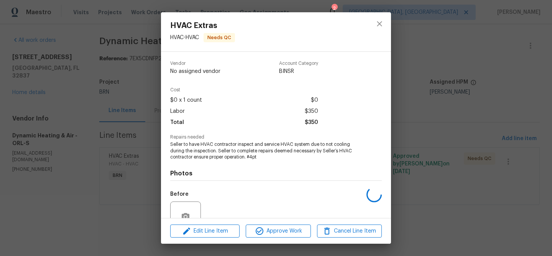
scroll to position [72, 0]
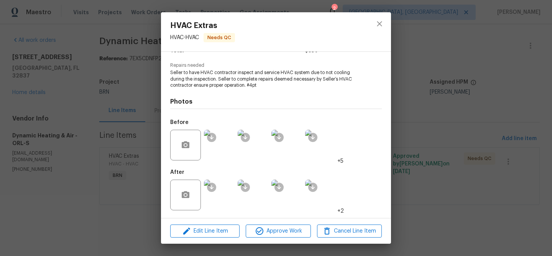
click at [215, 197] on img at bounding box center [219, 194] width 31 height 31
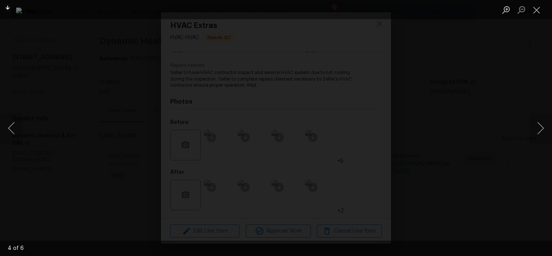
click at [253, 75] on img "Lightbox" at bounding box center [276, 127] width 520 height 241
click at [253, 75] on img "Lightbox" at bounding box center [299, 181] width 1044 height 484
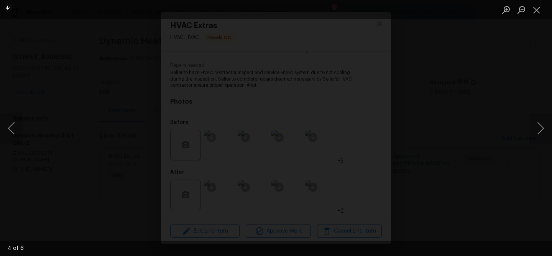
click at [253, 75] on img "Lightbox" at bounding box center [299, 181] width 1044 height 484
click at [84, 146] on div "Lightbox" at bounding box center [276, 128] width 552 height 256
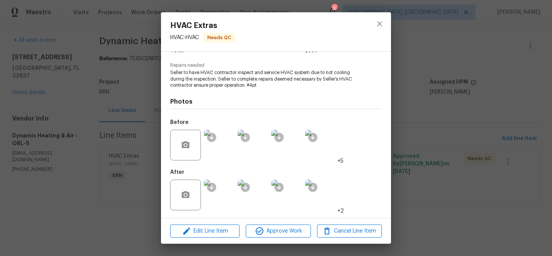
click at [84, 144] on div "HVAC Extras HVAC - HVAC Needs QC Vendor Dynamic Heating & Air Account Category …" at bounding box center [276, 128] width 552 height 256
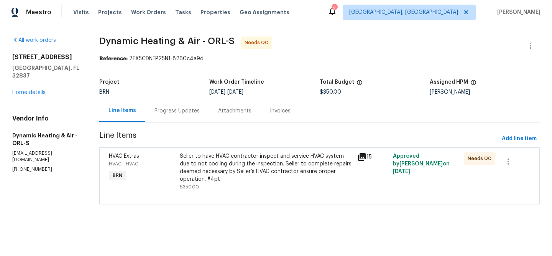
click at [209, 109] on div "Attachments" at bounding box center [235, 110] width 52 height 23
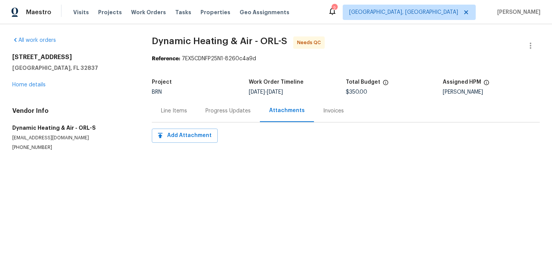
click at [207, 112] on div "Progress Updates" at bounding box center [228, 111] width 45 height 8
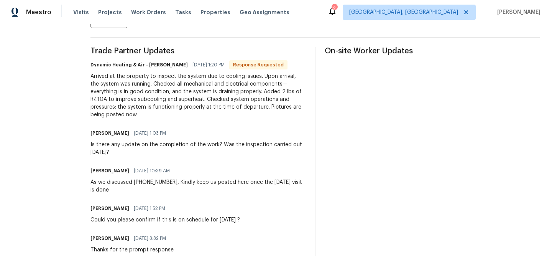
scroll to position [214, 0]
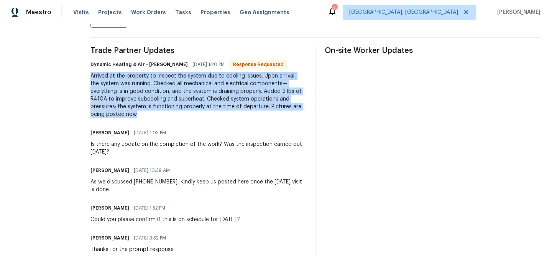
drag, startPoint x: 93, startPoint y: 77, endPoint x: 158, endPoint y: 116, distance: 76.2
click at [158, 116] on div "All work orders 5231 Alavista Dr Orlando, FL 32837 Home details Vendor Info Dyn…" at bounding box center [276, 118] width 552 height 614
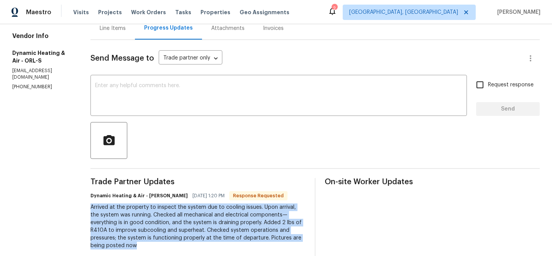
scroll to position [0, 0]
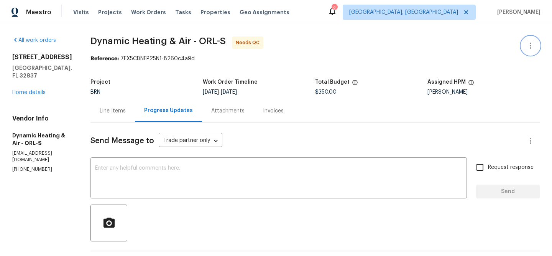
click at [530, 41] on icon "button" at bounding box center [530, 45] width 9 height 9
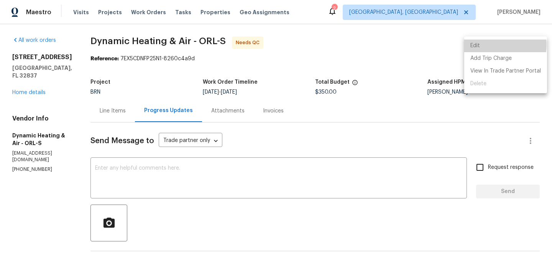
click at [493, 45] on li "Edit" at bounding box center [505, 45] width 83 height 13
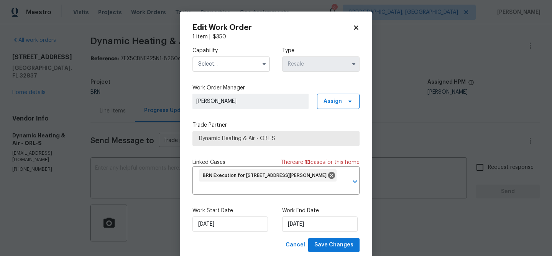
click at [221, 66] on input "text" at bounding box center [230, 63] width 77 height 15
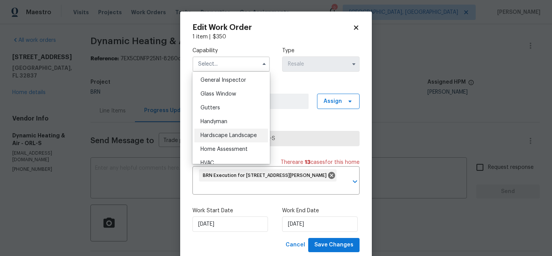
scroll to position [435, 0]
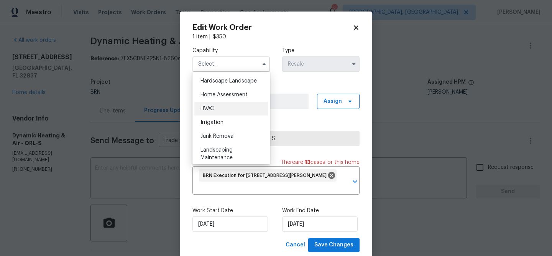
click at [214, 108] on span "HVAC" at bounding box center [207, 108] width 13 height 5
type input "HVAC"
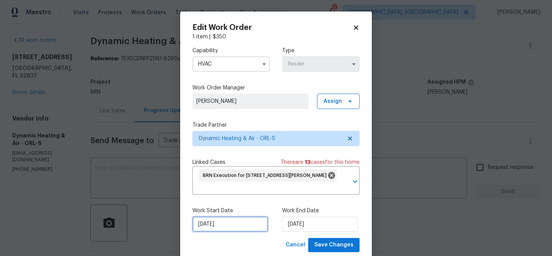
click at [209, 228] on input "25/08/2025" at bounding box center [230, 223] width 76 height 15
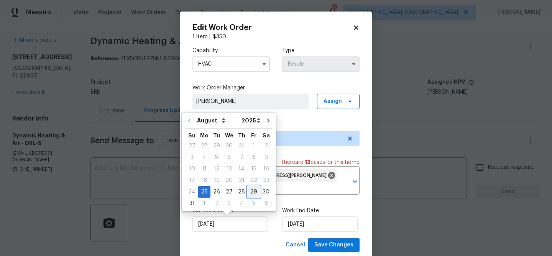
click at [250, 191] on div "29" at bounding box center [254, 191] width 12 height 11
type input "29/08/2025"
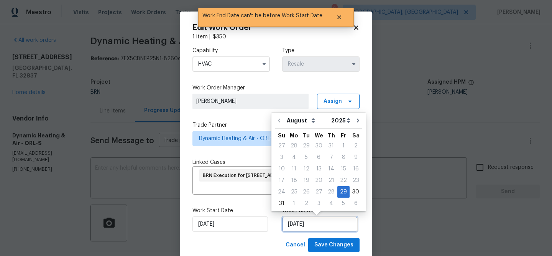
click at [312, 225] on input "29/08/2025" at bounding box center [320, 223] width 76 height 15
click at [302, 204] on div "2" at bounding box center [306, 203] width 12 height 11
type input "02/09/2025"
select select "8"
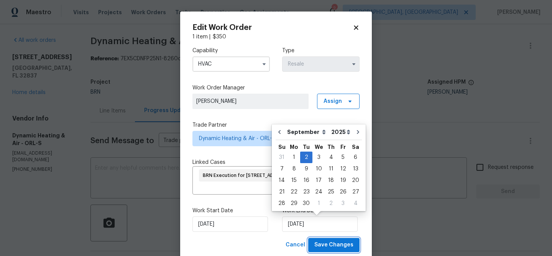
click at [322, 238] on button "Save Changes" at bounding box center [333, 245] width 51 height 14
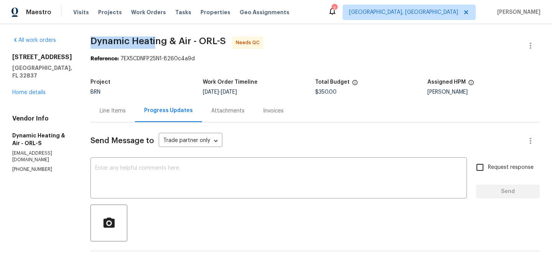
drag, startPoint x: 93, startPoint y: 47, endPoint x: 169, endPoint y: 45, distance: 75.6
click at [121, 106] on div "Line Items" at bounding box center [112, 110] width 44 height 23
click at [37, 89] on div "All work orders 5231 Alavista Dr Orlando, FL 32837 Home details Vendor Info Dyn…" at bounding box center [42, 104] width 60 height 136
click at [44, 89] on div "All work orders 5231 Alavista Dr Orlando, FL 32837 Home details Vendor Info Dyn…" at bounding box center [42, 104] width 60 height 136
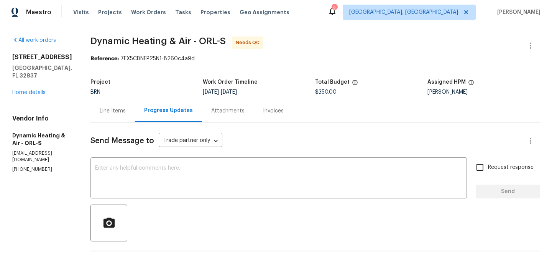
click at [42, 88] on div "5231 Alavista Dr Orlando, FL 32837 Home details" at bounding box center [42, 74] width 60 height 43
click at [36, 90] on link "Home details" at bounding box center [28, 92] width 33 height 5
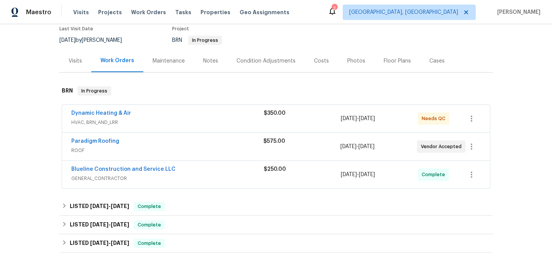
scroll to position [69, 0]
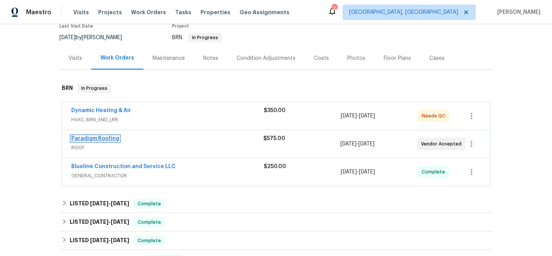
click at [88, 137] on link "Paradigm Roofing" at bounding box center [95, 138] width 48 height 5
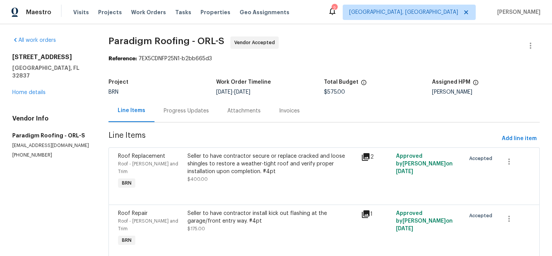
click at [188, 100] on div "Progress Updates" at bounding box center [187, 110] width 64 height 23
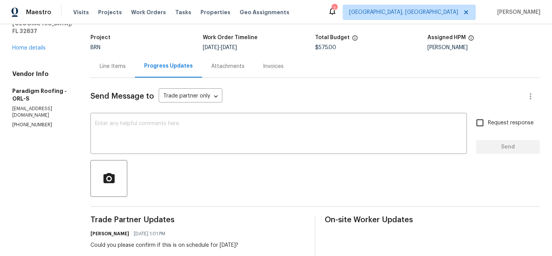
scroll to position [45, 0]
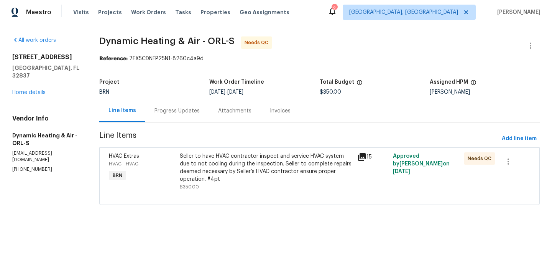
click at [206, 152] on div "Seller to have HVAC contractor inspect and service HVAC system due to not cooli…" at bounding box center [267, 171] width 178 height 43
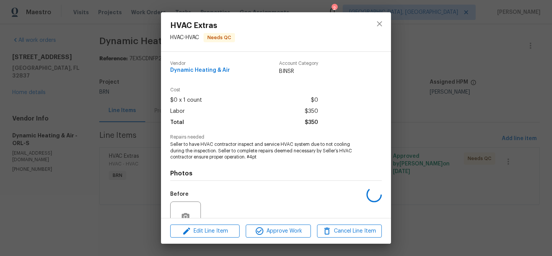
scroll to position [72, 0]
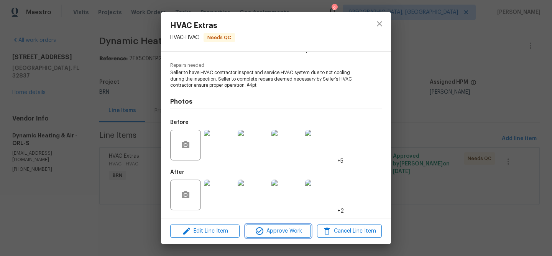
click at [273, 230] on span "Approve Work" at bounding box center [278, 231] width 60 height 10
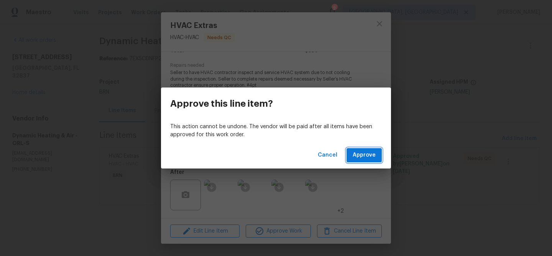
click at [350, 156] on button "Approve" at bounding box center [364, 155] width 35 height 14
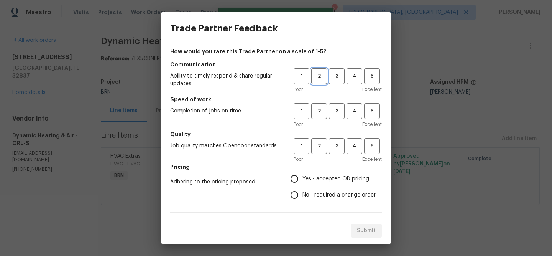
click at [319, 77] on span "2" at bounding box center [319, 76] width 14 height 9
click at [319, 109] on span "2" at bounding box center [319, 111] width 14 height 9
click at [319, 145] on span "2" at bounding box center [319, 145] width 14 height 9
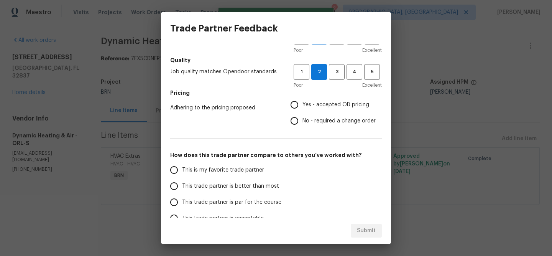
click at [302, 97] on input "Yes - accepted OD pricing" at bounding box center [294, 105] width 16 height 16
radio input "true"
click at [196, 183] on span "This trade partner is better than most" at bounding box center [230, 186] width 97 height 8
click at [182, 183] on input "This trade partner is better than most" at bounding box center [174, 186] width 16 height 16
click at [369, 234] on span "Submit" at bounding box center [366, 231] width 19 height 10
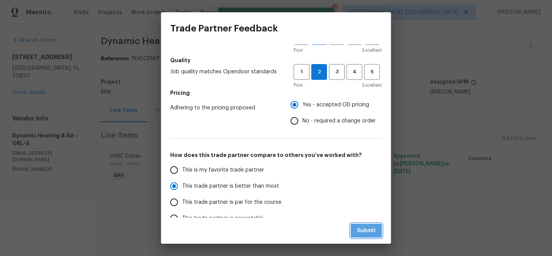
radio input "true"
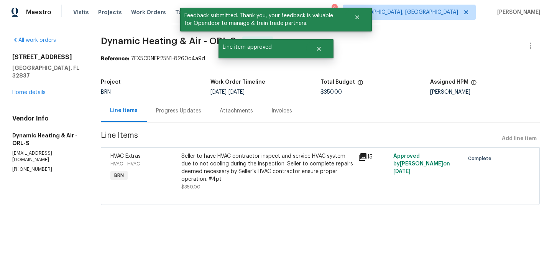
click at [177, 109] on div "Progress Updates" at bounding box center [178, 111] width 45 height 8
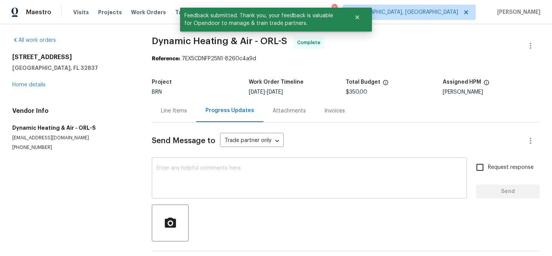
click at [208, 191] on textarea at bounding box center [309, 178] width 306 height 27
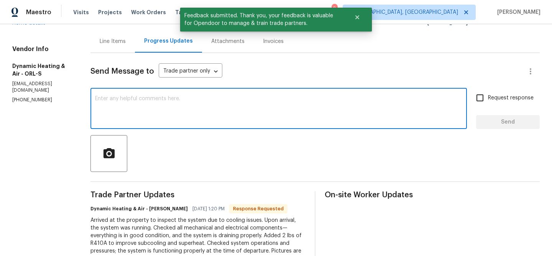
scroll to position [76, 0]
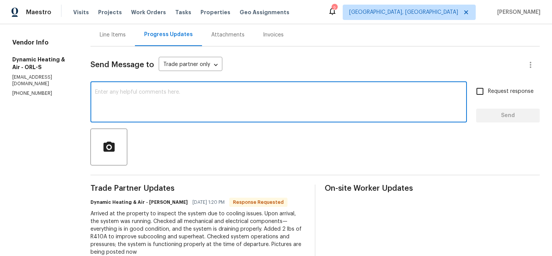
paste textarea "WO is approved, Please upload the invoice under the invoice section.Thanks"
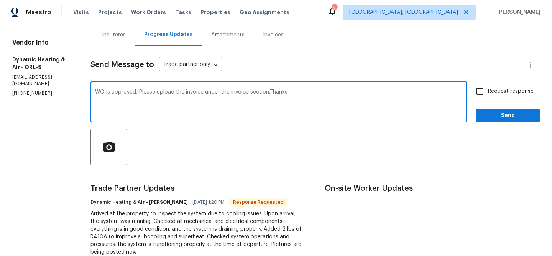
click at [188, 92] on textarea "WO is approved, Please upload the invoice under the invoice section.Thanks" at bounding box center [278, 102] width 367 height 27
type textarea "WO is approved, Please upload the detailed invoice under the invoice section.Th…"
click at [508, 90] on span "Request response" at bounding box center [511, 91] width 46 height 8
click at [488, 90] on input "Request response" at bounding box center [480, 91] width 16 height 16
checkbox input "true"
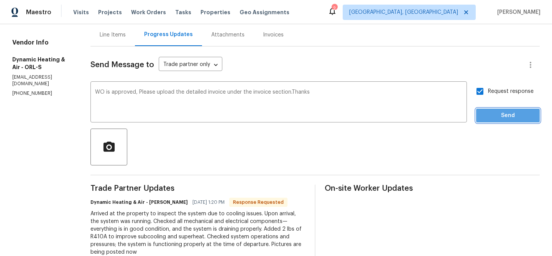
click at [498, 111] on span "Send" at bounding box center [507, 116] width 51 height 10
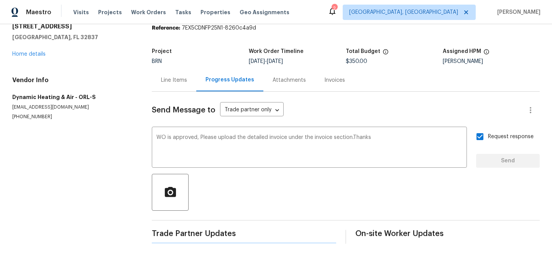
scroll to position [0, 0]
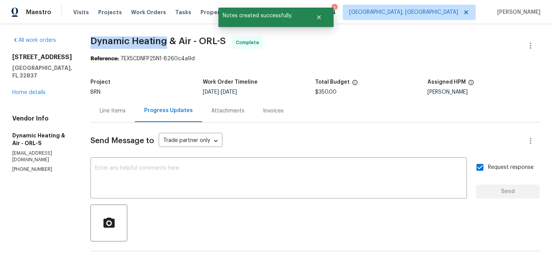
drag, startPoint x: 92, startPoint y: 45, endPoint x: 174, endPoint y: 45, distance: 82.1
copy span "Dynamic Heating"
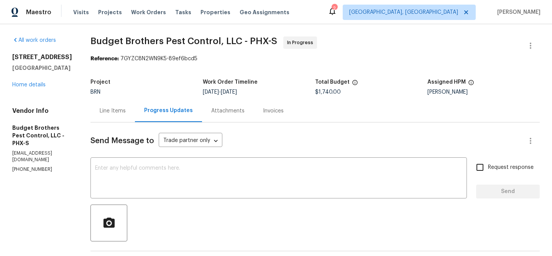
click at [126, 109] on div "Line Items" at bounding box center [113, 111] width 26 height 8
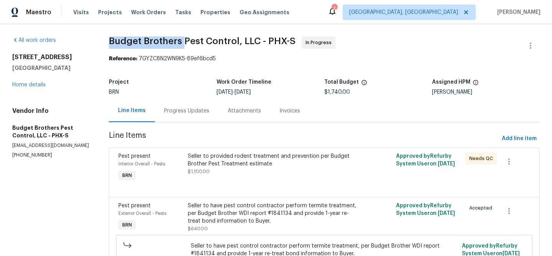
drag, startPoint x: 102, startPoint y: 39, endPoint x: 183, endPoint y: 40, distance: 81.3
click at [183, 40] on div "All work orders [STREET_ADDRESS] Home details Vendor Info Budget Brothers Pest …" at bounding box center [276, 169] width 552 height 291
copy span "Budget Brothers"
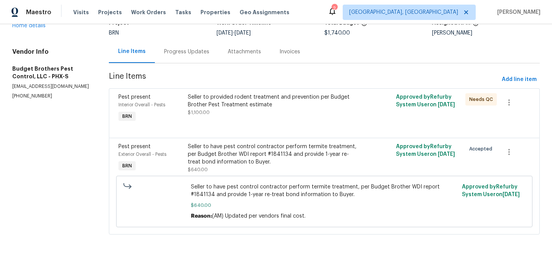
click at [234, 95] on div "Seller to provided rodent treatment and prevention per Budget Brother Pest Trea…" at bounding box center [272, 100] width 169 height 15
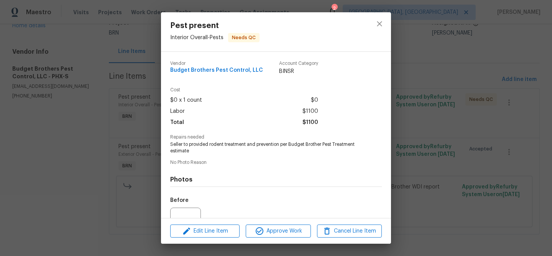
drag, startPoint x: 209, startPoint y: 145, endPoint x: 221, endPoint y: 141, distance: 12.7
click at [221, 141] on span "Seller to provided rodent treatment and prevention per Budget Brother Pest Trea…" at bounding box center [265, 147] width 191 height 13
drag, startPoint x: 209, startPoint y: 146, endPoint x: 247, endPoint y: 146, distance: 37.2
click at [247, 146] on span "Seller to provided rodent treatment and prevention per Budget Brother Pest Trea…" at bounding box center [265, 147] width 191 height 13
copy span "rodent treatment"
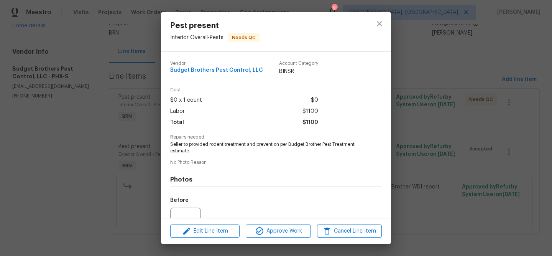
click at [125, 73] on div "Pest present Interior Overall - Pests Needs QC Vendor Budget Brothers Pest Cont…" at bounding box center [276, 128] width 552 height 256
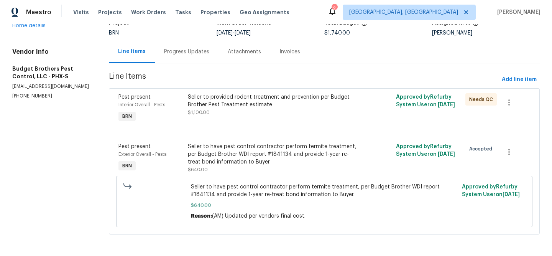
scroll to position [0, 0]
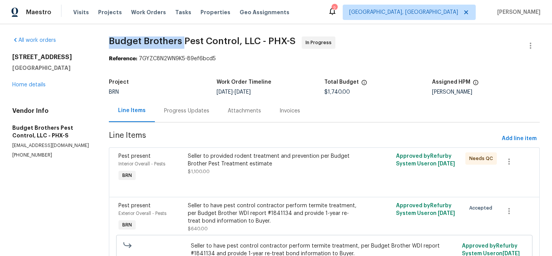
drag, startPoint x: 105, startPoint y: 42, endPoint x: 183, endPoint y: 41, distance: 77.1
click at [183, 41] on div "All work orders 5976 W Alameda Rd Glendale, AZ 85310 Home details Vendor Info B…" at bounding box center [276, 169] width 552 height 291
copy span "Budget Brothers"
click at [205, 155] on div "Seller to provided rodent treatment and prevention per Budget Brother Pest Trea…" at bounding box center [272, 159] width 169 height 15
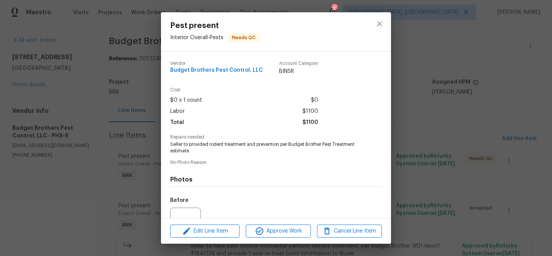
scroll to position [78, 0]
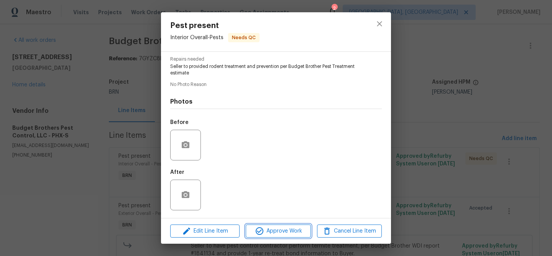
click at [261, 232] on icon "button" at bounding box center [259, 230] width 9 height 9
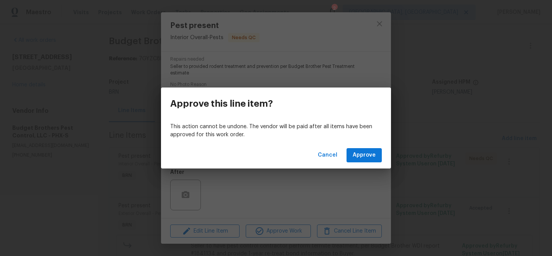
click at [364, 148] on div "Cancel Approve" at bounding box center [276, 155] width 230 height 26
click at [376, 157] on button "Approve" at bounding box center [364, 155] width 35 height 14
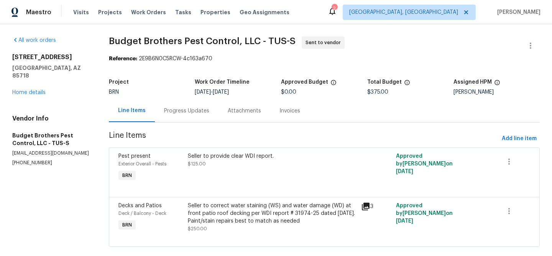
click at [186, 125] on section "Budget Brothers Pest Control, LLC - TUS-S Sent to vendor Reference: 2E9B6N0C5RC…" at bounding box center [324, 145] width 431 height 219
drag, startPoint x: 104, startPoint y: 44, endPoint x: 189, endPoint y: 39, distance: 84.6
click at [189, 39] on div "All work orders [STREET_ADDRESS] Home details Vendor Info Budget Brothers Pest …" at bounding box center [276, 146] width 552 height 244
click at [249, 220] on div "Seller to correct water staining (WS) and water damage (WD) at front patio roof…" at bounding box center [272, 213] width 169 height 23
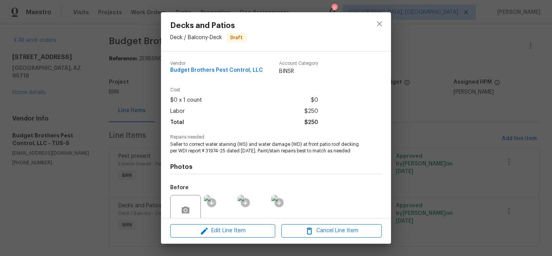
scroll to position [65, 0]
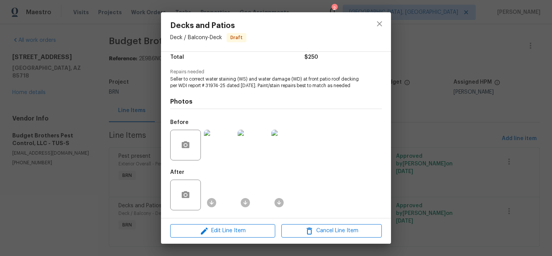
click at [114, 139] on div "Decks and Patios Deck / Balcony - Deck Draft Vendor Budget Brothers Pest Contro…" at bounding box center [276, 128] width 552 height 256
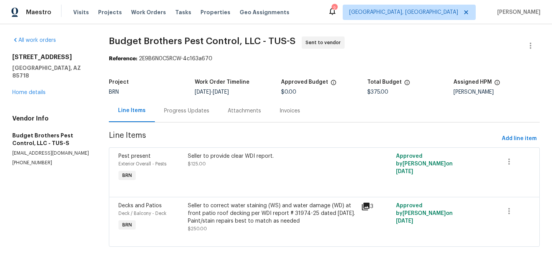
click at [222, 206] on div "Seller to correct water staining (WS) and water damage (WD) at front patio roof…" at bounding box center [272, 213] width 169 height 23
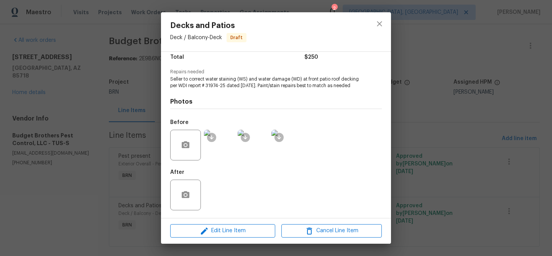
click at [217, 194] on div "After" at bounding box center [276, 190] width 212 height 50
click at [109, 178] on div "Decks and Patios Deck / Balcony - Deck Draft Vendor Budget Brothers Pest Contro…" at bounding box center [276, 128] width 552 height 256
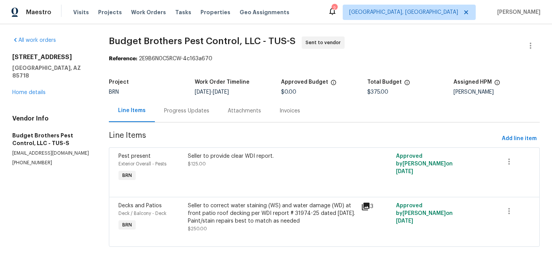
click at [161, 78] on div "Project BRN Work Order Timeline [DATE] - [DATE] Approved Budget $0.00 Total Bud…" at bounding box center [324, 87] width 431 height 25
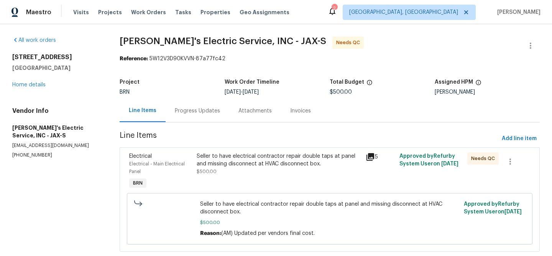
click at [193, 113] on div "Progress Updates" at bounding box center [197, 111] width 45 height 8
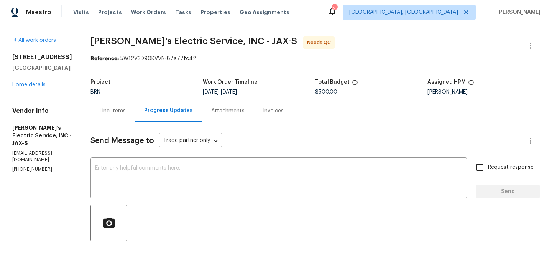
click at [117, 113] on div "Line Items" at bounding box center [113, 111] width 26 height 8
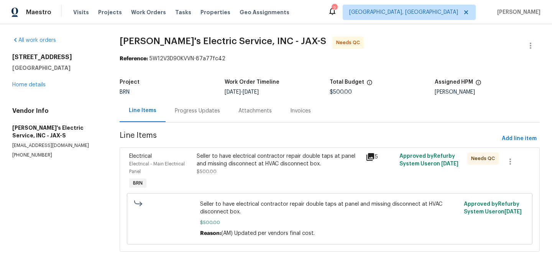
click at [221, 156] on div "Seller to have electrical contractor repair double taps at panel and missing di…" at bounding box center [279, 159] width 164 height 15
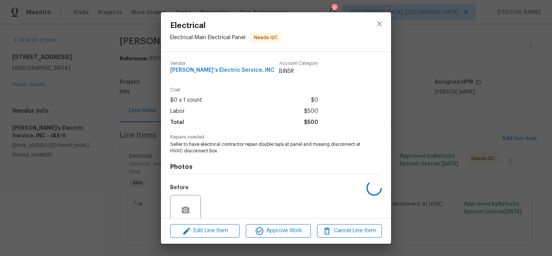
scroll to position [65, 0]
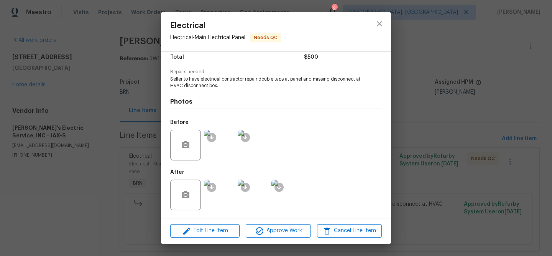
click at [220, 200] on img at bounding box center [219, 194] width 31 height 31
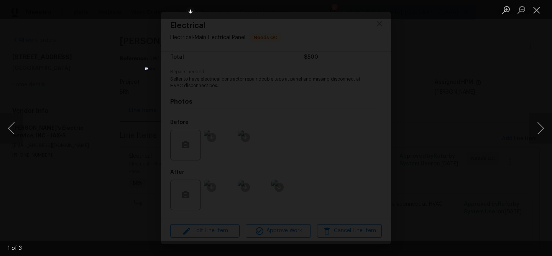
click at [102, 100] on div "Lightbox" at bounding box center [276, 128] width 552 height 256
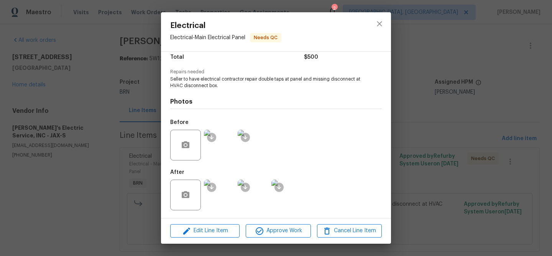
click at [211, 153] on img at bounding box center [219, 145] width 31 height 31
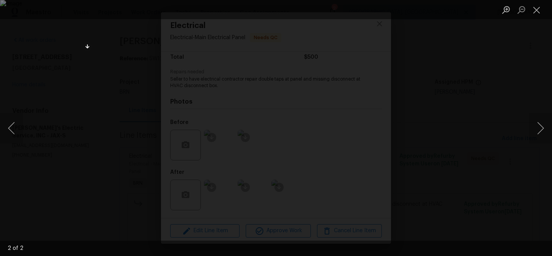
click at [60, 173] on div "Lightbox" at bounding box center [276, 128] width 552 height 256
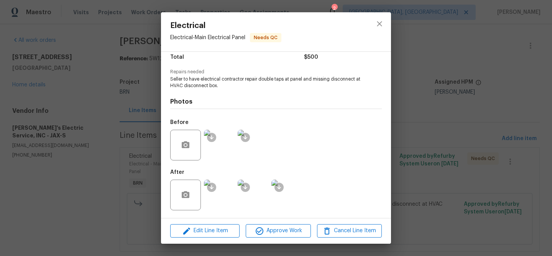
click at [208, 201] on img at bounding box center [219, 194] width 31 height 31
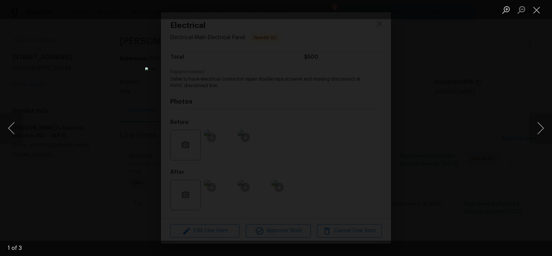
click at [208, 188] on img "Lightbox" at bounding box center [276, 127] width 262 height 121
click at [240, 149] on img "Lightbox" at bounding box center [345, 54] width 526 height 243
click at [142, 55] on div "Lightbox" at bounding box center [276, 128] width 552 height 256
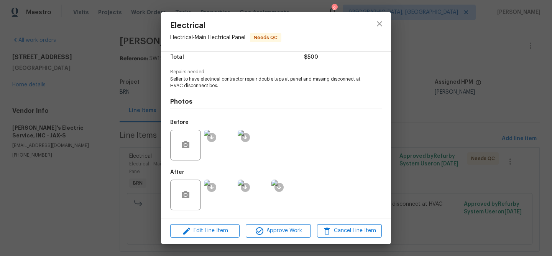
click at [141, 104] on div "Electrical Electrical - Main Electrical Panel Needs QC Vendor Jack's Electric S…" at bounding box center [276, 128] width 552 height 256
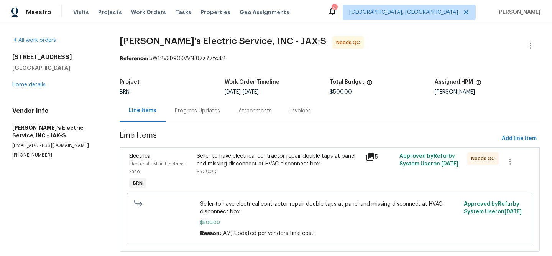
click at [230, 195] on div "Seller to have electrical contractor repair double taps at panel and missing di…" at bounding box center [330, 218] width 406 height 51
click at [230, 176] on div "Seller to have electrical contractor repair double taps at panel and missing di…" at bounding box center [278, 171] width 169 height 43
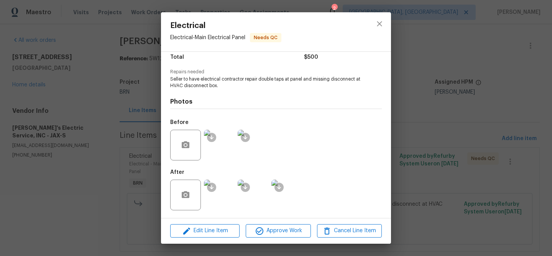
click at [222, 158] on img at bounding box center [219, 145] width 31 height 31
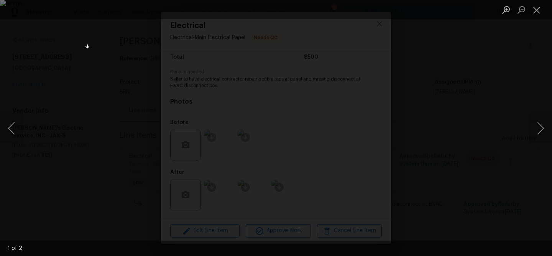
click at [145, 153] on img "Lightbox" at bounding box center [276, 128] width 552 height 256
click at [145, 153] on img "Lightbox" at bounding box center [408, 102] width 1109 height 514
click at [145, 153] on img "Lightbox" at bounding box center [394, 102] width 1109 height 514
click at [62, 130] on div "Lightbox" at bounding box center [276, 128] width 552 height 256
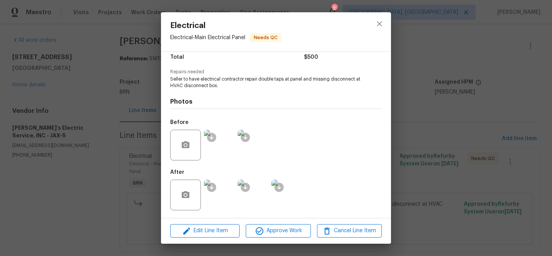
click at [77, 128] on div "Electrical Electrical - Main Electrical Panel Needs QC Vendor Jack's Electric S…" at bounding box center [276, 128] width 552 height 256
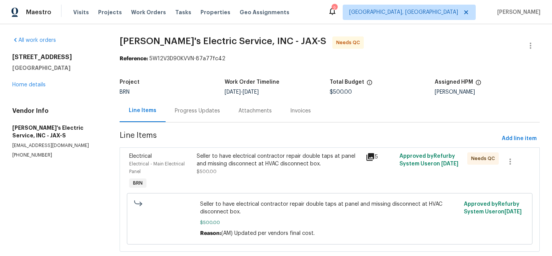
click at [194, 105] on div "Progress Updates" at bounding box center [198, 110] width 64 height 23
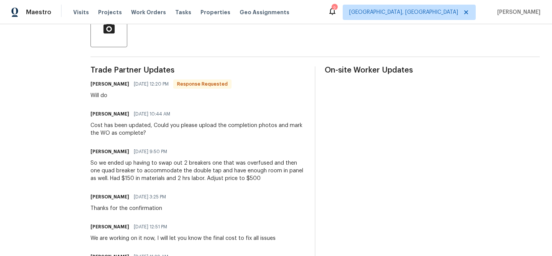
scroll to position [198, 0]
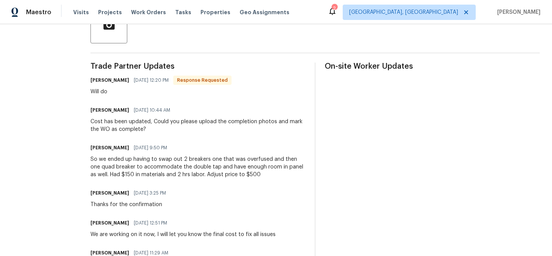
click at [156, 160] on div "So we ended up having to swap out 2 breakers one that was overfused and then on…" at bounding box center [197, 166] width 215 height 23
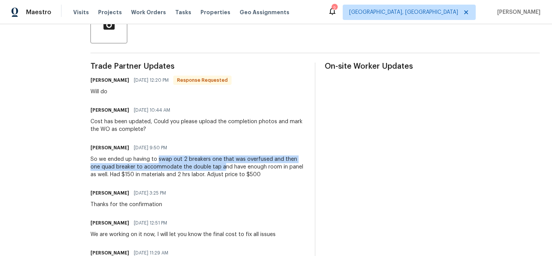
drag, startPoint x: 153, startPoint y: 162, endPoint x: 205, endPoint y: 163, distance: 52.2
click at [205, 163] on div "So we ended up having to swap out 2 breakers one that was overfused and then on…" at bounding box center [197, 166] width 215 height 23
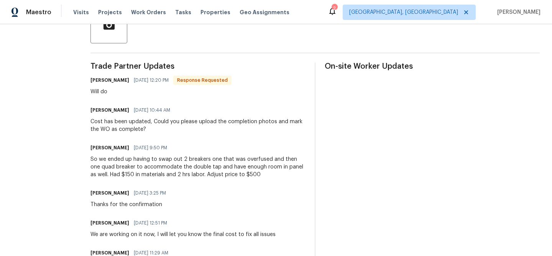
click at [239, 164] on div "So we ended up having to swap out 2 breakers one that was overfused and then on…" at bounding box center [197, 166] width 215 height 23
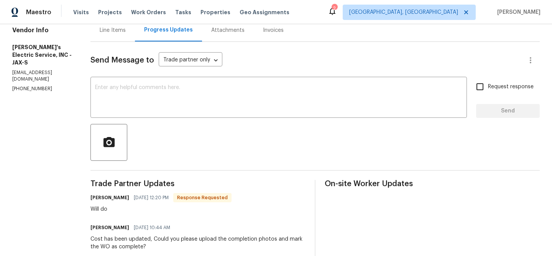
click at [110, 25] on div "Line Items" at bounding box center [112, 30] width 44 height 23
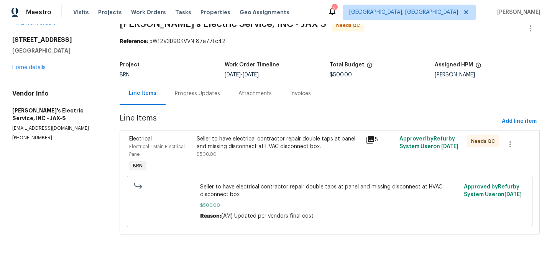
click at [232, 159] on div "Seller to have electrical contractor repair double taps at panel and missing di…" at bounding box center [278, 154] width 169 height 43
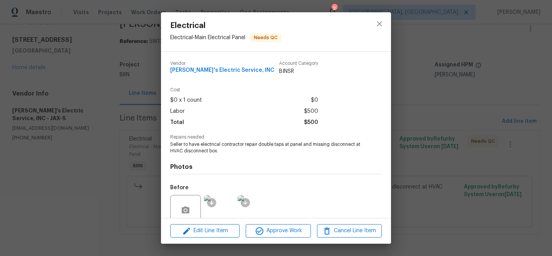
scroll to position [65, 0]
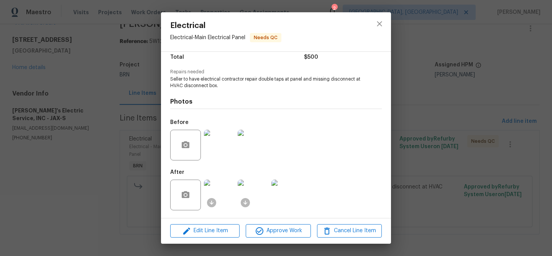
click at [217, 188] on img at bounding box center [219, 194] width 31 height 31
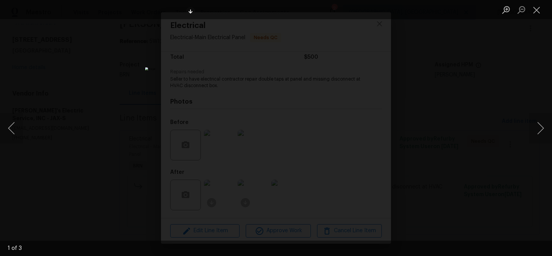
click at [278, 91] on img "Lightbox" at bounding box center [276, 127] width 262 height 121
click at [278, 91] on img "Lightbox" at bounding box center [275, 164] width 526 height 243
click at [282, 89] on img "Lightbox" at bounding box center [276, 127] width 262 height 121
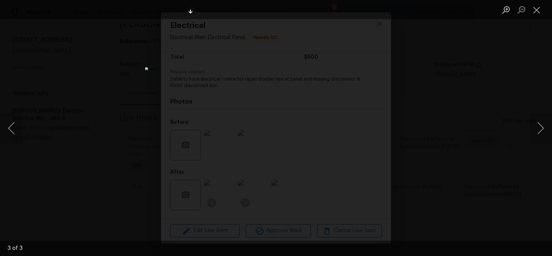
click at [282, 89] on img "Lightbox" at bounding box center [276, 127] width 262 height 121
click at [284, 88] on img "Lightbox" at bounding box center [270, 167] width 526 height 243
click at [141, 87] on img "Lightbox" at bounding box center [270, 167] width 526 height 243
click at [141, 87] on div "Lightbox" at bounding box center [276, 128] width 552 height 256
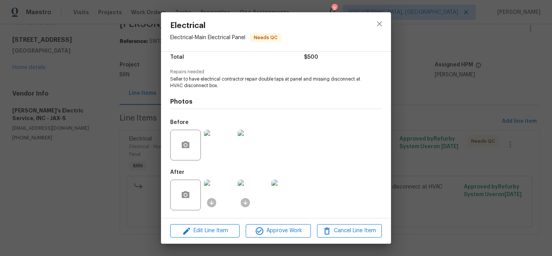
click at [209, 151] on img at bounding box center [219, 145] width 31 height 31
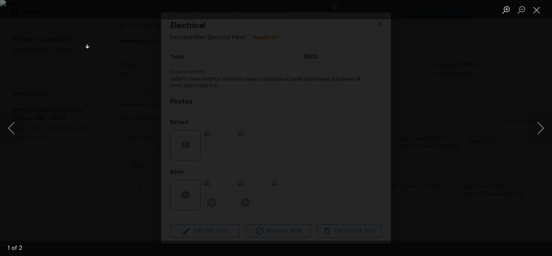
click at [101, 159] on img "Lightbox" at bounding box center [276, 128] width 552 height 256
click at [72, 153] on div "Lightbox" at bounding box center [276, 128] width 552 height 256
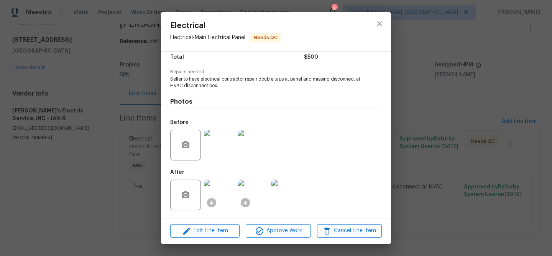
click at [224, 190] on img at bounding box center [219, 194] width 31 height 31
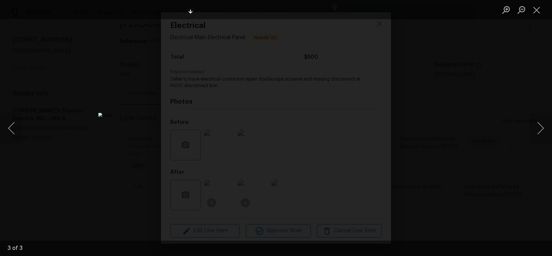
click at [280, 187] on img "Lightbox" at bounding box center [271, 193] width 346 height 160
click at [176, 113] on div "Lightbox" at bounding box center [276, 128] width 552 height 256
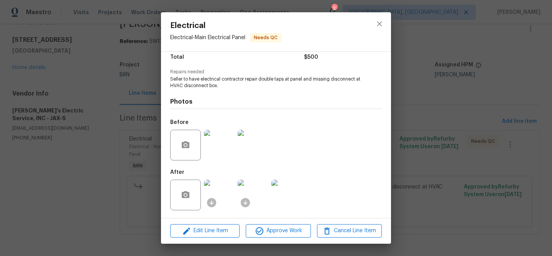
click at [212, 150] on img at bounding box center [219, 145] width 31 height 31
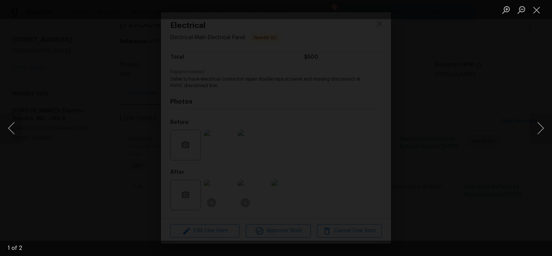
click at [38, 191] on div "Lightbox" at bounding box center [276, 128] width 552 height 256
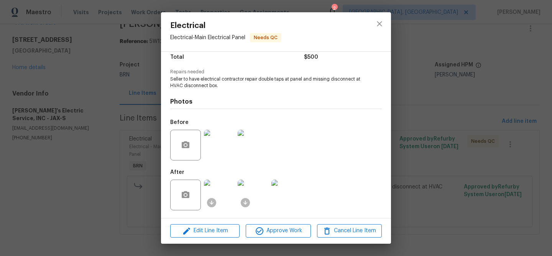
click at [209, 194] on img at bounding box center [219, 194] width 31 height 31
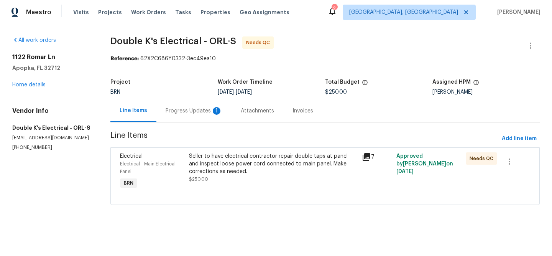
click at [189, 113] on div "Progress Updates 1" at bounding box center [194, 111] width 57 height 8
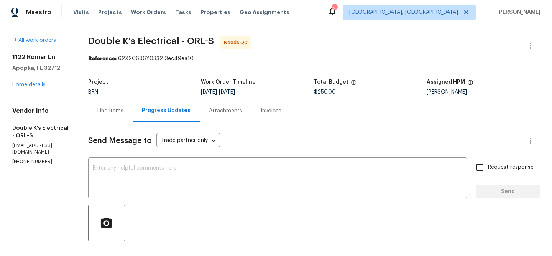
click at [123, 109] on div "Line Items" at bounding box center [110, 111] width 26 height 8
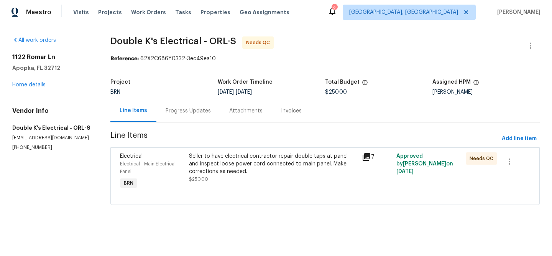
click at [243, 174] on div "Seller to have electrical contractor repair double taps at panel and inspect lo…" at bounding box center [273, 163] width 168 height 23
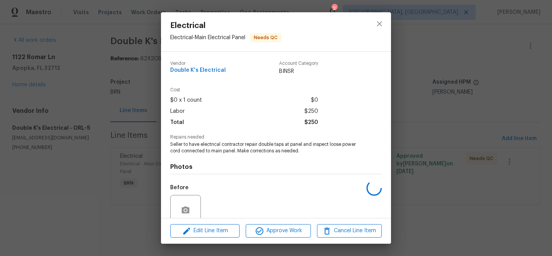
scroll to position [65, 0]
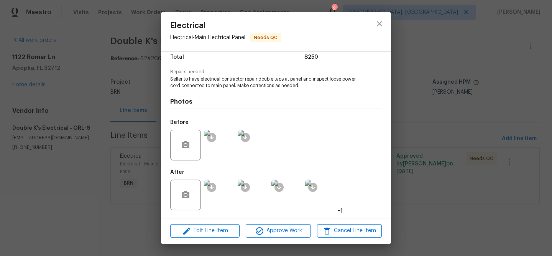
click at [213, 197] on img at bounding box center [219, 194] width 31 height 31
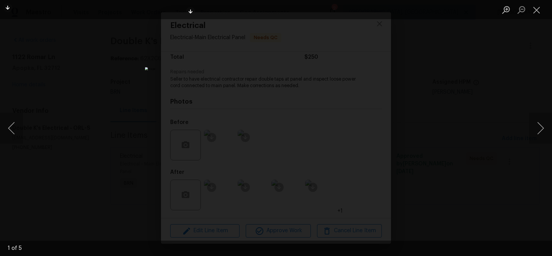
click at [85, 117] on div "Lightbox" at bounding box center [276, 128] width 552 height 256
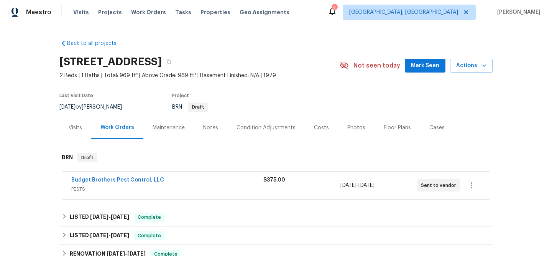
scroll to position [14, 0]
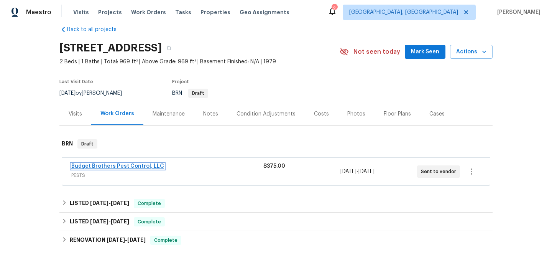
click at [97, 169] on link "Budget Brothers Pest Control, LLC" at bounding box center [117, 165] width 93 height 5
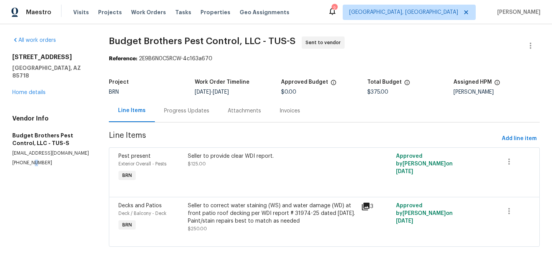
click at [32, 161] on p "[PHONE_NUMBER]" at bounding box center [51, 163] width 78 height 7
click at [183, 115] on div "Progress Updates" at bounding box center [187, 110] width 64 height 23
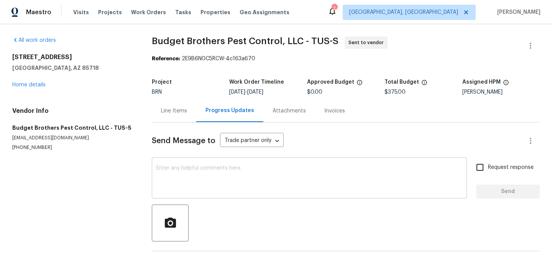
scroll to position [2, 0]
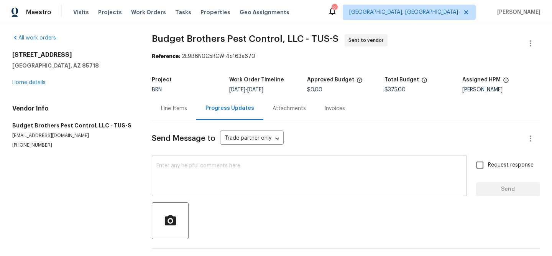
click at [161, 168] on textarea at bounding box center [309, 176] width 306 height 27
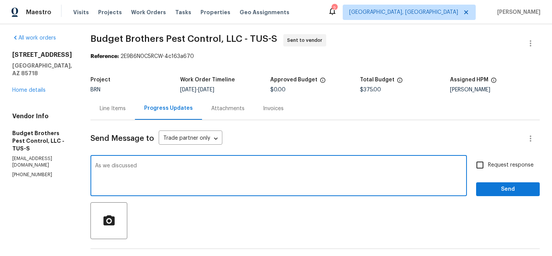
click at [32, 171] on p "(602) 493-7555" at bounding box center [42, 174] width 60 height 7
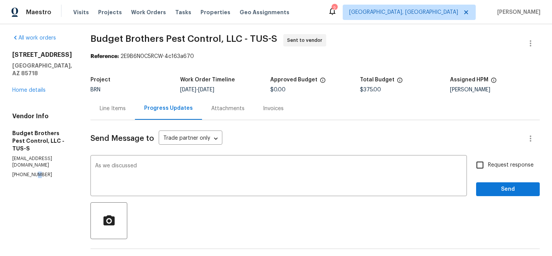
click at [32, 171] on p "(602) 493-7555" at bounding box center [42, 174] width 60 height 7
copy p "(602) 493-7555"
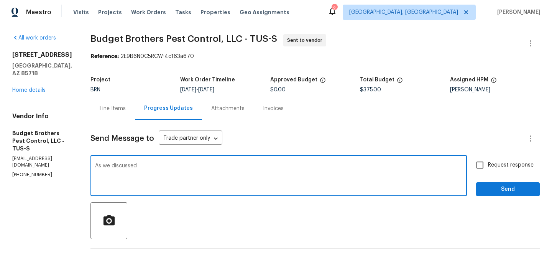
click at [182, 166] on textarea "As we discussed" at bounding box center [278, 176] width 367 height 27
paste textarea "(602) 493-7555"
type textarea "As we discussed (602) 493-7555, Kindly ensure to accept the WO by Today and try…"
click at [474, 164] on input "Request response" at bounding box center [480, 165] width 16 height 16
checkbox input "true"
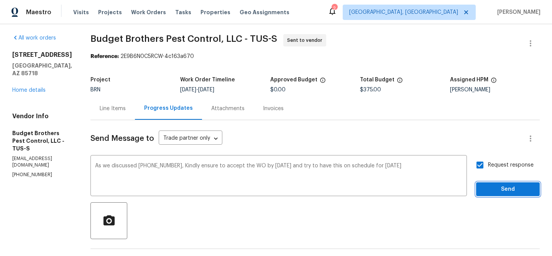
click at [481, 186] on button "Send" at bounding box center [508, 189] width 64 height 14
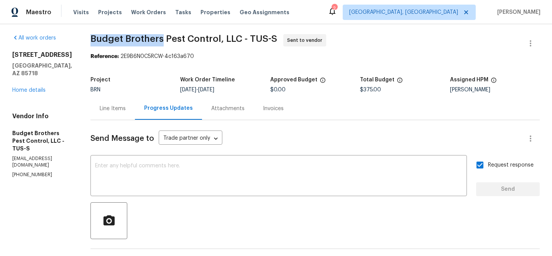
drag, startPoint x: 102, startPoint y: 40, endPoint x: 179, endPoint y: 40, distance: 77.1
click at [179, 40] on div "All work orders 6255 N Camino Pimeria Alta Apt 81 Tucson, AZ 85718 Home details…" at bounding box center [276, 231] width 552 height 419
copy span "Budget Brothers"
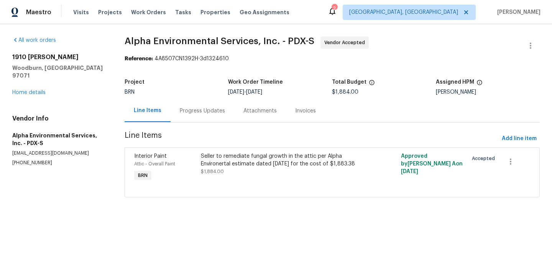
click at [187, 107] on div "Progress Updates" at bounding box center [202, 111] width 45 height 8
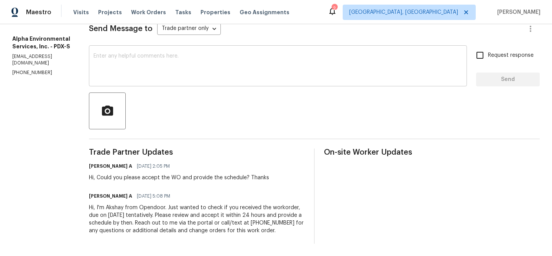
scroll to position [1, 0]
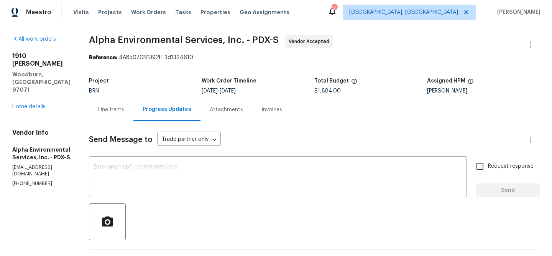
click at [18, 180] on p "[PHONE_NUMBER]" at bounding box center [41, 183] width 58 height 7
copy p "[PHONE_NUMBER]"
click at [92, 109] on div "All work orders [STREET_ADDRESS][PERSON_NAME] Home details Vendor Info Alpha En…" at bounding box center [276, 195] width 552 height 344
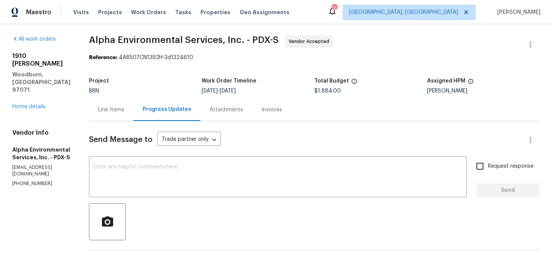
click at [113, 109] on div "Line Items" at bounding box center [111, 110] width 26 height 8
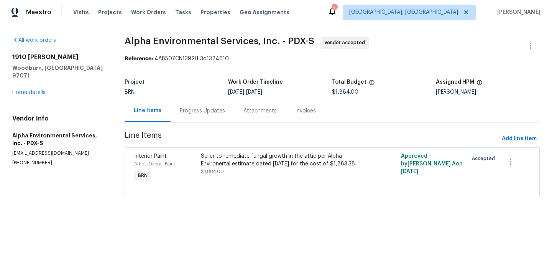
click at [68, 150] on p "[EMAIL_ADDRESS][DOMAIN_NAME]" at bounding box center [59, 153] width 94 height 7
click at [68, 150] on p "info@alphaenvironmental.net" at bounding box center [59, 153] width 94 height 7
copy p "info@alphaenvironmental.net"
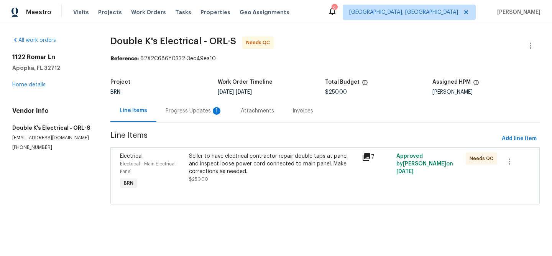
click at [194, 105] on div "Progress Updates 1" at bounding box center [193, 110] width 75 height 23
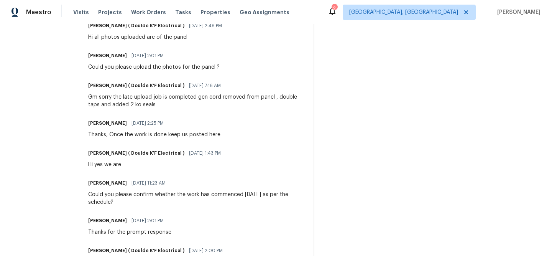
scroll to position [221, 0]
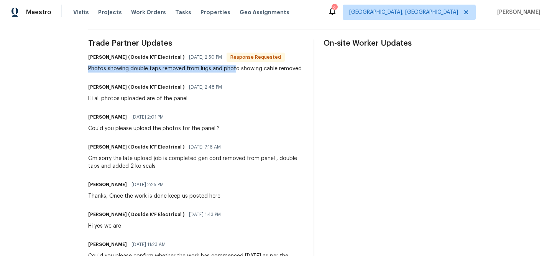
drag, startPoint x: 92, startPoint y: 71, endPoint x: 237, endPoint y: 70, distance: 145.3
click at [239, 70] on div "All work orders 1122 Romar Ln Apopka, FL 32712 Home details Vendor Info Double …" at bounding box center [276, 121] width 552 height 636
click at [173, 78] on div "Trade Partner Updates Ravindra Teeakram ( Doulde K'F Electrical ) 09/02/2025 2:…" at bounding box center [196, 232] width 216 height 387
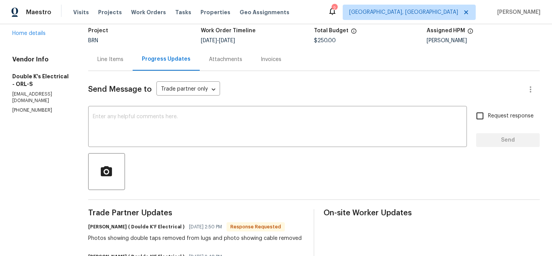
scroll to position [22, 0]
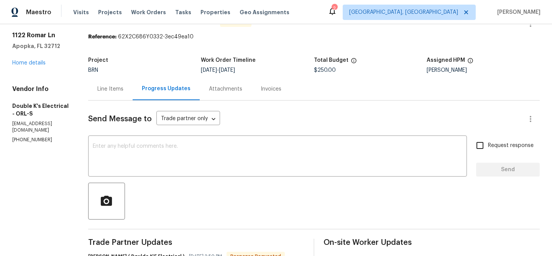
click at [102, 89] on div "Line Items" at bounding box center [110, 88] width 44 height 23
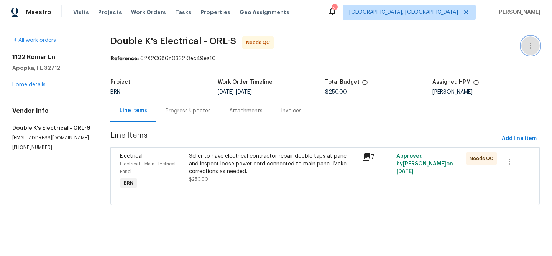
click at [528, 40] on button "button" at bounding box center [530, 45] width 18 height 18
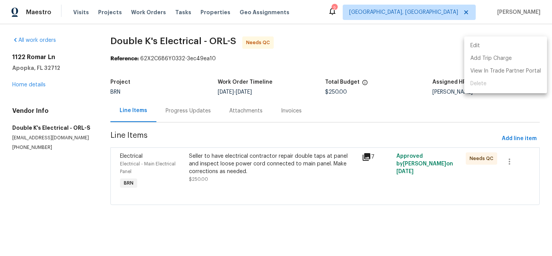
click at [511, 43] on li "Edit" at bounding box center [505, 45] width 83 height 13
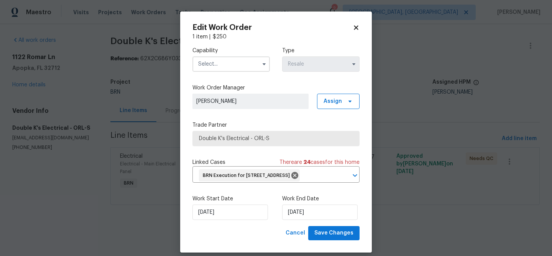
click at [231, 67] on input "text" at bounding box center [230, 63] width 77 height 15
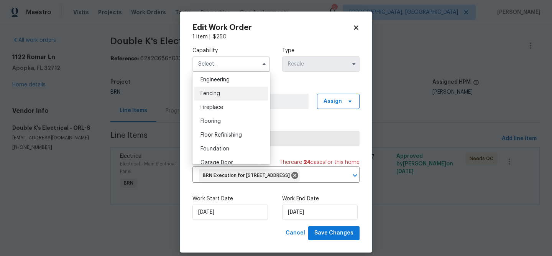
scroll to position [222, 0]
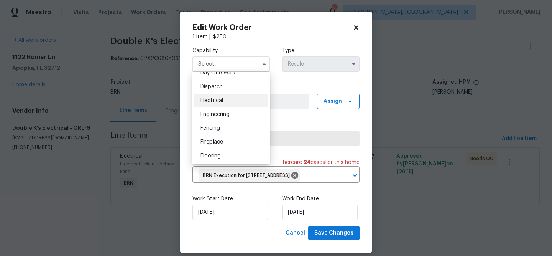
click at [215, 101] on span "Electrical" at bounding box center [212, 100] width 23 height 5
type input "Electrical"
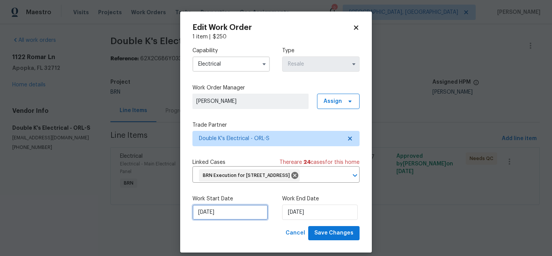
click at [211, 215] on input "27/08/2025" at bounding box center [230, 211] width 76 height 15
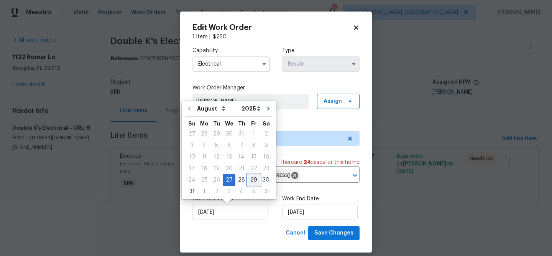
click at [250, 183] on div "29" at bounding box center [254, 179] width 12 height 11
type input "[DATE]"
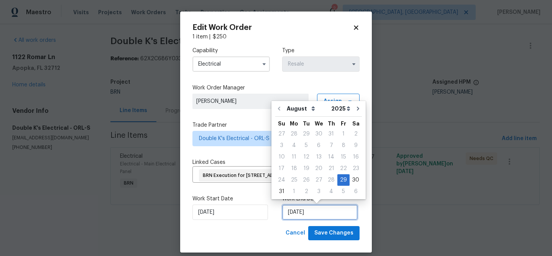
click at [299, 212] on input "[DATE]" at bounding box center [320, 211] width 76 height 15
click at [304, 189] on div "2" at bounding box center [306, 191] width 12 height 11
type input "[DATE]"
select select "8"
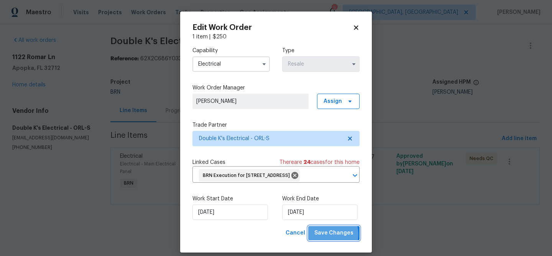
click at [325, 234] on span "Save Changes" at bounding box center [333, 233] width 39 height 10
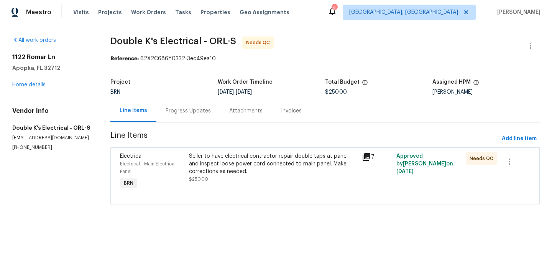
click at [217, 147] on section "Double K's Electrical - ORL-S Needs QC Reference: 62X2C686Y0332-3ec49ea10 Proje…" at bounding box center [324, 125] width 429 height 178
click at [217, 151] on div "Seller to have electrical contractor repair double taps at panel and inspect lo…" at bounding box center [273, 171] width 173 height 43
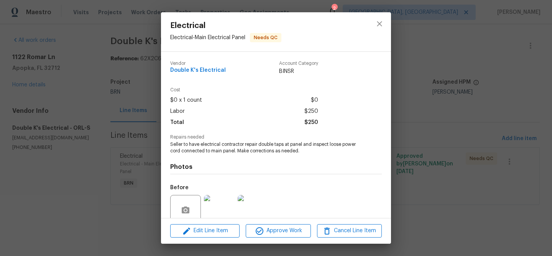
scroll to position [65, 0]
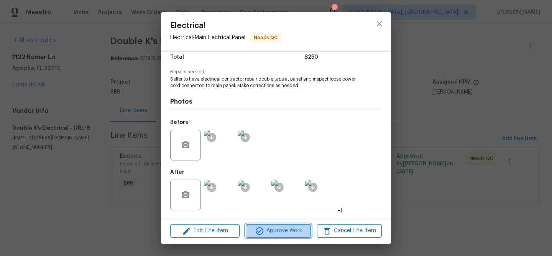
click at [265, 227] on span "Approve Work" at bounding box center [278, 231] width 60 height 10
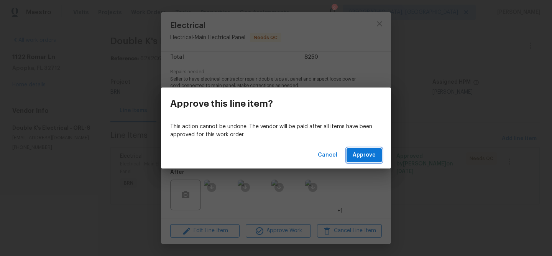
click at [355, 156] on span "Approve" at bounding box center [364, 155] width 23 height 10
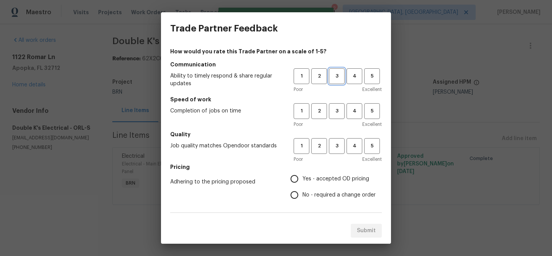
click at [335, 81] on button "3" at bounding box center [337, 76] width 16 height 16
click at [334, 110] on span "3" at bounding box center [337, 111] width 14 height 9
click at [334, 132] on h5 "Quality" at bounding box center [276, 134] width 212 height 8
click at [337, 146] on span "3" at bounding box center [337, 145] width 14 height 9
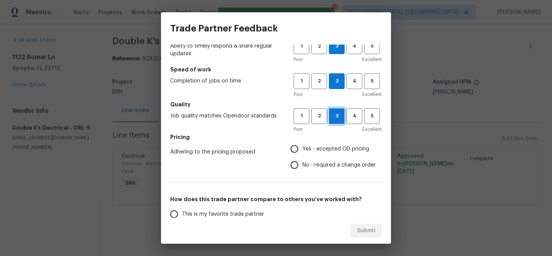
scroll to position [55, 0]
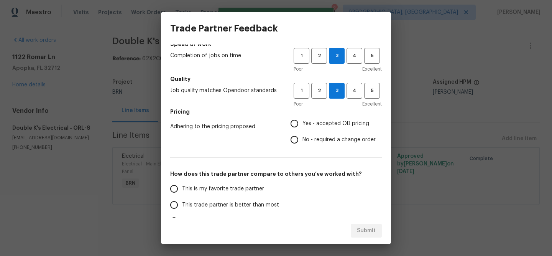
click at [296, 125] on input "Yes - accepted OD pricing" at bounding box center [294, 123] width 16 height 16
radio input "true"
click at [215, 190] on span "This is my favorite trade partner" at bounding box center [223, 189] width 82 height 8
click at [182, 190] on input "This is my favorite trade partner" at bounding box center [174, 189] width 16 height 16
click at [360, 230] on span "Submit" at bounding box center [366, 231] width 19 height 10
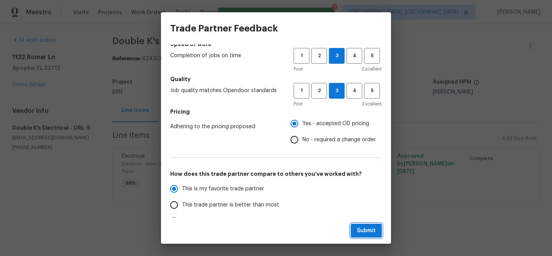
radio input "true"
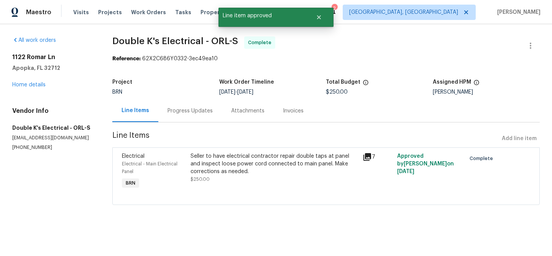
click at [184, 111] on div "Progress Updates" at bounding box center [190, 111] width 45 height 8
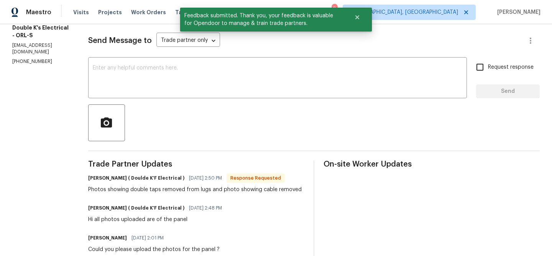
click at [160, 108] on div at bounding box center [314, 122] width 452 height 37
click at [165, 97] on div "x ​" at bounding box center [277, 78] width 379 height 39
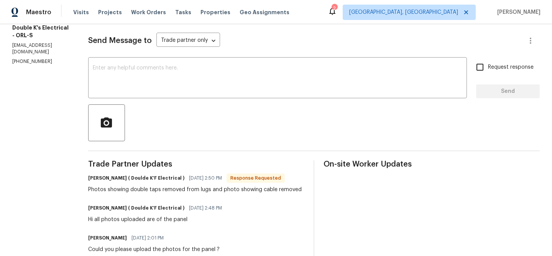
paste textarea "WO is approved, Please upload the invoice under the invoice section.Thanks"
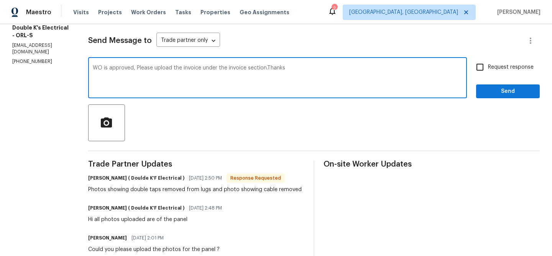
type textarea "WO is approved, Please upload the invoice under the invoice section.Thanks"
click at [485, 74] on input "Request response" at bounding box center [480, 67] width 16 height 16
checkbox input "true"
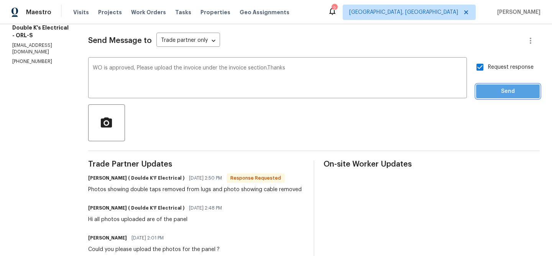
click at [485, 92] on span "Send" at bounding box center [507, 92] width 51 height 10
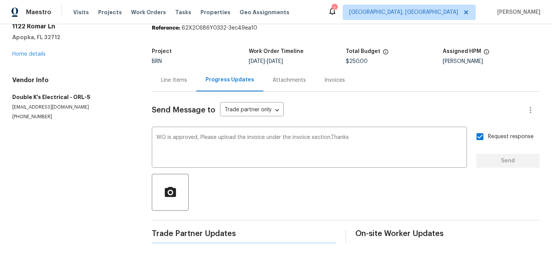
scroll to position [0, 0]
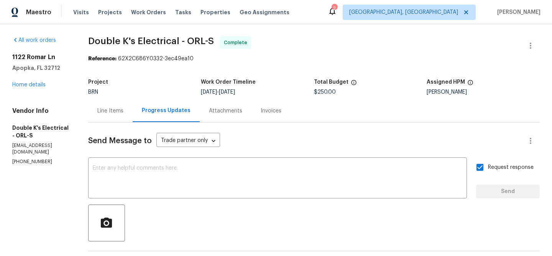
click at [114, 102] on div "Line Items" at bounding box center [110, 110] width 44 height 23
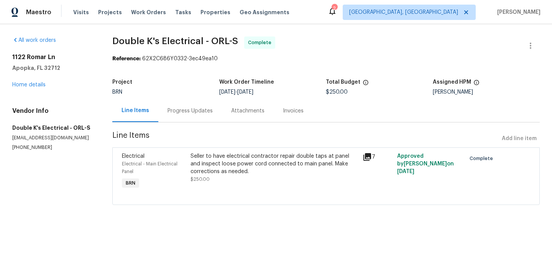
click at [209, 154] on div "Seller to have electrical contractor repair double taps at panel and inspect lo…" at bounding box center [275, 163] width 168 height 23
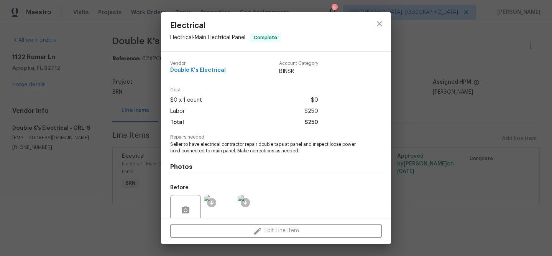
click at [197, 154] on div "Photos Before After +1" at bounding box center [276, 217] width 212 height 126
click at [196, 154] on div "Photos Before After +1" at bounding box center [276, 217] width 212 height 126
click at [190, 144] on span "Seller to have electrical contractor repair double taps at panel and inspect lo…" at bounding box center [265, 147] width 191 height 13
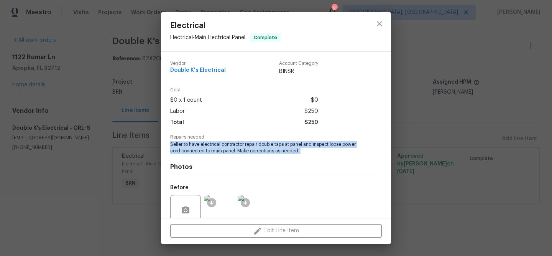
click at [190, 144] on span "Seller to have electrical contractor repair double taps at panel and inspect lo…" at bounding box center [265, 147] width 191 height 13
copy span "Seller to have electrical contractor repair double taps at panel and inspect lo…"
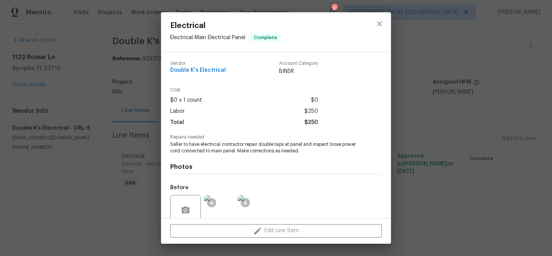
click at [99, 59] on div "Electrical Electrical - Main Electrical Panel Complete Vendor Double K's Electr…" at bounding box center [276, 128] width 552 height 256
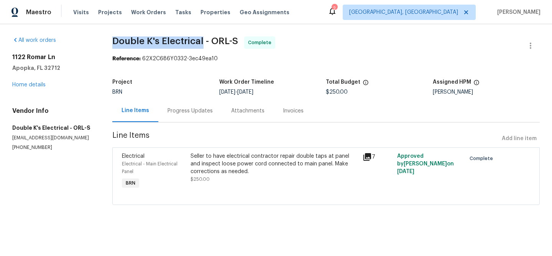
drag, startPoint x: 102, startPoint y: 46, endPoint x: 201, endPoint y: 44, distance: 98.6
click at [201, 44] on div "All work orders 1122 Romar Ln Apopka, FL 32712 Home details Vendor Info Double …" at bounding box center [276, 125] width 552 height 202
copy span "Double K's Electrical"
click at [213, 161] on div "Seller to have electrical contractor repair double taps at panel and inspect lo…" at bounding box center [275, 163] width 168 height 23
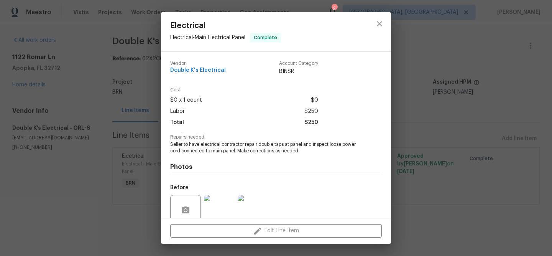
scroll to position [65, 0]
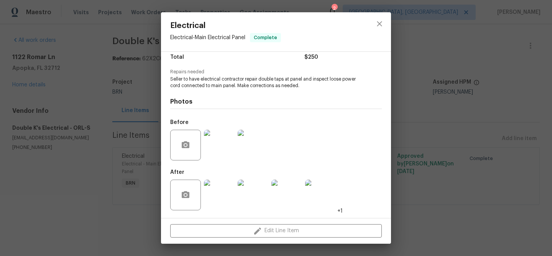
click at [218, 136] on img at bounding box center [219, 145] width 31 height 31
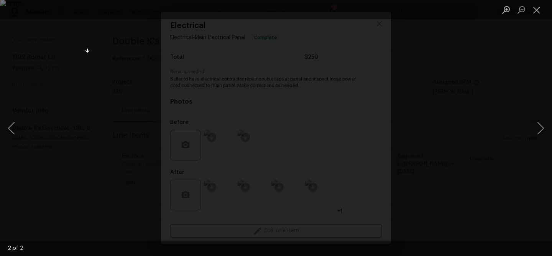
click at [20, 99] on div "Lightbox" at bounding box center [276, 128] width 552 height 256
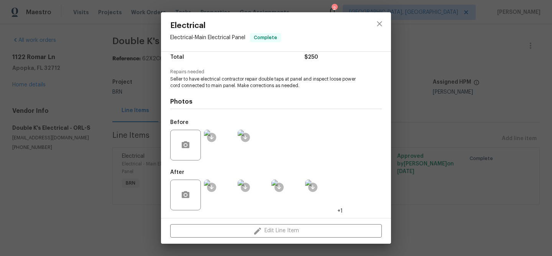
click at [254, 204] on img at bounding box center [253, 194] width 31 height 31
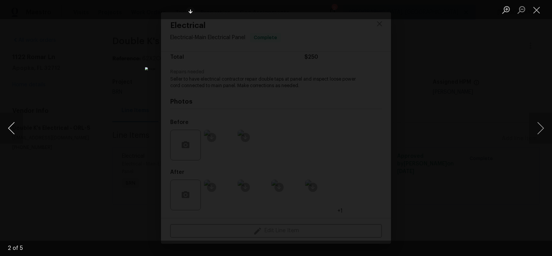
click at [8, 118] on button "Previous image" at bounding box center [11, 128] width 23 height 31
click at [84, 123] on div "Lightbox" at bounding box center [276, 128] width 552 height 256
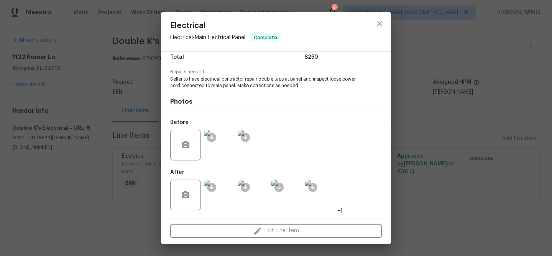
click at [168, 114] on div "Vendor Double K's Electrical Account Category BINSR Cost $0 x 1 count $0 Labor …" at bounding box center [276, 135] width 230 height 166
click at [142, 112] on div "Electrical Electrical - Main Electrical Panel Complete Vendor Double K's Electr…" at bounding box center [276, 128] width 552 height 256
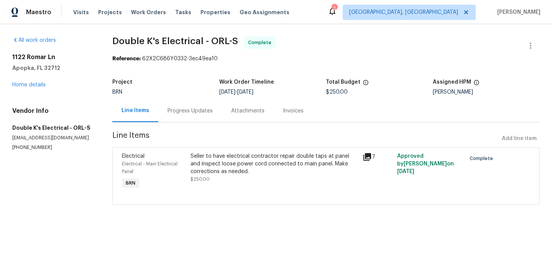
click at [184, 112] on div "Progress Updates" at bounding box center [190, 111] width 45 height 8
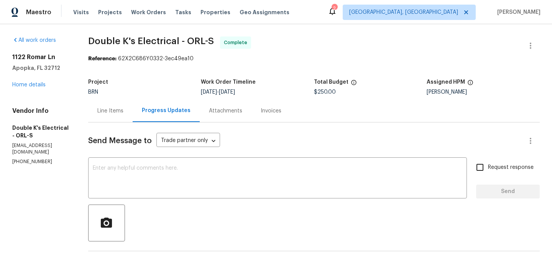
click at [267, 108] on div "Invoices" at bounding box center [271, 111] width 21 height 8
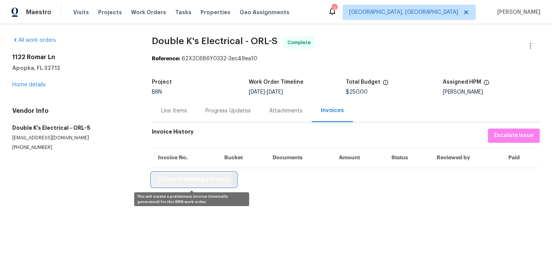
click at [176, 179] on span "Create Preliminary Invoice" at bounding box center [194, 180] width 72 height 10
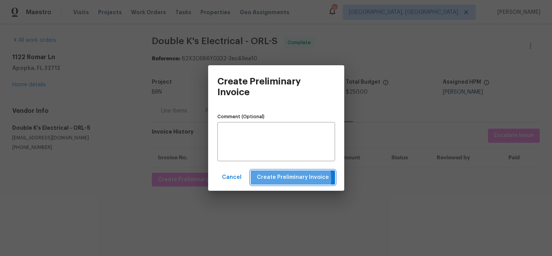
click at [268, 179] on span "Create Preliminary Invoice" at bounding box center [293, 178] width 72 height 10
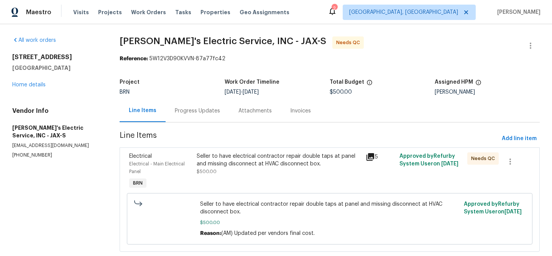
click at [188, 107] on div "Progress Updates" at bounding box center [197, 111] width 45 height 8
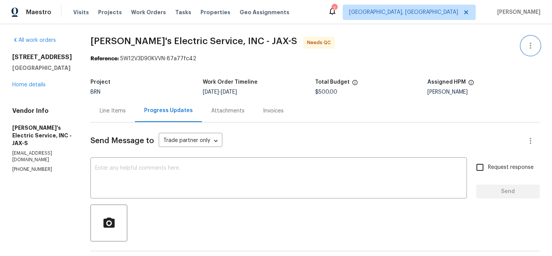
click at [526, 41] on icon "button" at bounding box center [530, 45] width 9 height 9
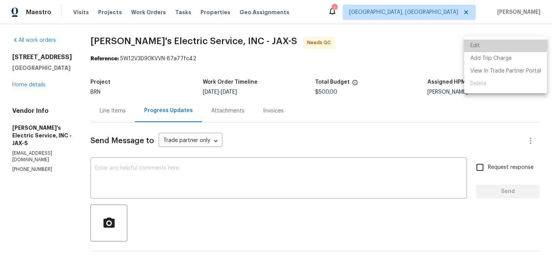
click at [504, 43] on li "Edit" at bounding box center [505, 45] width 83 height 13
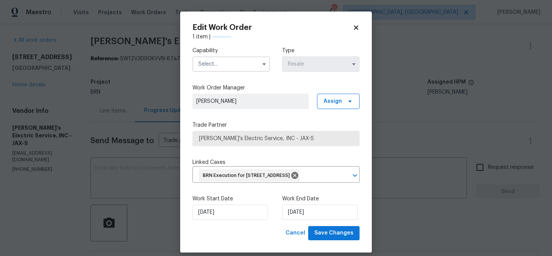
click at [220, 59] on input "text" at bounding box center [230, 63] width 77 height 15
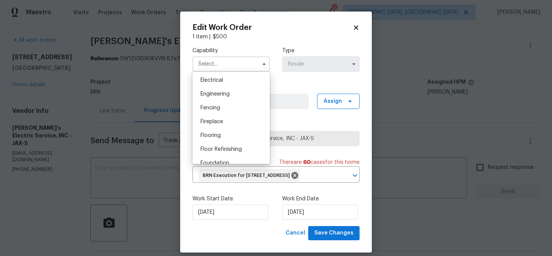
scroll to position [238, 0]
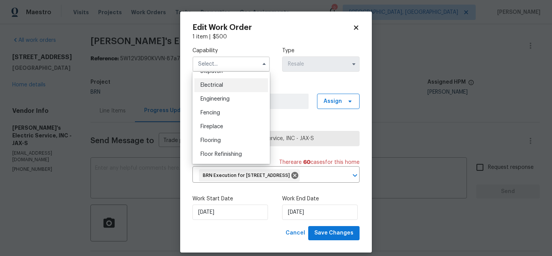
click at [218, 90] on div "Electrical" at bounding box center [231, 85] width 74 height 14
type input "Electrical"
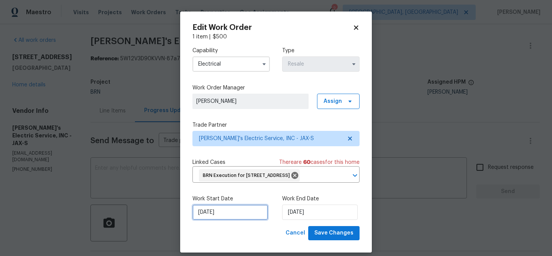
click at [222, 220] on input "[DATE]" at bounding box center [230, 211] width 76 height 15
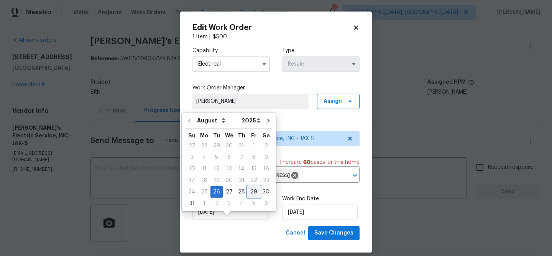
click at [253, 191] on div "29" at bounding box center [254, 191] width 12 height 11
type input "[DATE]"
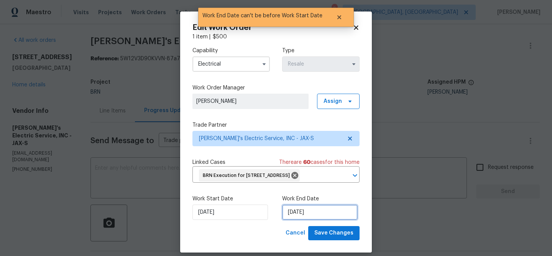
click at [301, 220] on input "[DATE]" at bounding box center [320, 211] width 76 height 15
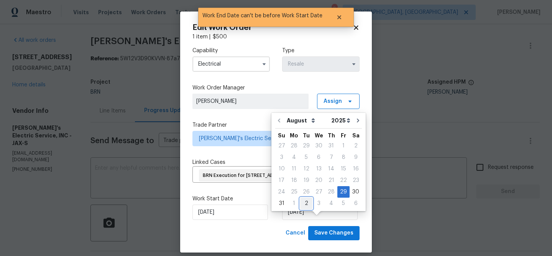
click at [303, 202] on div "2" at bounding box center [306, 203] width 12 height 11
type input "[DATE]"
select select "8"
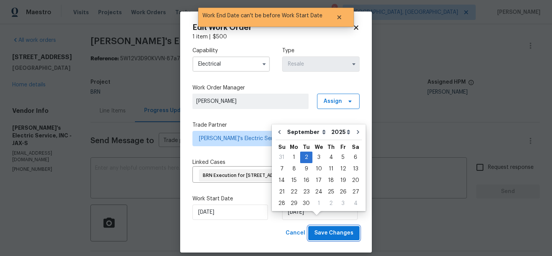
click at [325, 238] on span "Save Changes" at bounding box center [333, 233] width 39 height 10
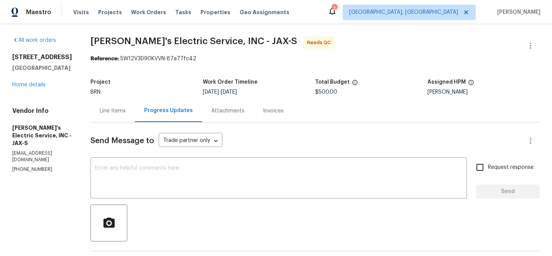
click at [109, 110] on div "Line Items" at bounding box center [113, 111] width 26 height 8
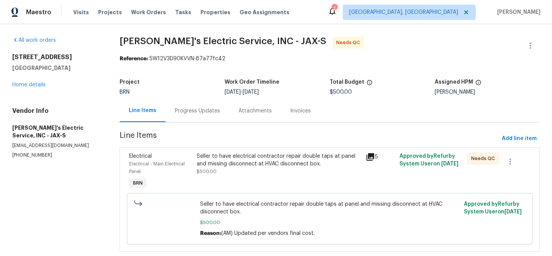
click at [227, 165] on div "Seller to have electrical contractor repair double taps at panel and missing di…" at bounding box center [279, 159] width 164 height 15
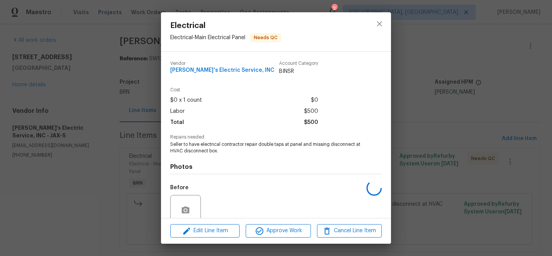
scroll to position [65, 0]
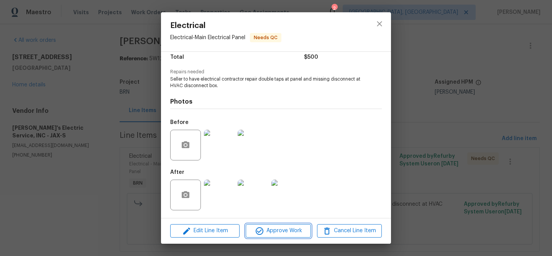
click at [257, 232] on icon "button" at bounding box center [259, 230] width 9 height 9
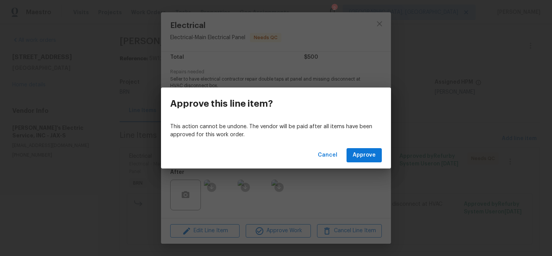
click at [373, 147] on div "Cancel Approve" at bounding box center [276, 155] width 230 height 26
click at [370, 148] on div "Cancel Approve" at bounding box center [276, 155] width 230 height 26
click at [359, 156] on span "Approve" at bounding box center [364, 155] width 23 height 10
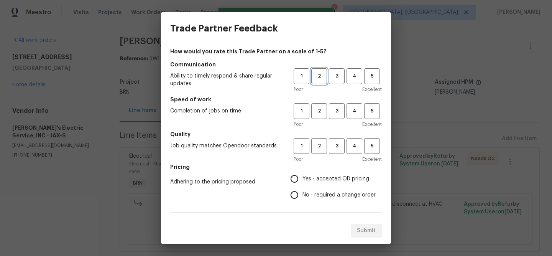
click at [317, 78] on span "2" at bounding box center [319, 76] width 14 height 9
click at [320, 101] on h5 "Speed of work" at bounding box center [276, 99] width 212 height 8
click at [320, 108] on span "2" at bounding box center [319, 111] width 14 height 9
click at [321, 143] on span "2" at bounding box center [319, 145] width 14 height 9
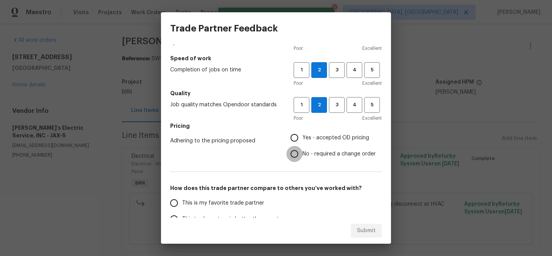
click at [297, 149] on input "No - required a change order" at bounding box center [294, 154] width 16 height 16
radio input "true"
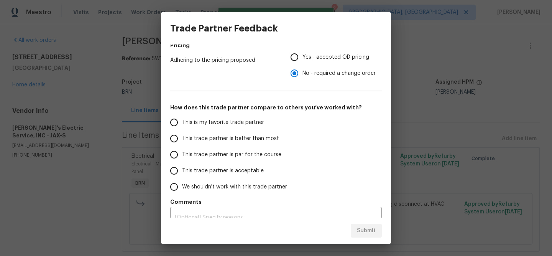
click at [184, 133] on label "This trade partner is better than most" at bounding box center [226, 138] width 121 height 16
click at [182, 133] on input "This trade partner is better than most" at bounding box center [174, 138] width 16 height 16
click at [361, 225] on button "Submit" at bounding box center [366, 231] width 31 height 14
radio input "true"
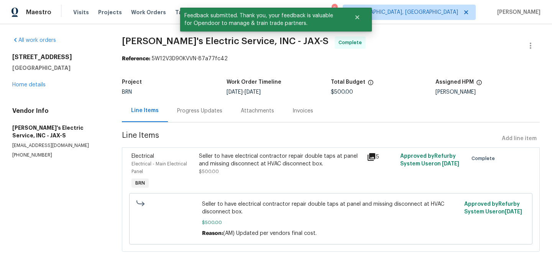
click at [194, 113] on div "Progress Updates" at bounding box center [199, 111] width 45 height 8
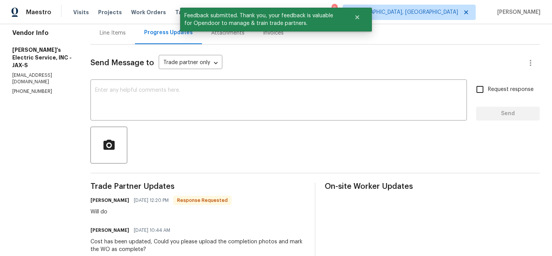
scroll to position [81, 0]
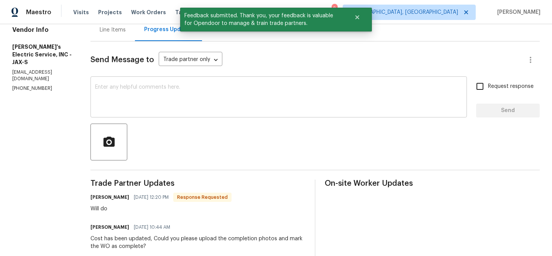
click at [158, 116] on div "x ​" at bounding box center [278, 97] width 377 height 39
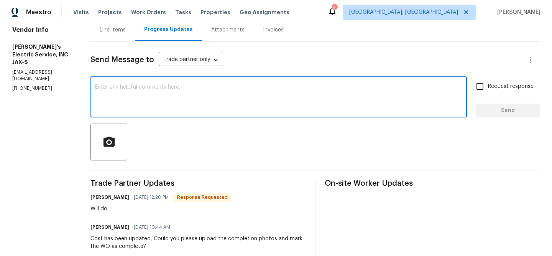
paste textarea "WO is approved, Please upload the invoice under the invoice section.Thanks"
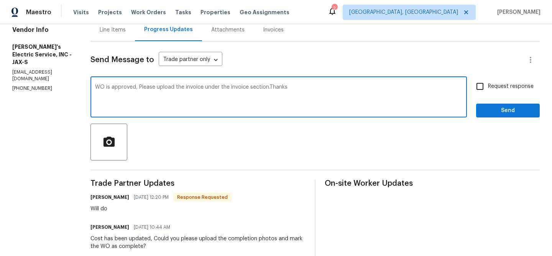
type textarea "WO is approved, Please upload the invoice under the invoice section.Thanks"
click at [487, 82] on input "Request response" at bounding box center [480, 86] width 16 height 16
checkbox input "true"
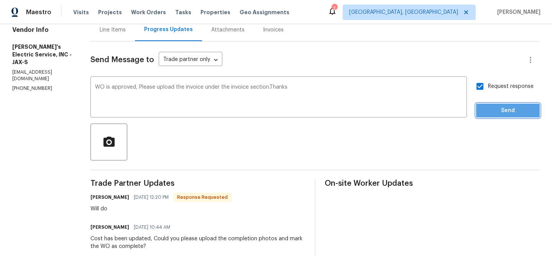
click at [487, 106] on span "Send" at bounding box center [507, 111] width 51 height 10
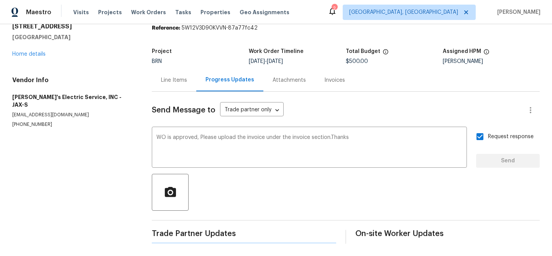
scroll to position [0, 0]
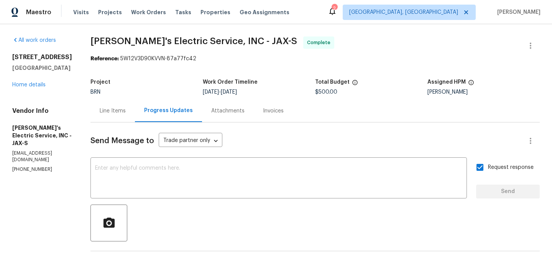
click at [113, 106] on div "Line Items" at bounding box center [112, 110] width 44 height 23
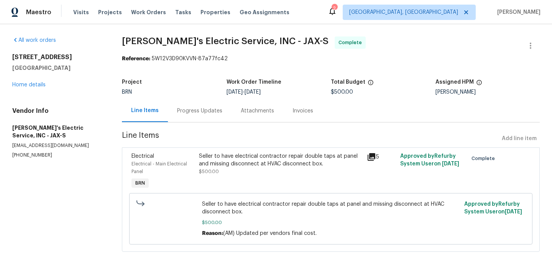
click at [234, 154] on div "Seller to have electrical contractor repair double taps at panel and missing di…" at bounding box center [280, 159] width 163 height 15
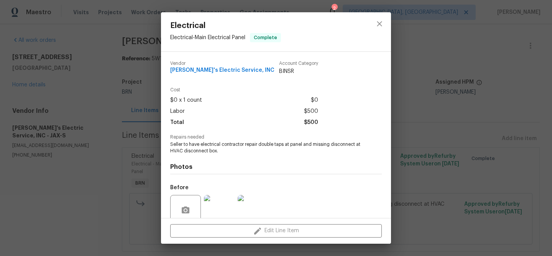
click at [207, 148] on span "Seller to have electrical contractor repair double taps at panel and missing di…" at bounding box center [265, 147] width 191 height 13
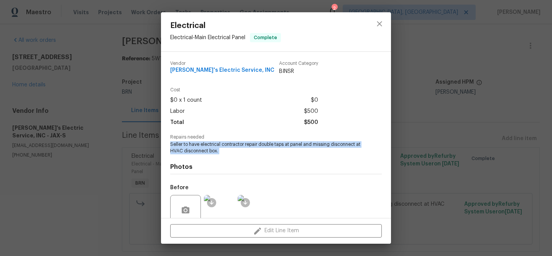
click at [207, 148] on span "Seller to have electrical contractor repair double taps at panel and missing di…" at bounding box center [265, 147] width 191 height 13
copy span "Seller to have electrical contractor repair double taps at panel and missing di…"
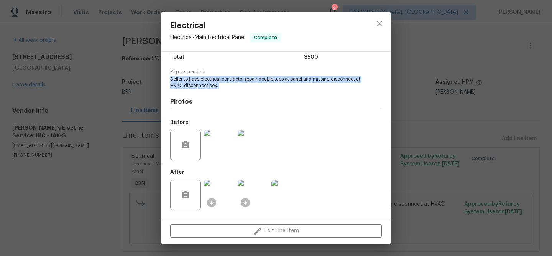
click at [214, 146] on img at bounding box center [219, 145] width 31 height 31
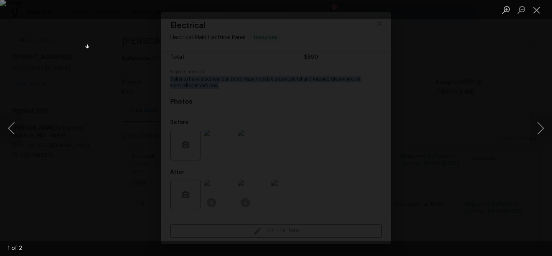
click at [49, 53] on div "Lightbox" at bounding box center [276, 128] width 552 height 256
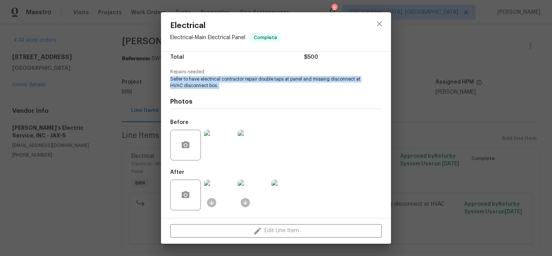
click at [252, 138] on img at bounding box center [253, 145] width 31 height 31
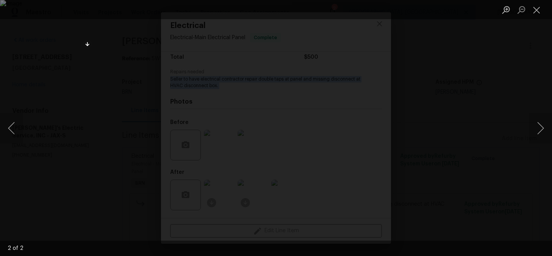
click at [65, 79] on div "Lightbox" at bounding box center [276, 128] width 552 height 256
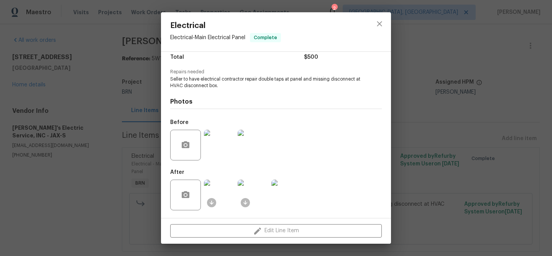
click at [214, 248] on ocidbutton at bounding box center [211, 252] width 9 height 9
click at [216, 191] on img at bounding box center [219, 194] width 31 height 31
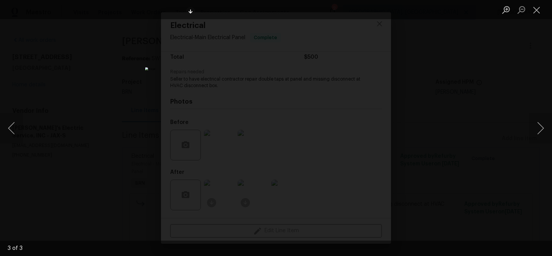
click at [79, 65] on div "Lightbox" at bounding box center [276, 128] width 552 height 256
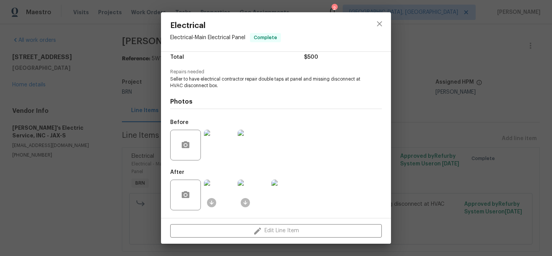
click at [113, 41] on div "Electrical Electrical - Main Electrical Panel Complete Vendor Jack's Electric S…" at bounding box center [276, 128] width 552 height 256
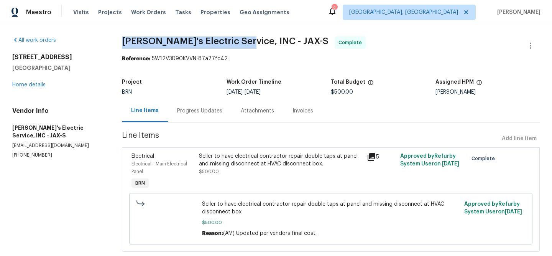
drag, startPoint x: 113, startPoint y: 41, endPoint x: 237, endPoint y: 39, distance: 123.5
click at [237, 39] on div "All work orders 2444 Shelby Creek Rd W Jacksonville, FL 32221 Home details Vend…" at bounding box center [276, 148] width 552 height 249
copy span "Jack's Electric Service, INC"
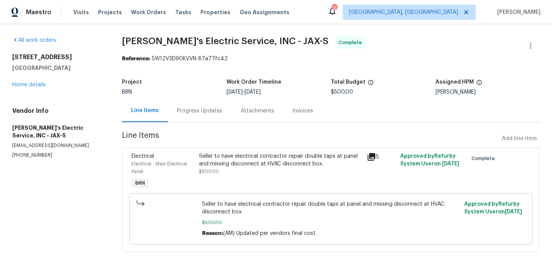
click at [198, 107] on div "Progress Updates" at bounding box center [199, 111] width 45 height 8
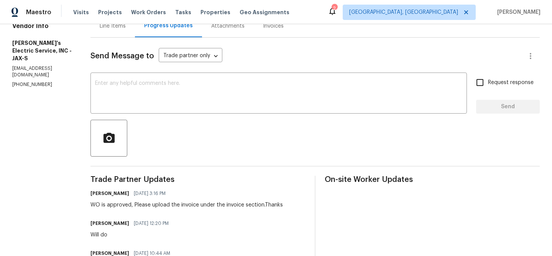
scroll to position [42, 0]
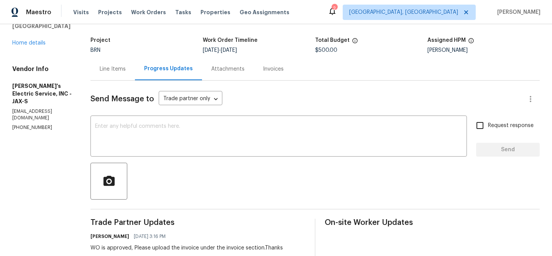
click at [262, 61] on div "Invoices" at bounding box center [273, 69] width 39 height 23
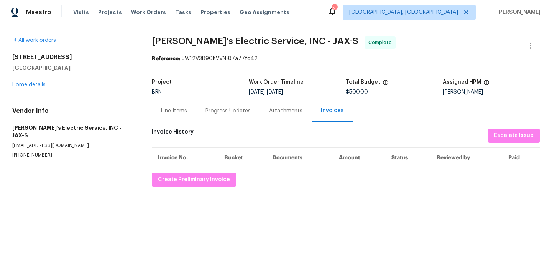
click at [182, 186] on div "All work orders 2444 Shelby Creek Rd W Jacksonville, FL 32221 Home details Vend…" at bounding box center [276, 111] width 552 height 174
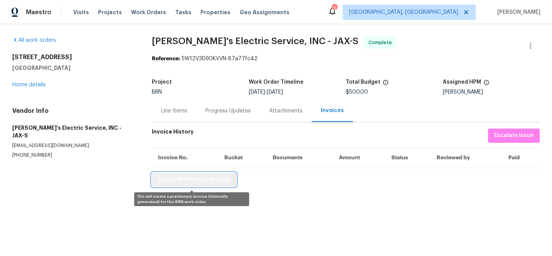
click at [188, 180] on span "Create Preliminary Invoice" at bounding box center [194, 180] width 72 height 10
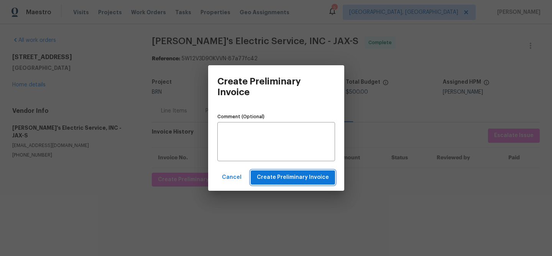
click at [279, 173] on span "Create Preliminary Invoice" at bounding box center [293, 178] width 72 height 10
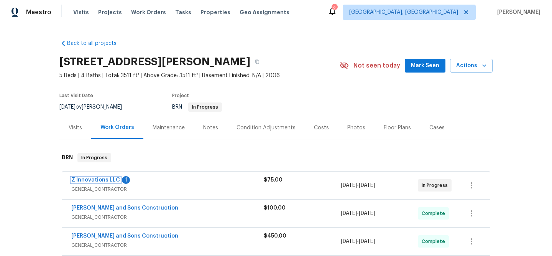
click at [95, 180] on link "Z Innovations LLC" at bounding box center [95, 179] width 49 height 5
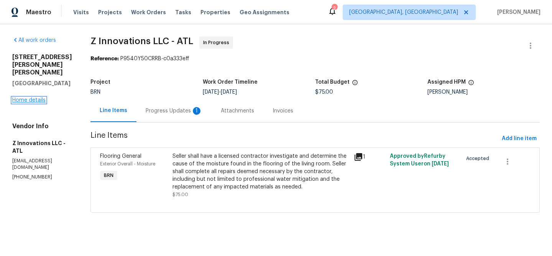
click at [34, 97] on link "Home details" at bounding box center [28, 99] width 33 height 5
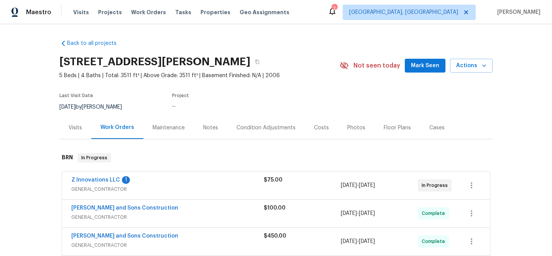
scroll to position [62, 0]
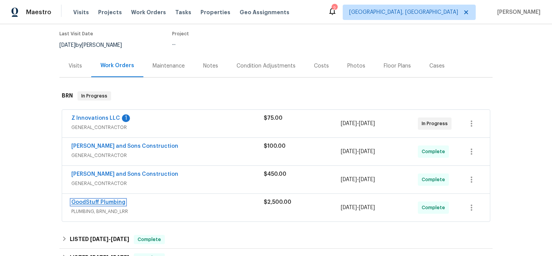
click at [91, 200] on link "GoodStuff Plumbing" at bounding box center [98, 201] width 54 height 5
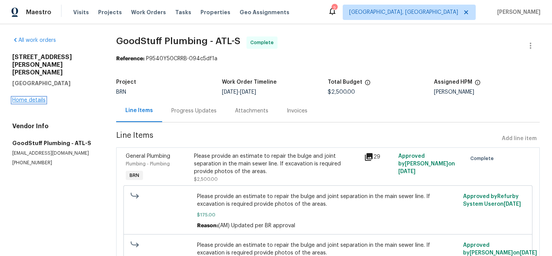
click at [33, 97] on link "Home details" at bounding box center [28, 99] width 33 height 5
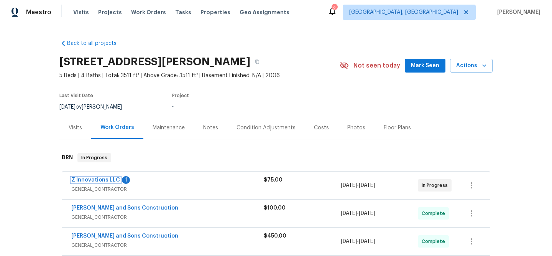
click at [105, 179] on link "Z Innovations LLC" at bounding box center [95, 179] width 49 height 5
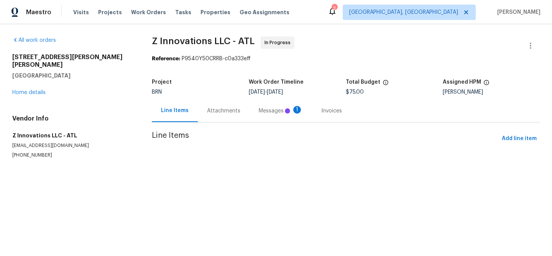
click at [211, 112] on div "Line Items Attachments Messages 1 Invoices" at bounding box center [346, 110] width 388 height 23
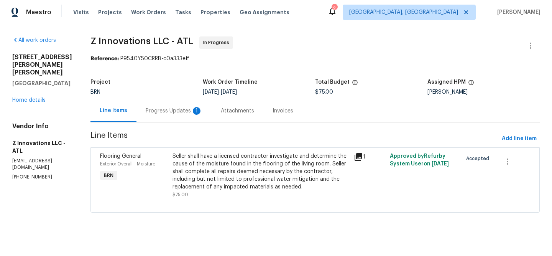
click at [183, 114] on div "Progress Updates 1" at bounding box center [174, 111] width 57 height 8
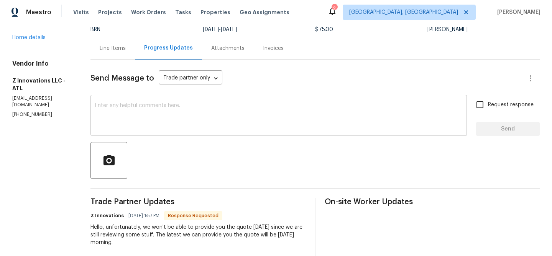
click at [162, 112] on textarea at bounding box center [278, 116] width 367 height 27
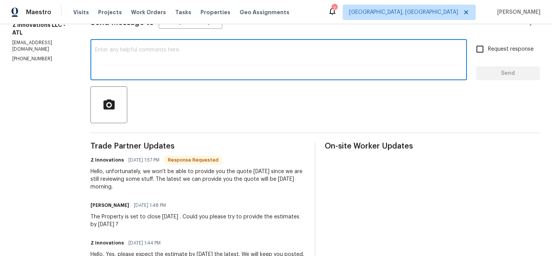
scroll to position [123, 0]
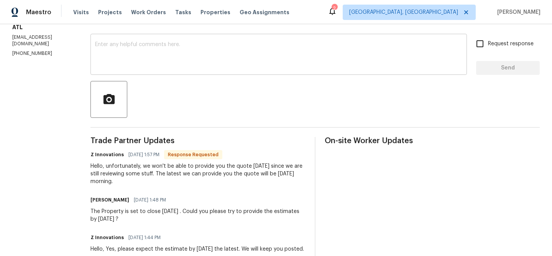
click at [148, 38] on div "x ​" at bounding box center [278, 55] width 377 height 39
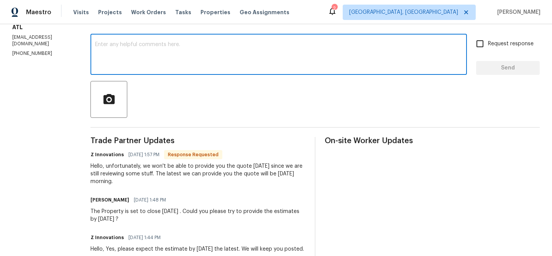
click at [133, 58] on textarea at bounding box center [278, 55] width 367 height 27
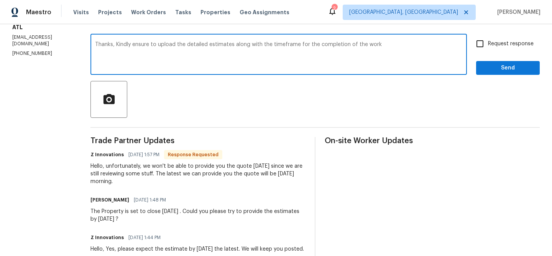
type textarea "Thanks, Kindly ensure to upload the detailed estimates along with the timeframe…"
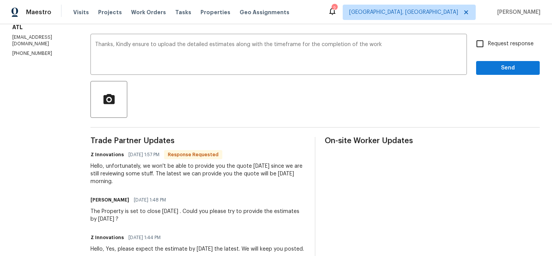
click at [501, 40] on span "Request response" at bounding box center [511, 44] width 46 height 8
click at [488, 39] on input "Request response" at bounding box center [480, 44] width 16 height 16
checkbox input "true"
click at [492, 59] on div "Request response Send" at bounding box center [508, 55] width 64 height 39
click at [485, 66] on span "Send" at bounding box center [507, 68] width 51 height 10
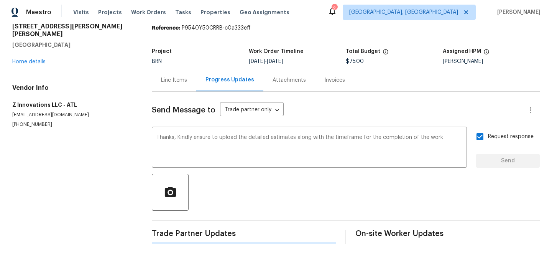
scroll to position [30, 0]
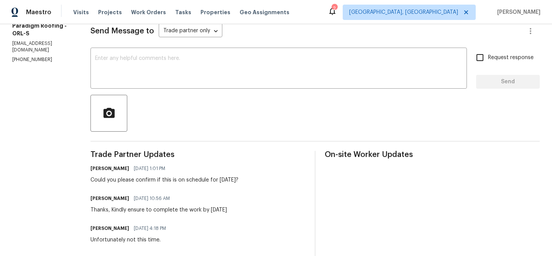
scroll to position [89, 0]
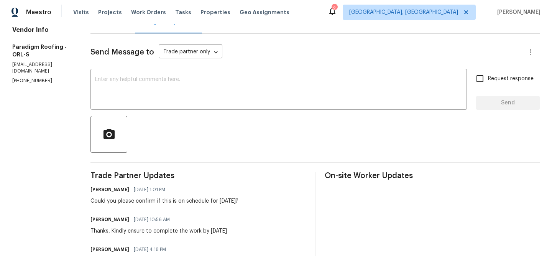
click at [32, 71] on section "All work orders [STREET_ADDRESS][PERSON_NAME] Home details Vendor Info Paradigm…" at bounding box center [42, 235] width 60 height 574
copy p "(904) 257-1827"
click at [55, 61] on p "service@paradigmroofs.com" at bounding box center [42, 67] width 60 height 13
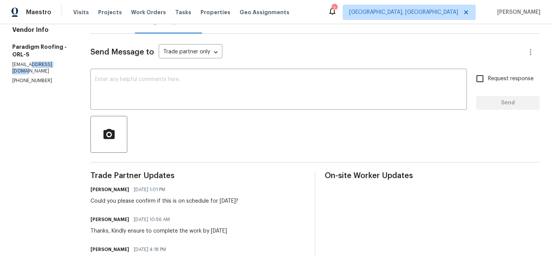
click at [55, 61] on p "service@paradigmroofs.com" at bounding box center [42, 67] width 60 height 13
copy p "service@paradigmroofs.com"
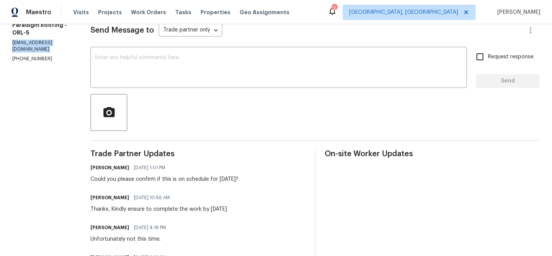
scroll to position [117, 0]
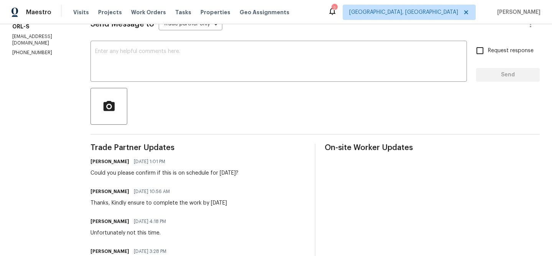
click at [140, 173] on div "Could you please confirm if this is on schedule for Today?" at bounding box center [164, 173] width 148 height 8
copy div "Could you please confirm if this is on schedule for Today?"
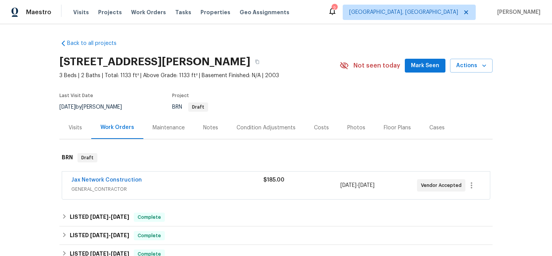
scroll to position [28, 0]
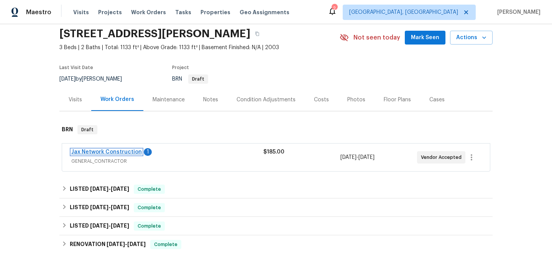
click at [106, 152] on link "Jax Network Construction" at bounding box center [106, 151] width 71 height 5
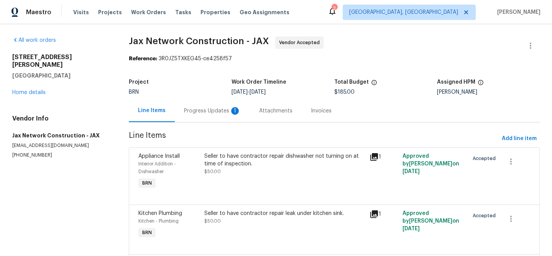
click at [219, 102] on div "Progress Updates 1" at bounding box center [212, 110] width 75 height 23
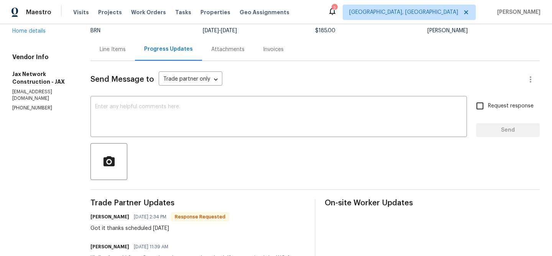
scroll to position [66, 0]
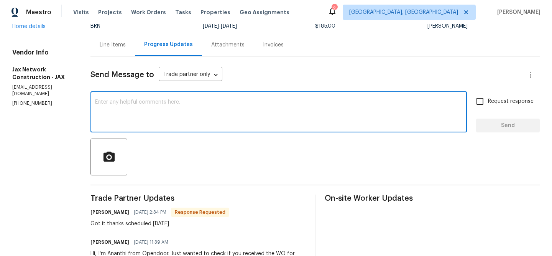
click at [164, 123] on textarea at bounding box center [278, 112] width 367 height 27
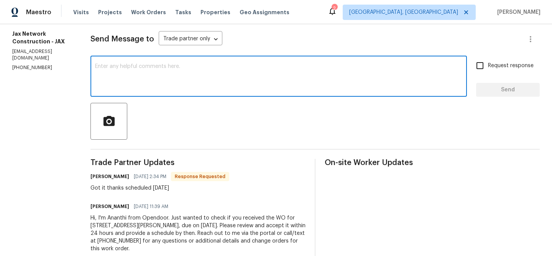
scroll to position [110, 0]
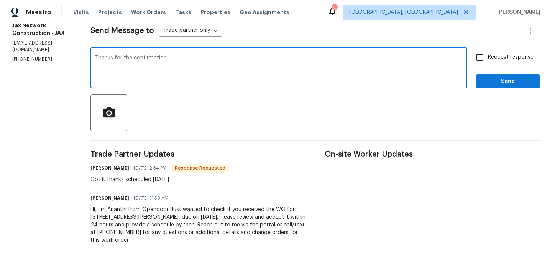
type textarea "Thanks for the confirmation"
click at [500, 56] on span "Request response" at bounding box center [511, 57] width 46 height 8
click at [488, 56] on input "Request response" at bounding box center [480, 57] width 16 height 16
checkbox input "true"
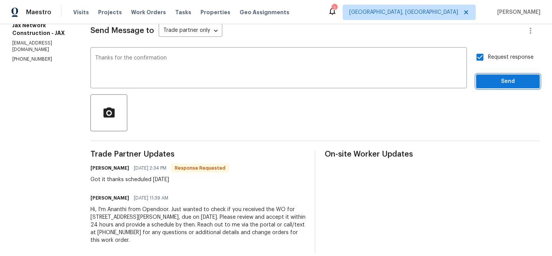
click at [492, 79] on span "Send" at bounding box center [507, 82] width 51 height 10
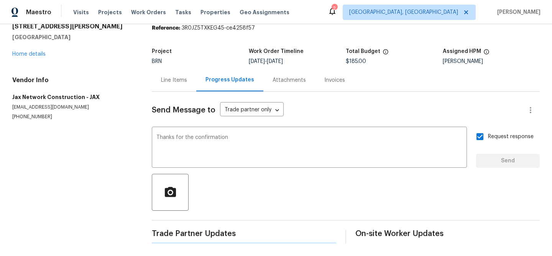
scroll to position [0, 0]
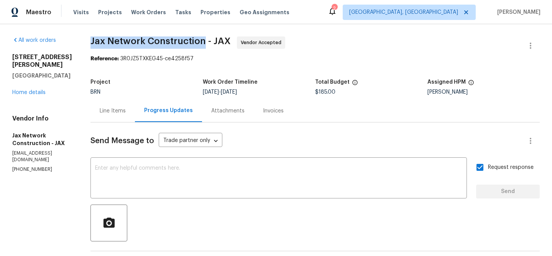
drag, startPoint x: 90, startPoint y: 42, endPoint x: 212, endPoint y: 41, distance: 121.6
click at [212, 41] on div "All work orders 330 Dudley St Atlantic Beach, FL 32233 Home details Vendor Info…" at bounding box center [276, 214] width 552 height 381
copy span "Jax Network Construction"
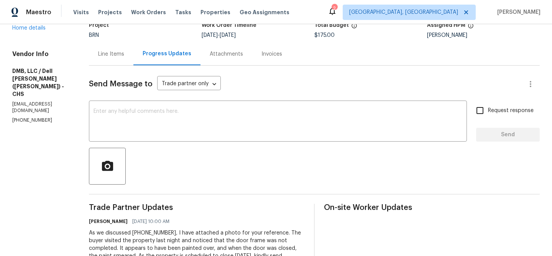
scroll to position [70, 0]
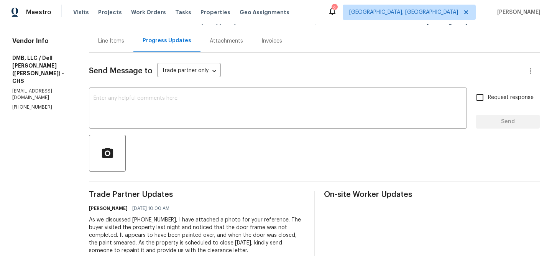
click at [14, 104] on p "[PHONE_NUMBER]" at bounding box center [41, 107] width 58 height 7
copy p "[PHONE_NUMBER]"
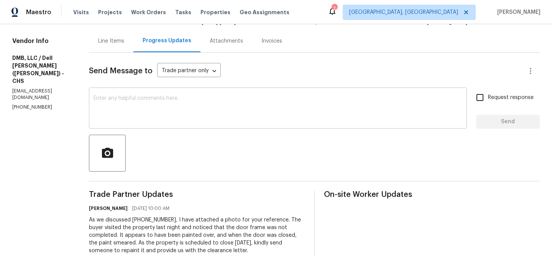
click at [149, 112] on textarea at bounding box center [278, 108] width 369 height 27
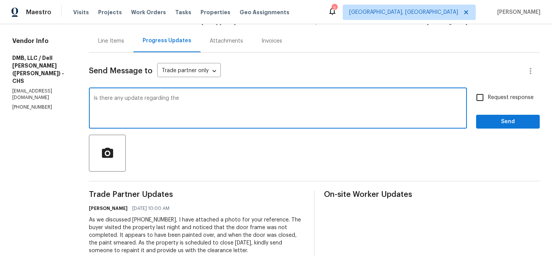
scroll to position [76, 0]
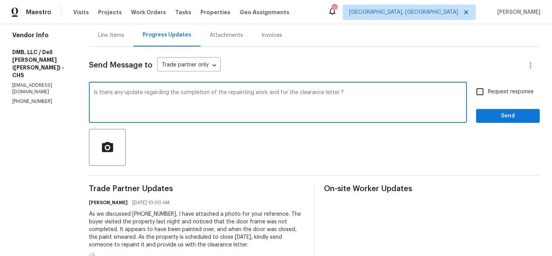
type textarea "Is there any update regarding the completion of the repainting work and for the…"
click at [502, 92] on span "Request response" at bounding box center [511, 92] width 46 height 8
click at [488, 92] on input "Request response" at bounding box center [480, 92] width 16 height 16
checkbox input "true"
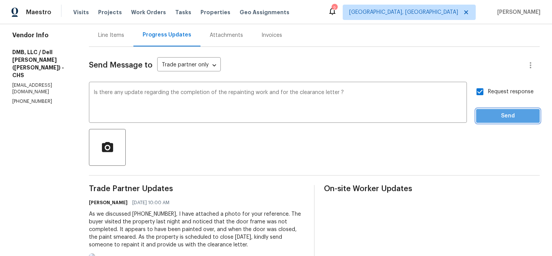
click at [495, 110] on button "Send" at bounding box center [508, 116] width 64 height 14
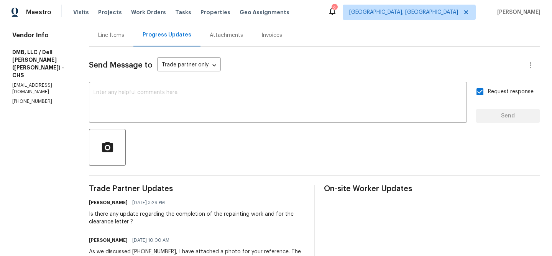
click at [44, 86] on p "[EMAIL_ADDRESS][DOMAIN_NAME]" at bounding box center [41, 88] width 58 height 13
click at [37, 98] on p "[PHONE_NUMBER]" at bounding box center [41, 101] width 58 height 7
click at [37, 98] on p "(843) 991-8081" at bounding box center [41, 101] width 58 height 7
copy p "(843) 991-8081"
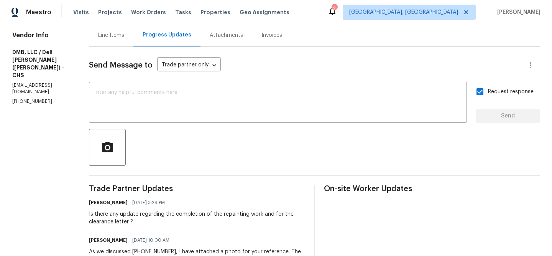
click at [59, 82] on p "bbeezbuild@gmail.com" at bounding box center [41, 88] width 58 height 13
copy p "bbeezbuild@gmail.com"
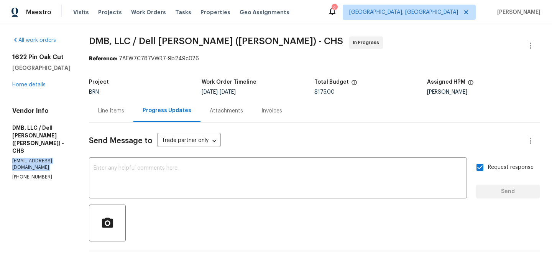
click at [107, 37] on span "DMB, LLC / Dell Bryson (Heise) - CHS" at bounding box center [216, 40] width 254 height 9
drag, startPoint x: 80, startPoint y: 40, endPoint x: 123, endPoint y: 40, distance: 42.9
copy span "DMB, LLC"
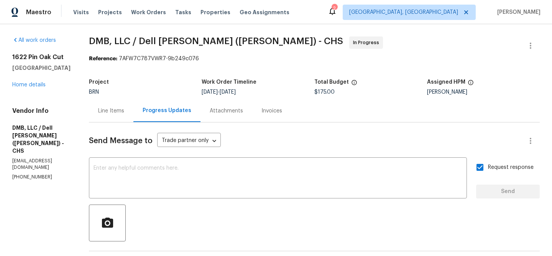
click at [110, 105] on div "Line Items" at bounding box center [111, 110] width 44 height 23
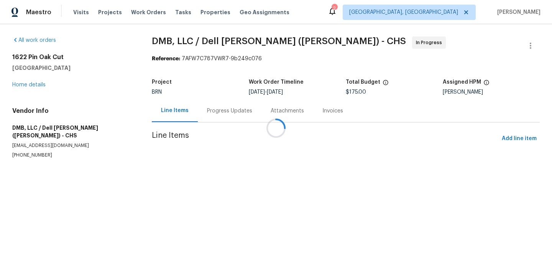
click at [196, 162] on div at bounding box center [276, 128] width 552 height 256
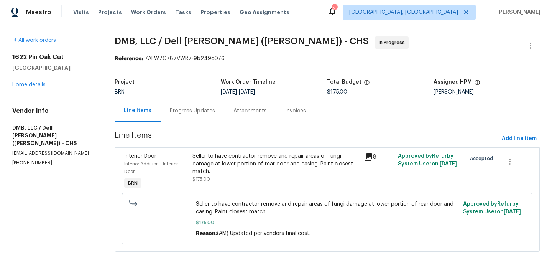
click at [229, 162] on div "Seller to have contractor remove and repair areas of fungi damage at lower port…" at bounding box center [275, 163] width 166 height 23
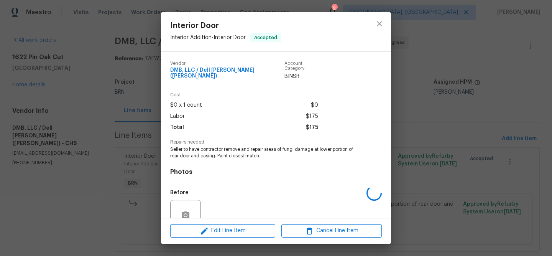
click at [206, 148] on span "Seller to have contractor remove and repair areas of fungi damage at lower port…" at bounding box center [265, 152] width 191 height 13
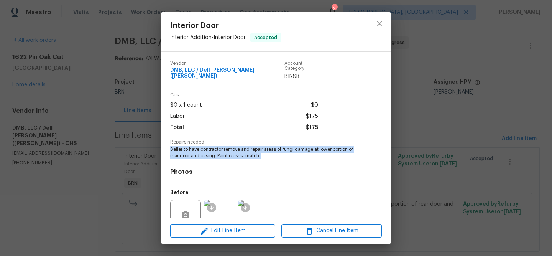
click at [206, 148] on span "Seller to have contractor remove and repair areas of fungi damage at lower port…" at bounding box center [265, 152] width 191 height 13
copy span "Seller to have contractor remove and repair areas of fungi damage at lower port…"
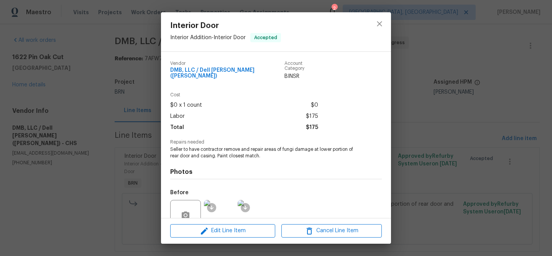
click at [137, 102] on div "Interior Door Interior Addition - Interior Door Accepted Vendor DMB, LLC / Dell…" at bounding box center [276, 128] width 552 height 256
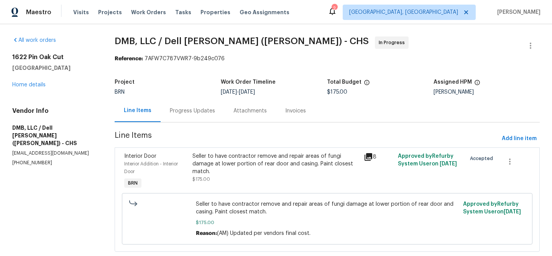
click at [106, 82] on div "All work orders 1622 Pin Oak Cut Mount Pleasant, SC 29466 Home details Vendor I…" at bounding box center [276, 148] width 552 height 249
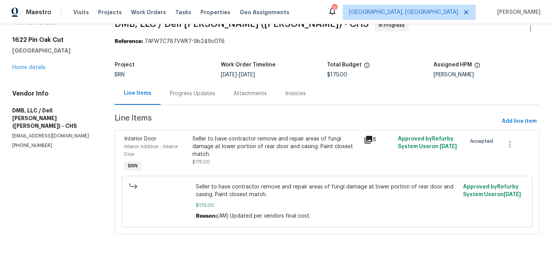
click at [176, 108] on section "DMB, LLC / Dell [PERSON_NAME] ([PERSON_NAME]) - CHS In Progress Reference: 7AFW…" at bounding box center [327, 131] width 425 height 224
click at [181, 95] on div "Progress Updates" at bounding box center [192, 94] width 45 height 8
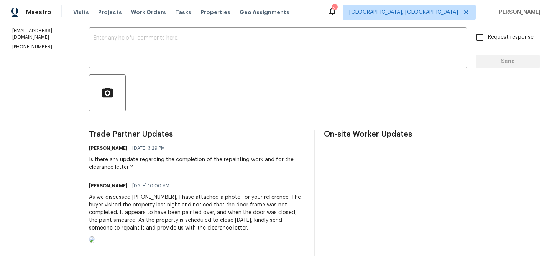
scroll to position [131, 0]
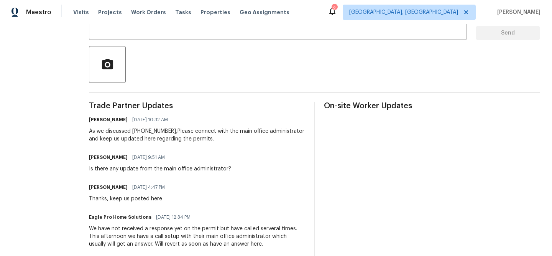
scroll to position [158, 0]
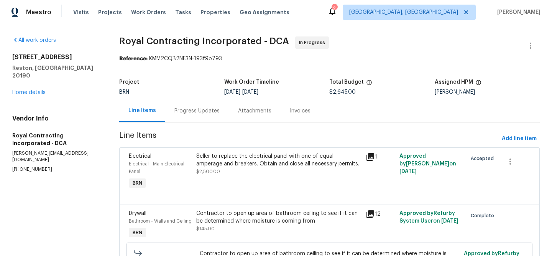
click at [204, 114] on div "Progress Updates" at bounding box center [196, 111] width 45 height 8
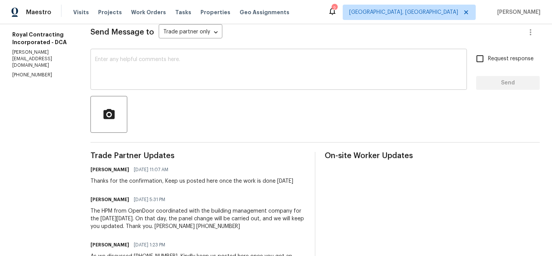
scroll to position [109, 0]
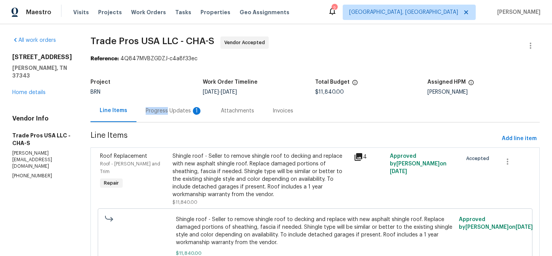
click at [161, 107] on div "Progress Updates 1" at bounding box center [174, 111] width 57 height 8
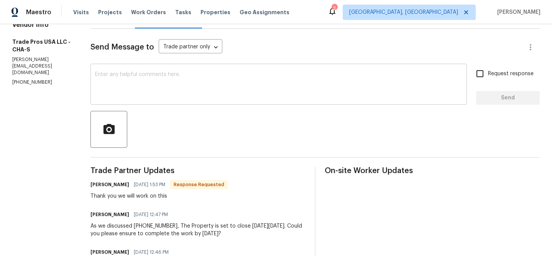
scroll to position [96, 0]
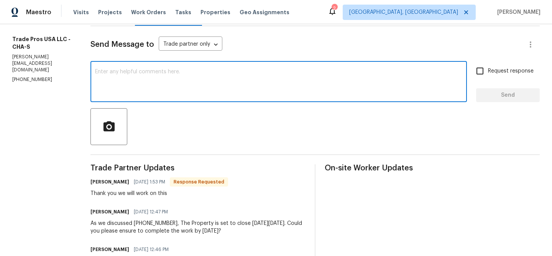
click at [131, 94] on textarea at bounding box center [278, 82] width 367 height 27
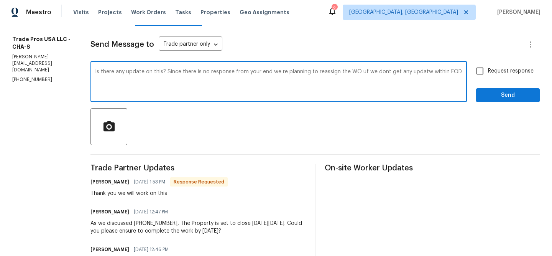
type textarea "Is there any update on this? Since there is no response from your end we re pla…"
click at [133, 71] on textarea "Is there any update on this? Since there is no response from your end we re pla…" at bounding box center [278, 82] width 367 height 27
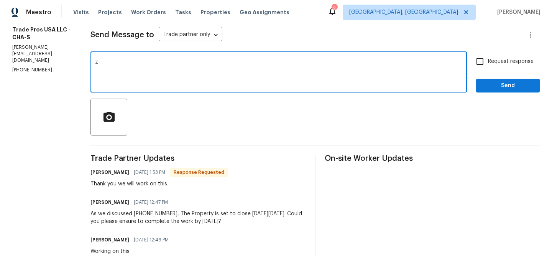
scroll to position [106, 0]
paste textarea "Is there any update on this? Since we haven’t received a response from your end…"
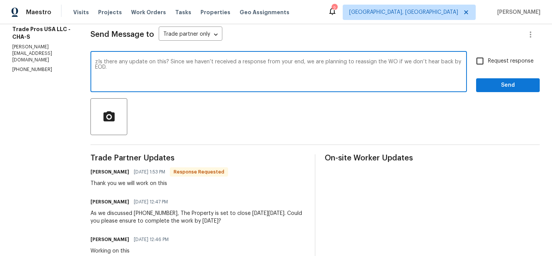
click at [95, 65] on textarea "zIs there any update on this? Since we haven’t received a response from your en…" at bounding box center [278, 72] width 367 height 27
click at [95, 60] on textarea "zIs there any update on this? Since we haven’t received a response from your en…" at bounding box center [278, 72] width 367 height 27
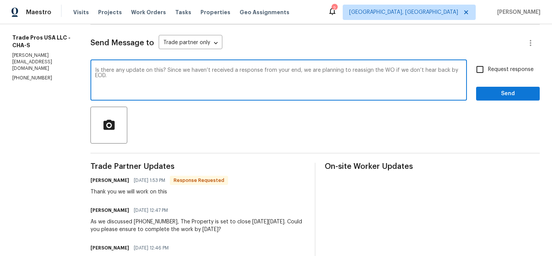
type textarea "Is there any update on this? Since we haven’t received a response from your end…"
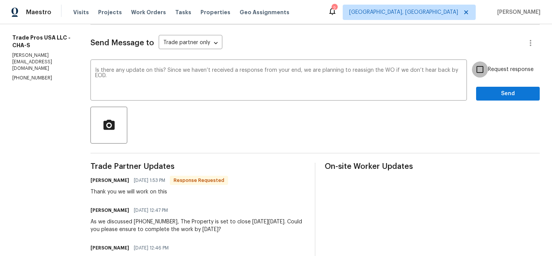
click at [475, 67] on input "Request response" at bounding box center [480, 69] width 16 height 16
checkbox input "true"
click at [488, 98] on span "Send" at bounding box center [507, 94] width 51 height 10
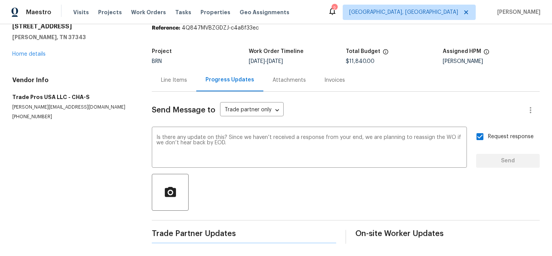
scroll to position [0, 0]
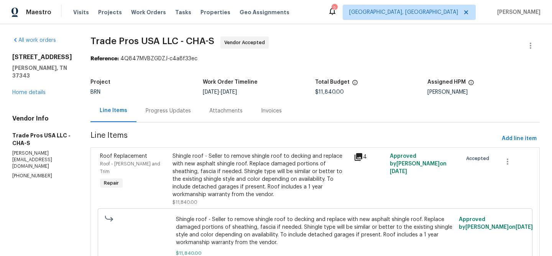
click at [40, 86] on div "[STREET_ADDRESS][PERSON_NAME] Home details" at bounding box center [42, 74] width 60 height 43
click at [33, 89] on div "8127 Blue Spruce Dr Hixson, TN 37343 Home details" at bounding box center [42, 74] width 60 height 43
click at [31, 91] on link "Home details" at bounding box center [28, 92] width 33 height 5
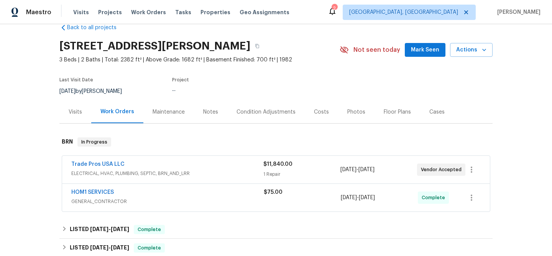
scroll to position [18, 0]
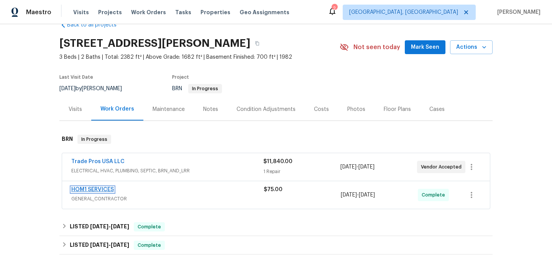
click at [92, 188] on link "HOM1 SERVICES" at bounding box center [92, 189] width 43 height 5
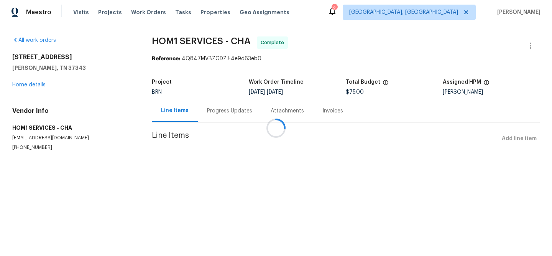
click at [43, 132] on h5 "HOM1 SERVICES - CHA" at bounding box center [72, 128] width 121 height 8
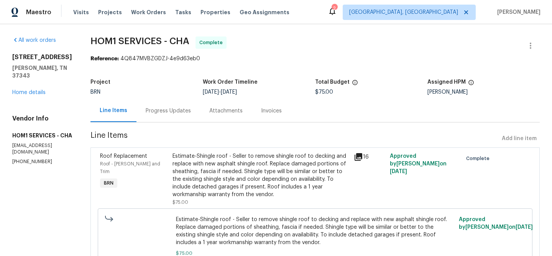
click at [43, 139] on h5 "HOM1 SERVICES - CHA" at bounding box center [42, 136] width 60 height 8
click at [33, 158] on div "Vendor Info HOM1 SERVICES - CHA help@hom1services.co (859) 913-3215" at bounding box center [42, 140] width 60 height 50
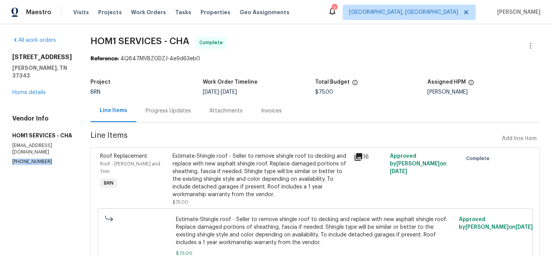
copy p "(859) 913-3215"
drag, startPoint x: 61, startPoint y: 73, endPoint x: 9, endPoint y: 57, distance: 54.6
click at [9, 57] on div "All work orders 8127 Blue Spruce Dr Hixson, TN 37343 Home details Vendor Info H…" at bounding box center [276, 164] width 552 height 280
copy div "8127 Blue Spruce Dr Hixson, TN 37343"
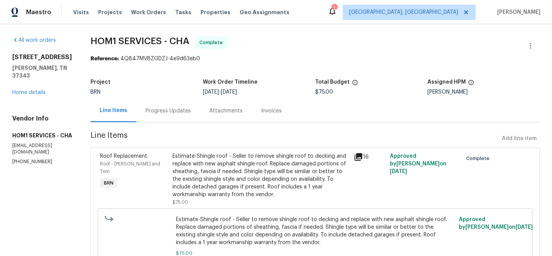
click at [22, 75] on h5 "Hixson, TN 37343" at bounding box center [42, 71] width 60 height 15
drag, startPoint x: 9, startPoint y: 77, endPoint x: 59, endPoint y: 77, distance: 50.2
click at [59, 77] on div "All work orders 8127 Blue Spruce Dr Hixson, TN 37343 Home details Vendor Info H…" at bounding box center [276, 164] width 552 height 280
copy h5 "Hixson, TN 37343"
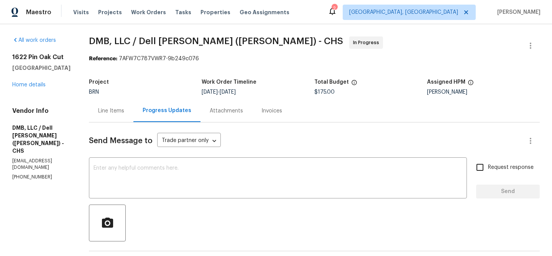
click at [117, 115] on div "Line Items" at bounding box center [111, 110] width 44 height 23
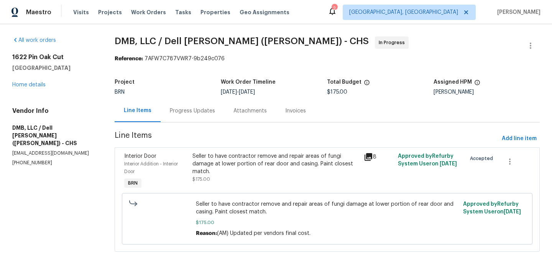
click at [219, 172] on div "Seller to have contractor remove and repair areas of fungi damage at lower port…" at bounding box center [275, 163] width 166 height 23
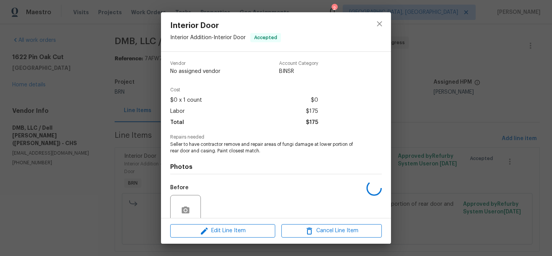
scroll to position [65, 0]
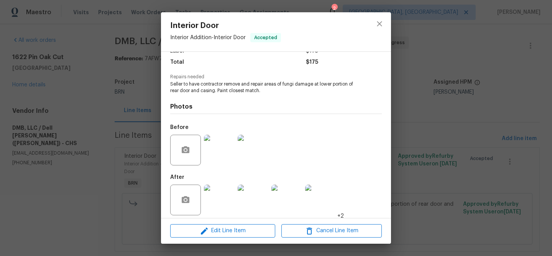
click at [220, 147] on img at bounding box center [219, 150] width 31 height 31
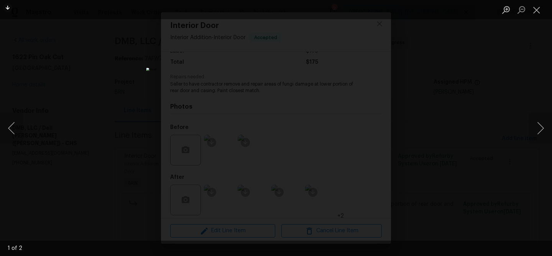
click at [102, 83] on div "Lightbox" at bounding box center [276, 128] width 552 height 256
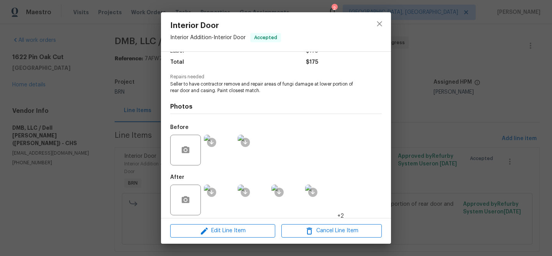
click at [231, 195] on img at bounding box center [219, 199] width 31 height 31
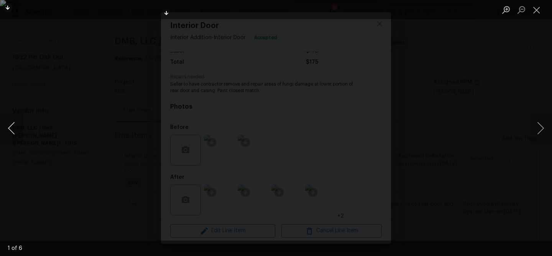
click at [18, 122] on button "Previous image" at bounding box center [11, 128] width 23 height 31
click at [13, 130] on button "Previous image" at bounding box center [11, 128] width 23 height 31
click at [12, 131] on button "Previous image" at bounding box center [11, 128] width 23 height 31
click at [15, 119] on button "Previous image" at bounding box center [11, 128] width 23 height 31
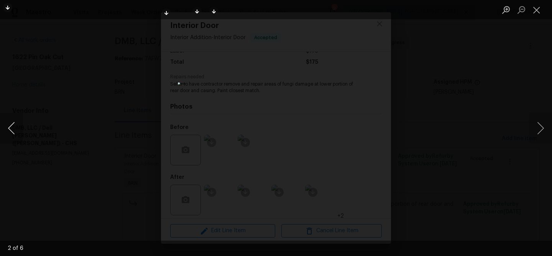
click at [9, 125] on button "Previous image" at bounding box center [11, 128] width 23 height 31
click at [89, 108] on div "Lightbox" at bounding box center [276, 128] width 552 height 256
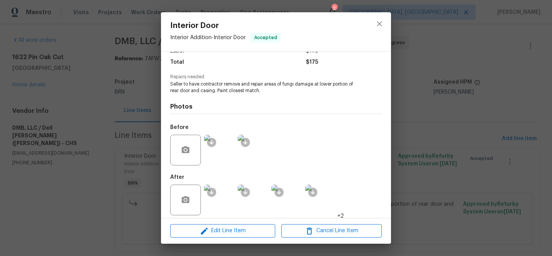
click at [216, 143] on img at bounding box center [219, 150] width 31 height 31
